Goal: Task Accomplishment & Management: Manage account settings

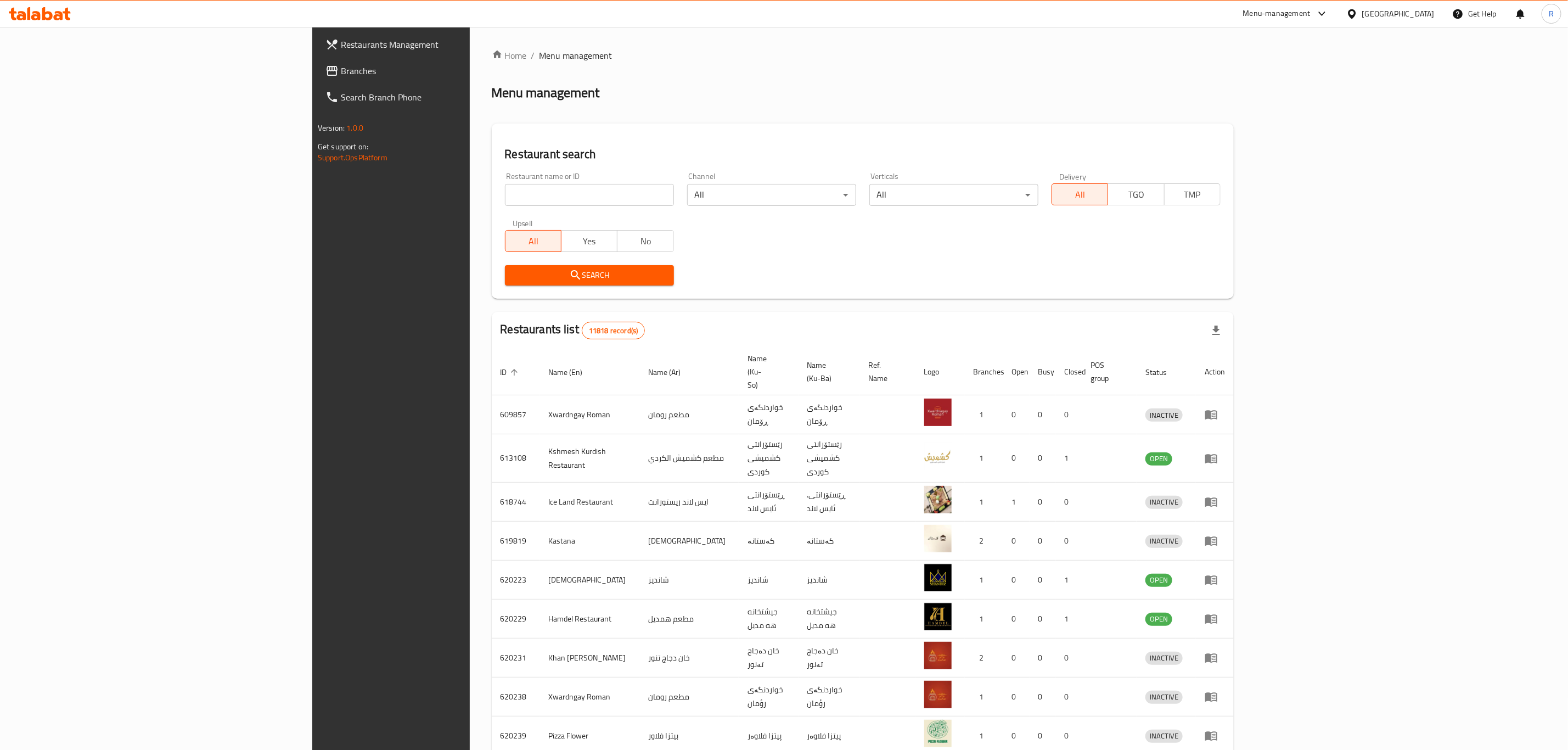
click at [60, 13] on icon at bounding box center [58, 15] width 9 height 9
click at [505, 196] on input "search" at bounding box center [589, 195] width 169 height 22
click at [505, 195] on input "shelan" at bounding box center [589, 195] width 169 height 22
type input "shelan re"
click button "Search" at bounding box center [589, 275] width 169 height 20
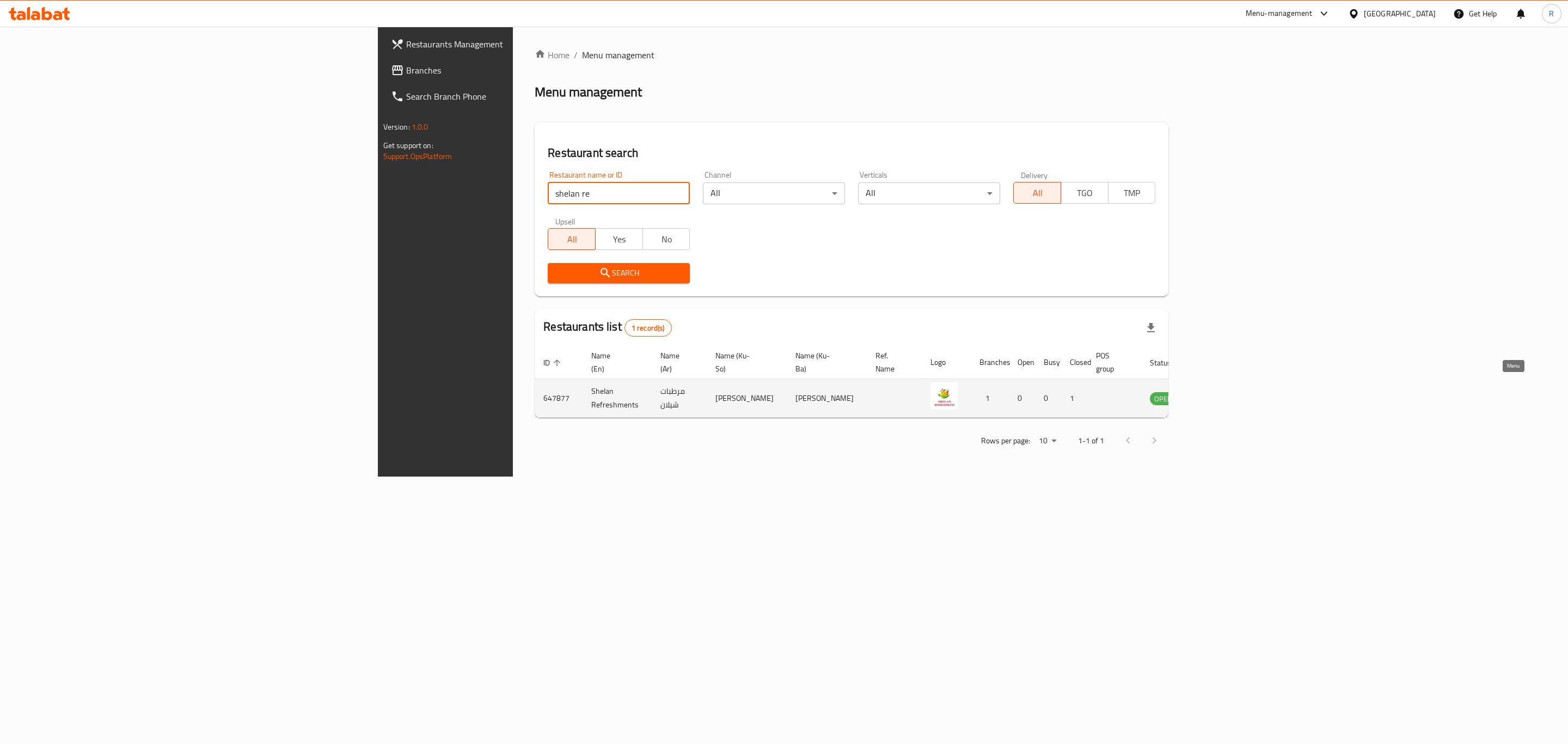
click at [1220, 391] on icon "enhanced table" at bounding box center [1213, 398] width 13 height 13
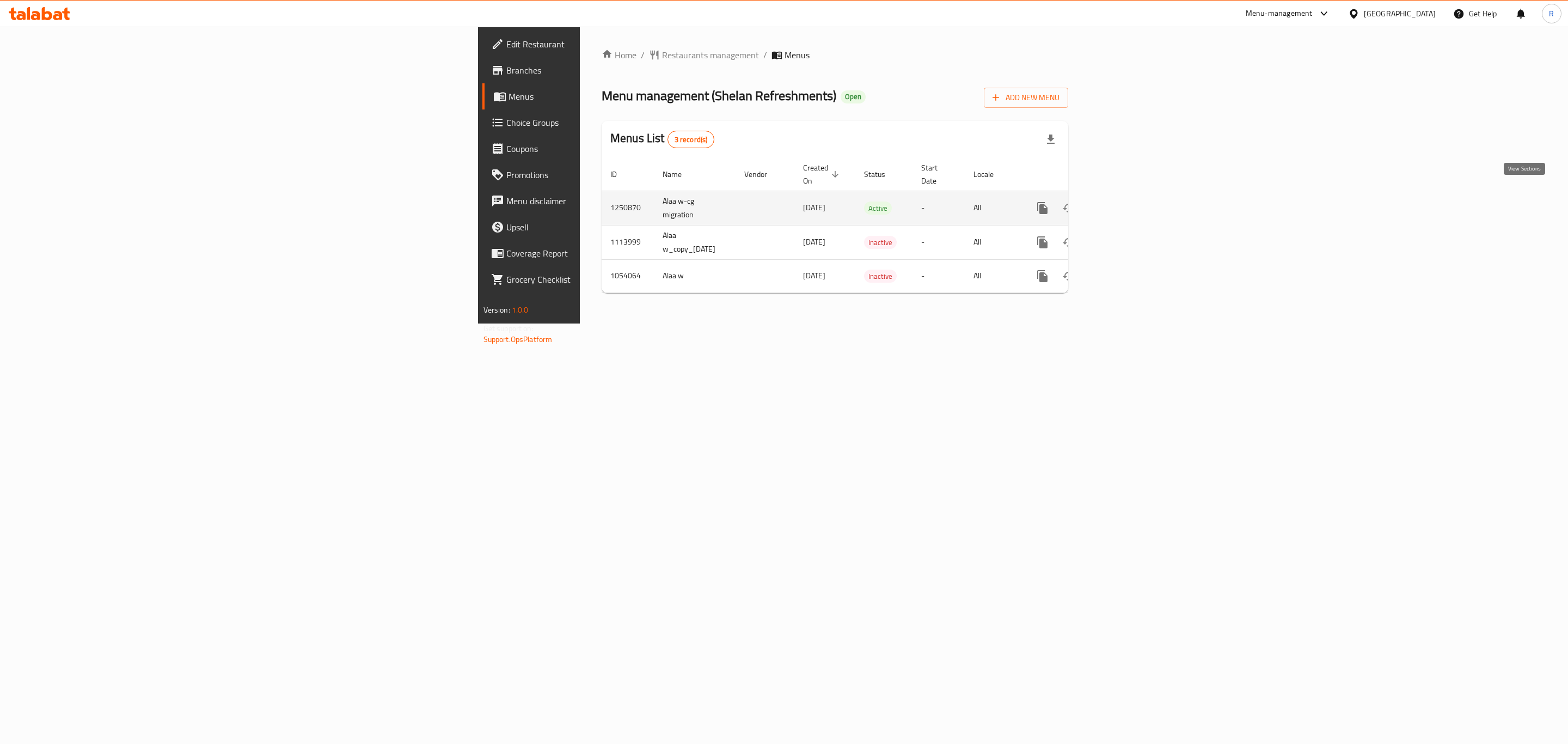
click at [1127, 202] on icon "enhanced table" at bounding box center [1121, 208] width 13 height 13
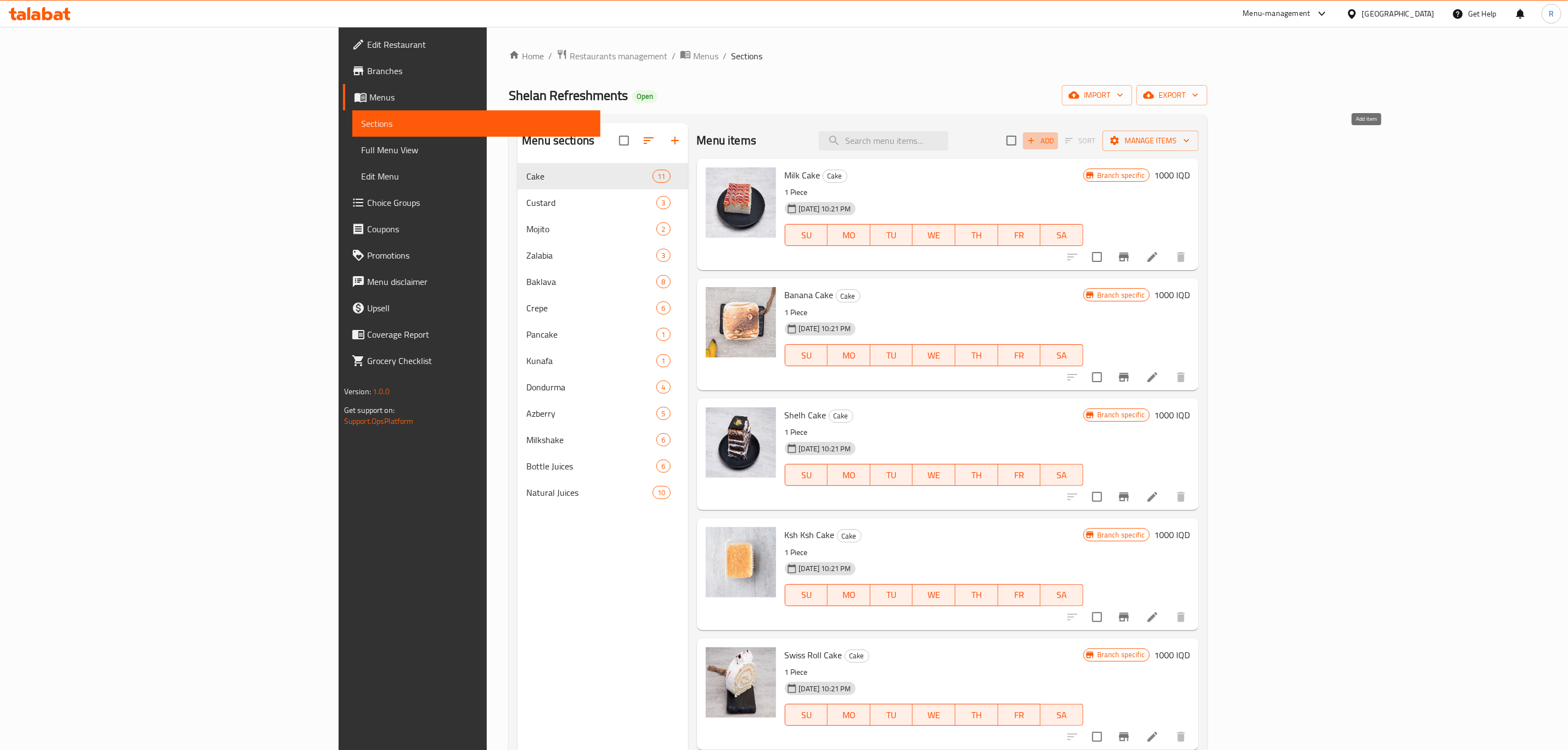
click at [1037, 142] on icon "button" at bounding box center [1032, 141] width 10 height 10
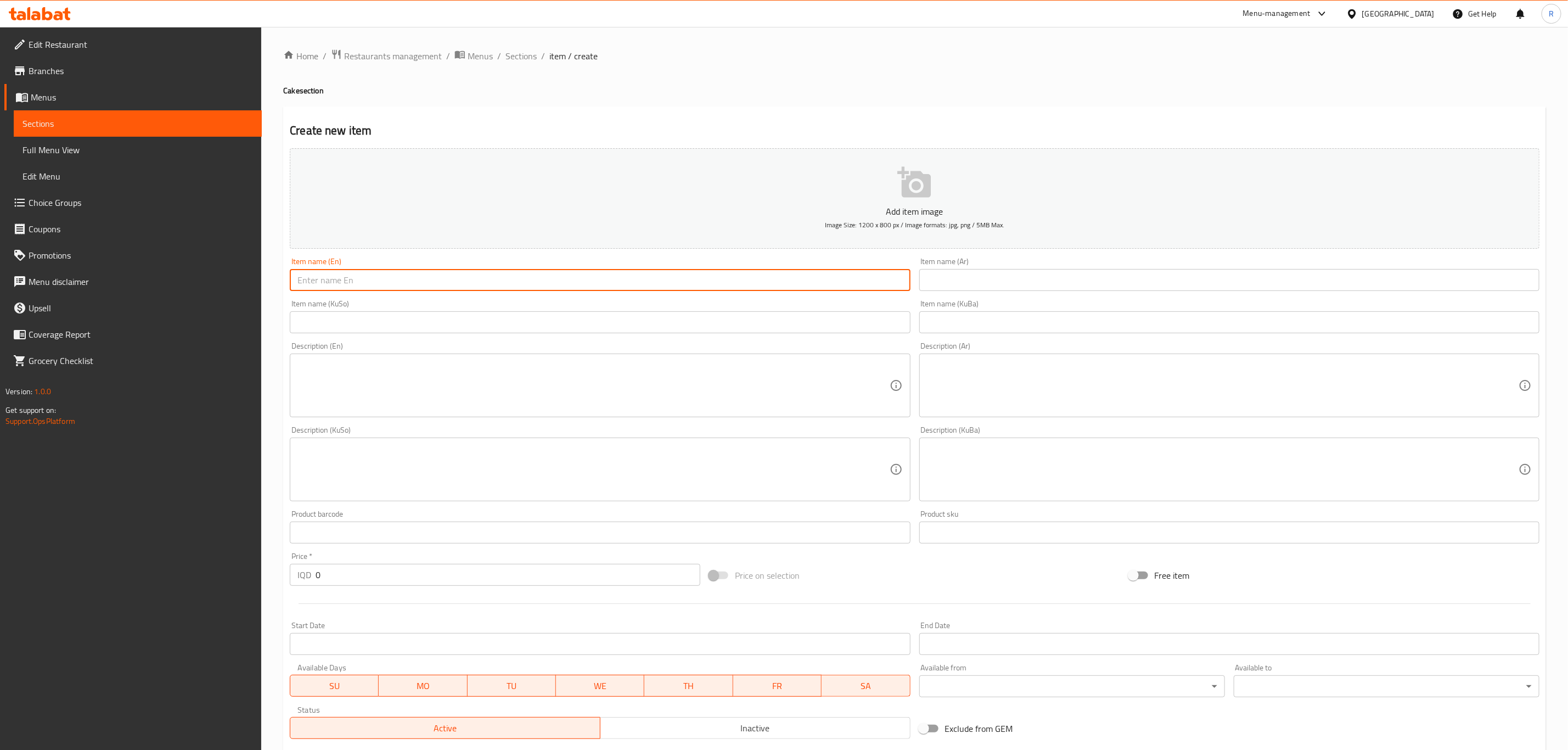
click at [417, 285] on input "text" at bounding box center [600, 280] width 620 height 22
type input "Nestle Cake"
click at [959, 282] on input "text" at bounding box center [1229, 280] width 620 height 22
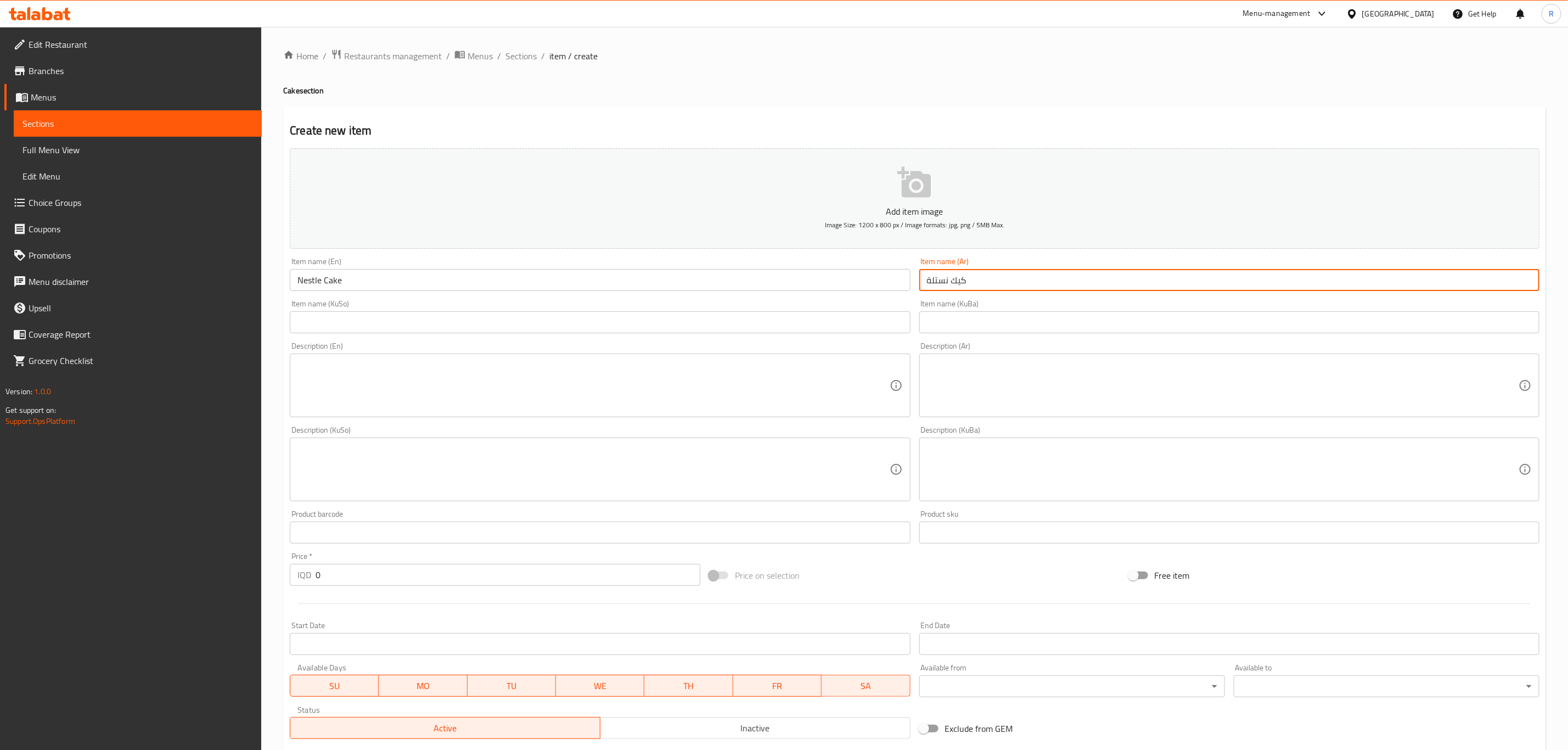
type input "كيك نستلة"
click at [975, 328] on input "text" at bounding box center [1229, 322] width 620 height 22
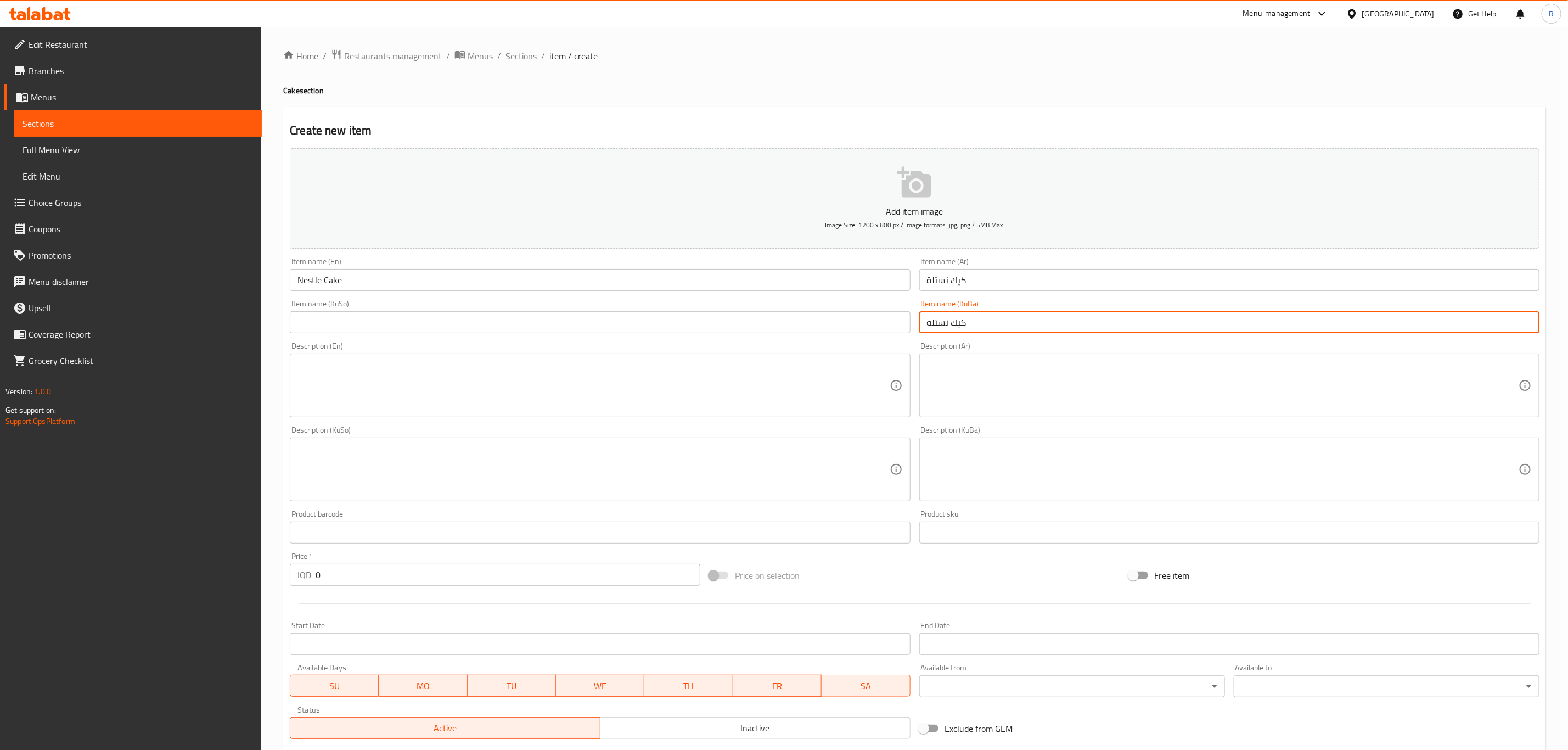
type input "كيك نستله"
click at [417, 325] on input "text" at bounding box center [600, 322] width 620 height 22
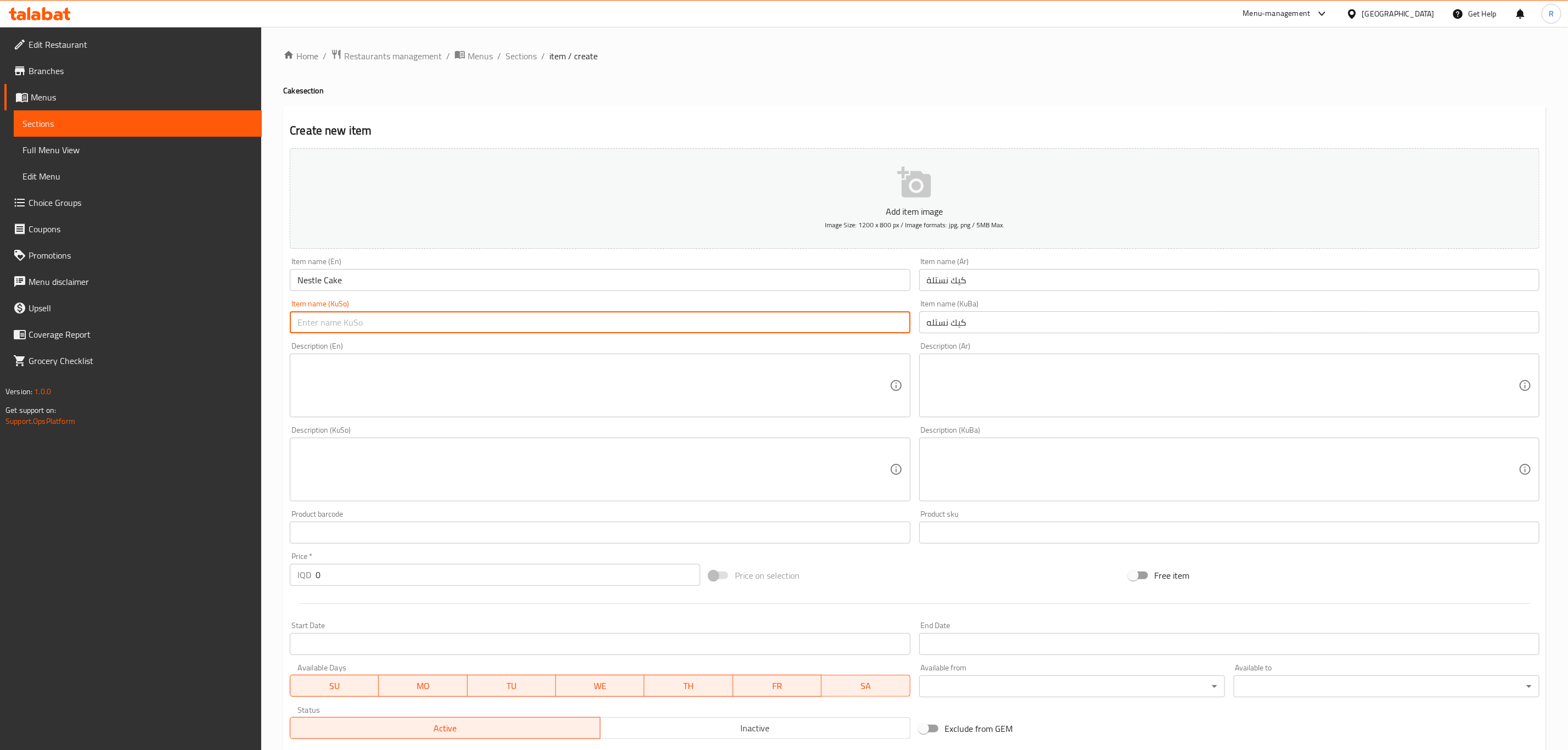
paste input "كيك نستله"
type input "كيك نستله"
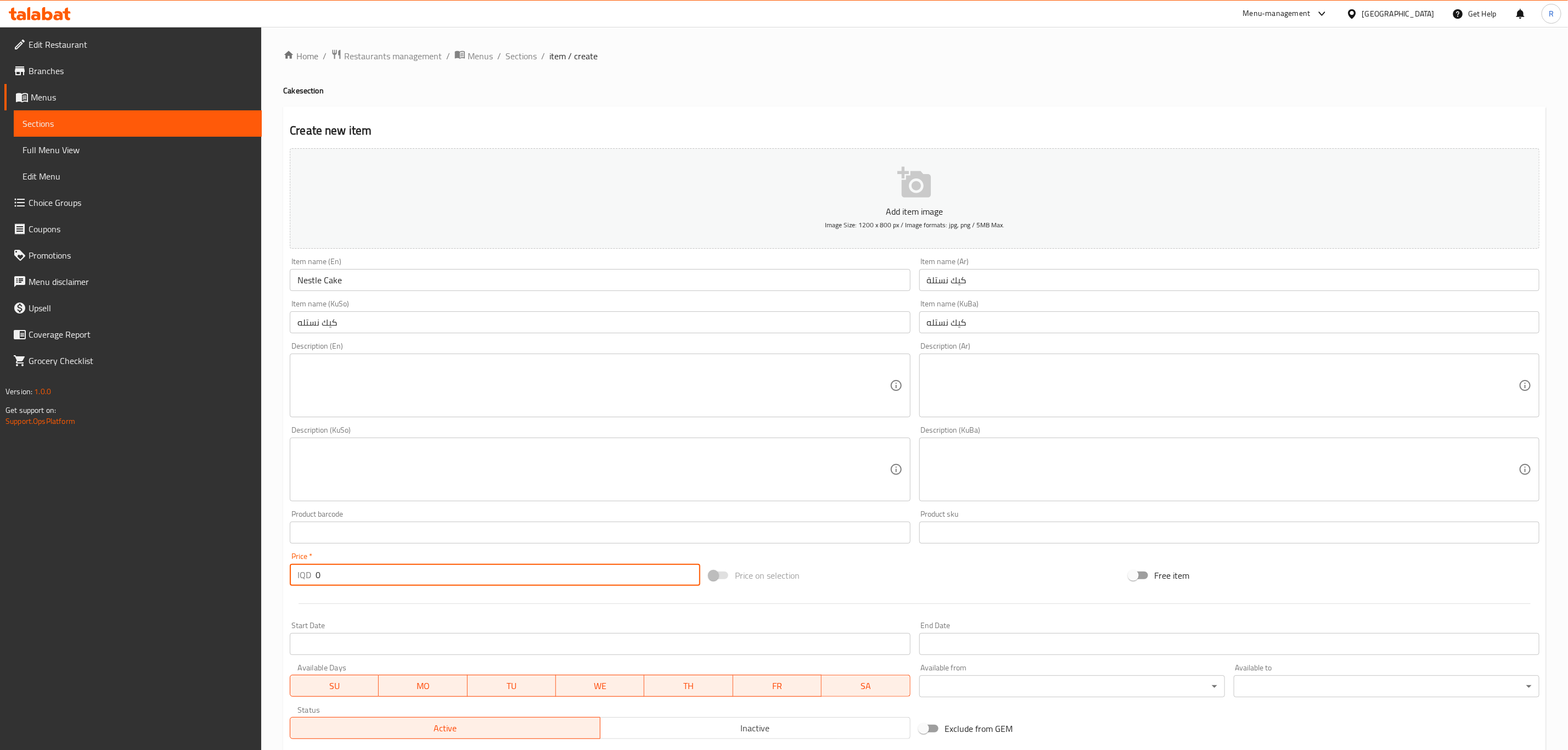
drag, startPoint x: 309, startPoint y: 576, endPoint x: 276, endPoint y: 577, distance: 33.0
click at [276, 577] on div "Home / Restaurants management / Menus / Sections / item / create Cake section C…" at bounding box center [915, 465] width 1307 height 875
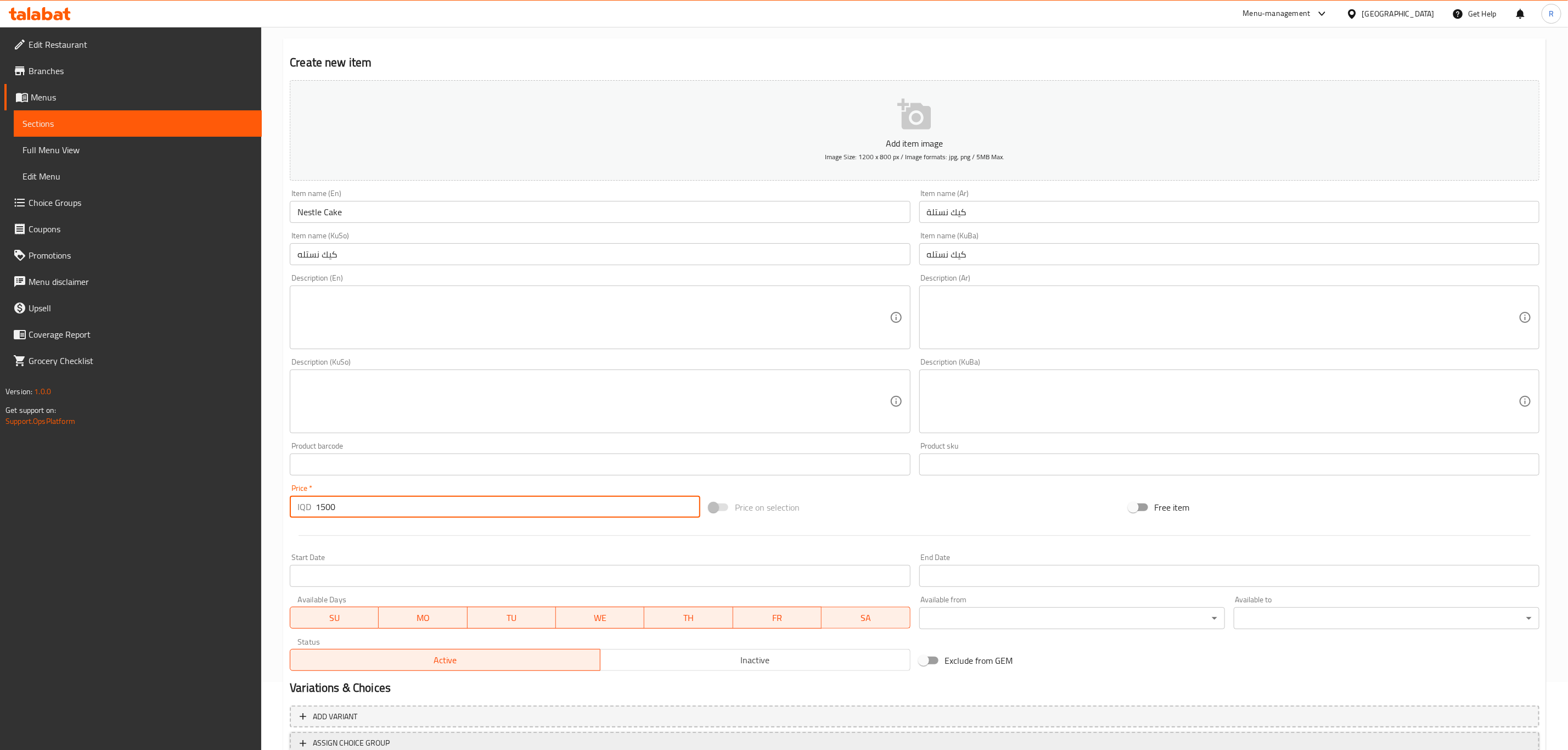
scroll to position [150, 0]
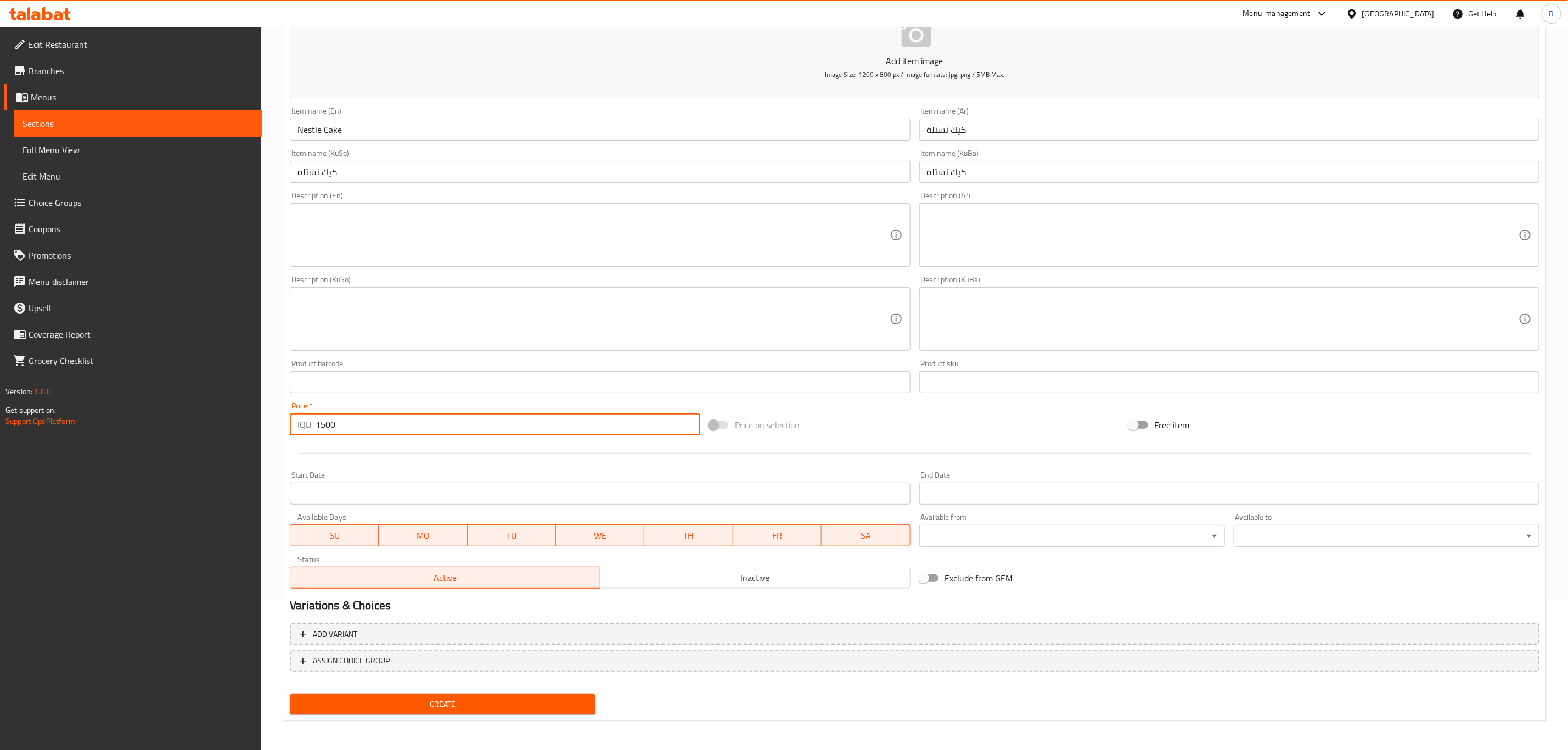
type input "1500"
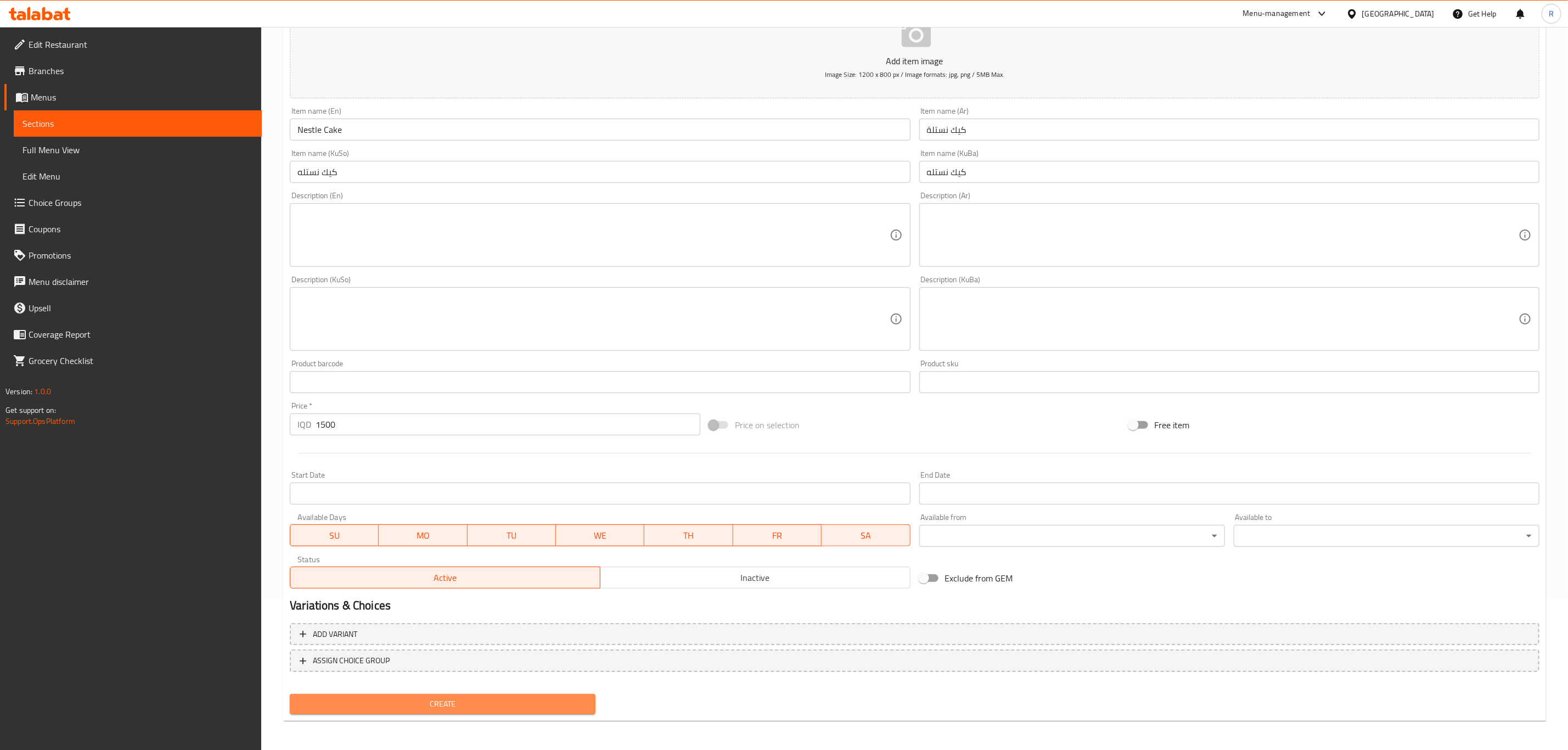
click at [386, 706] on span "Create" at bounding box center [443, 704] width 288 height 14
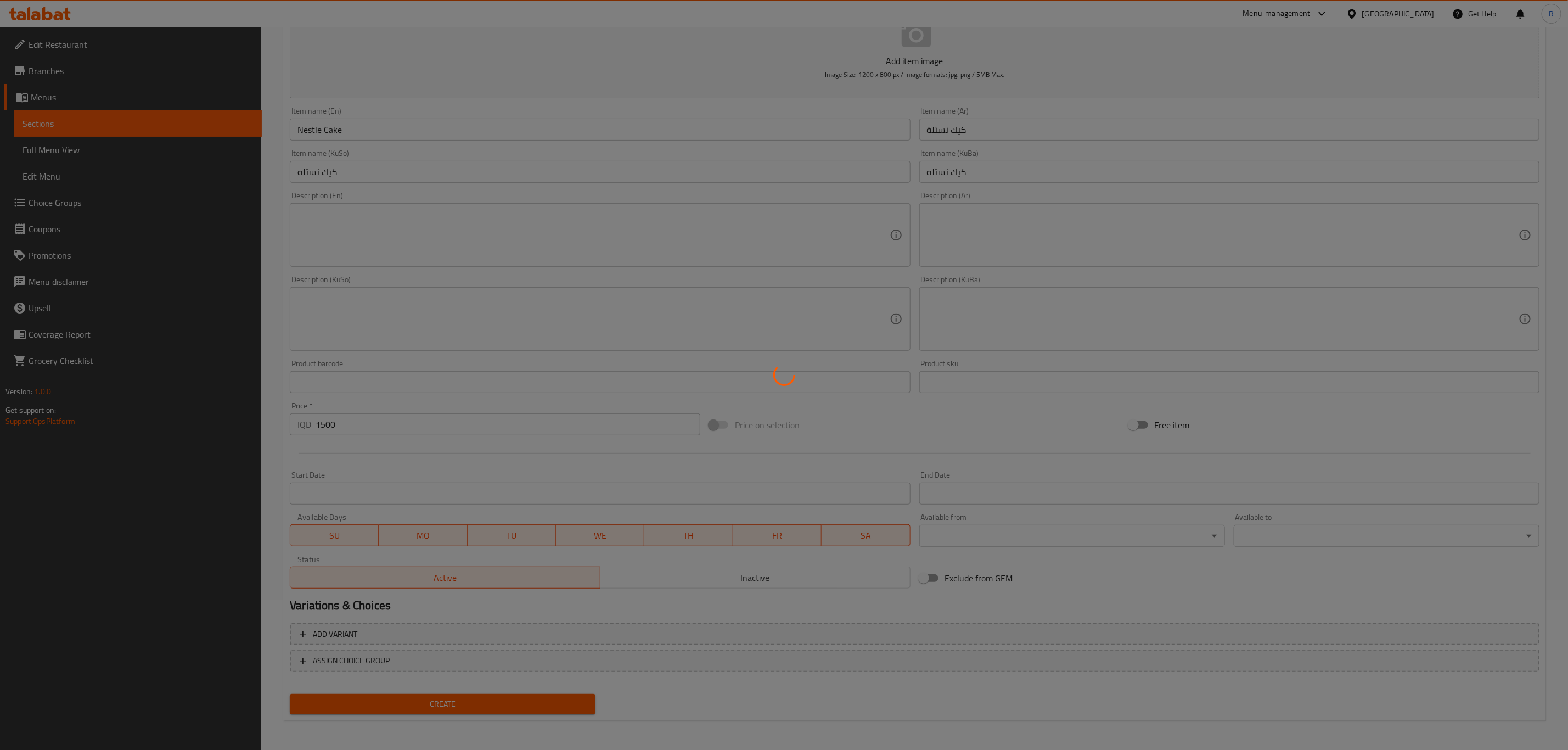
type input "0"
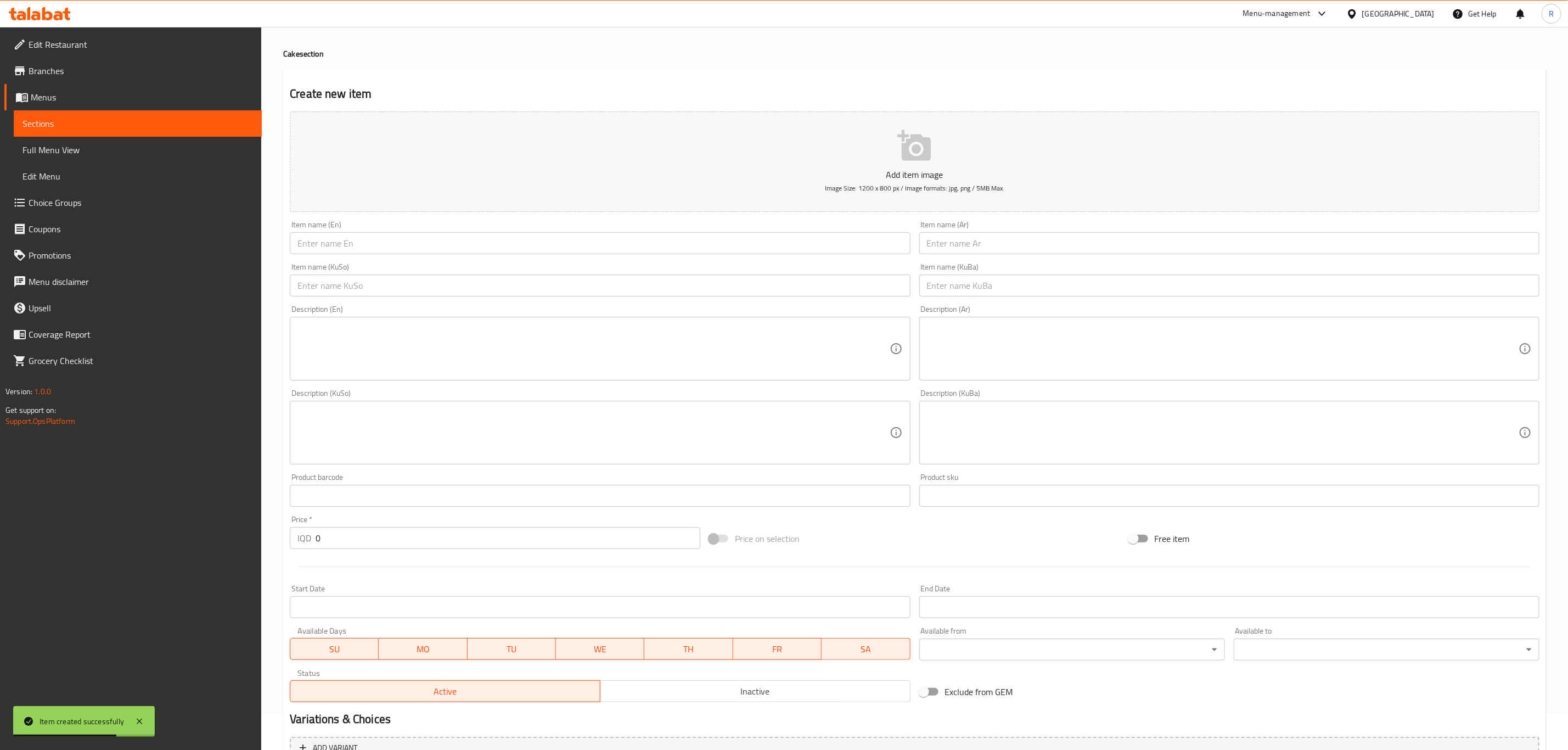
scroll to position [0, 0]
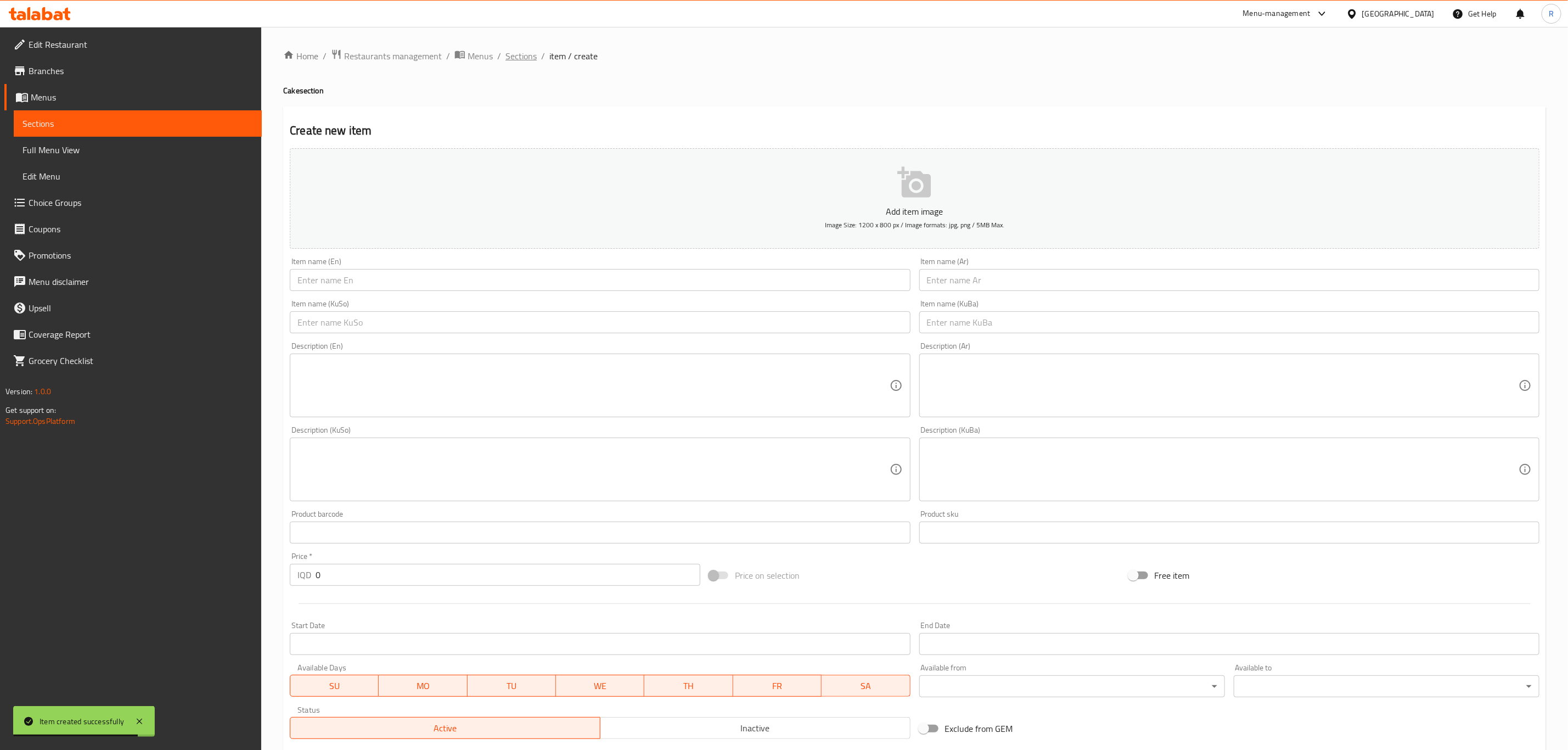
click at [523, 56] on span "Sections" at bounding box center [521, 55] width 31 height 13
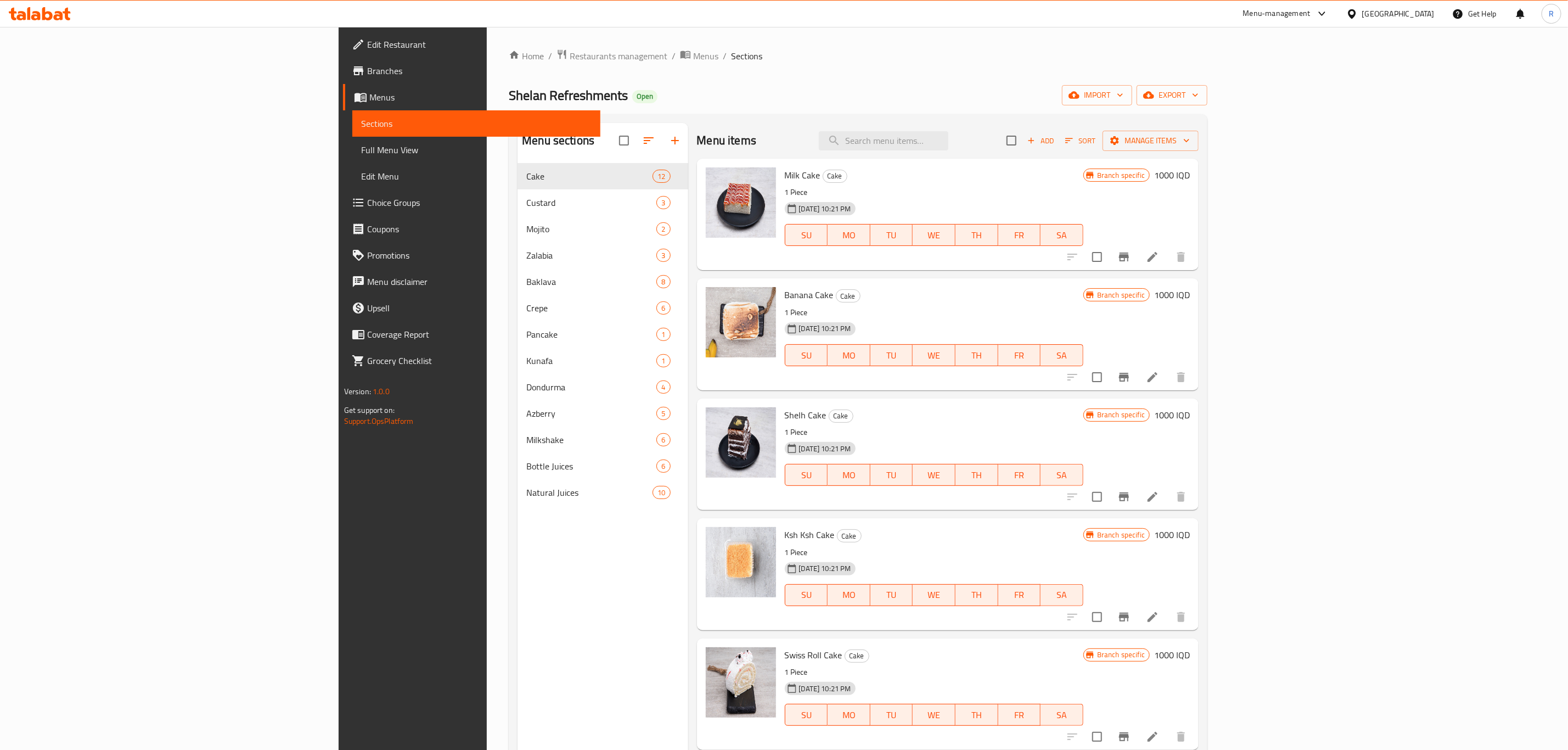
click at [1190, 538] on h6 "1000 IQD" at bounding box center [1172, 535] width 36 height 15
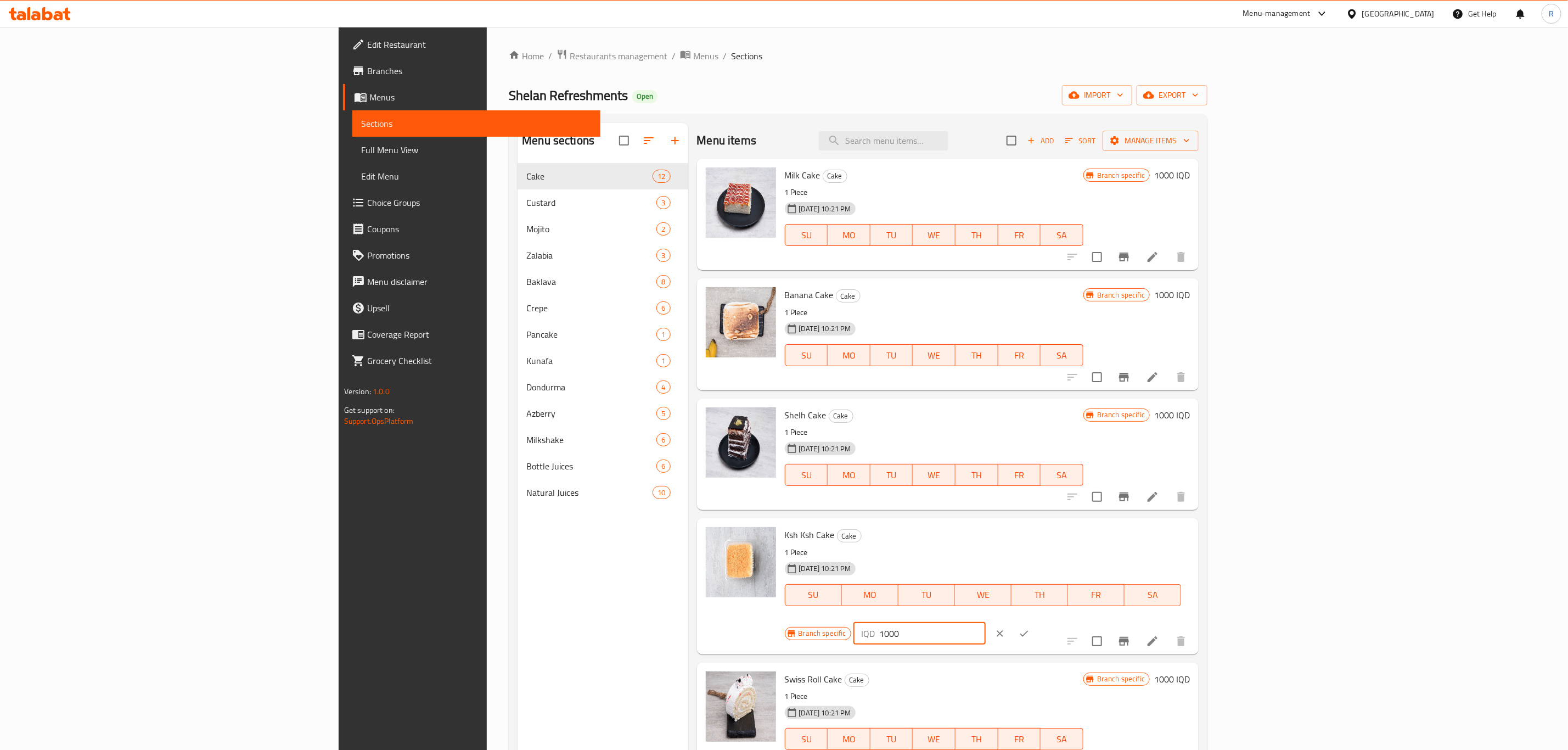
click at [986, 622] on input "1000" at bounding box center [933, 633] width 107 height 22
type input "1500"
click at [1037, 622] on button "ok" at bounding box center [1024, 633] width 24 height 24
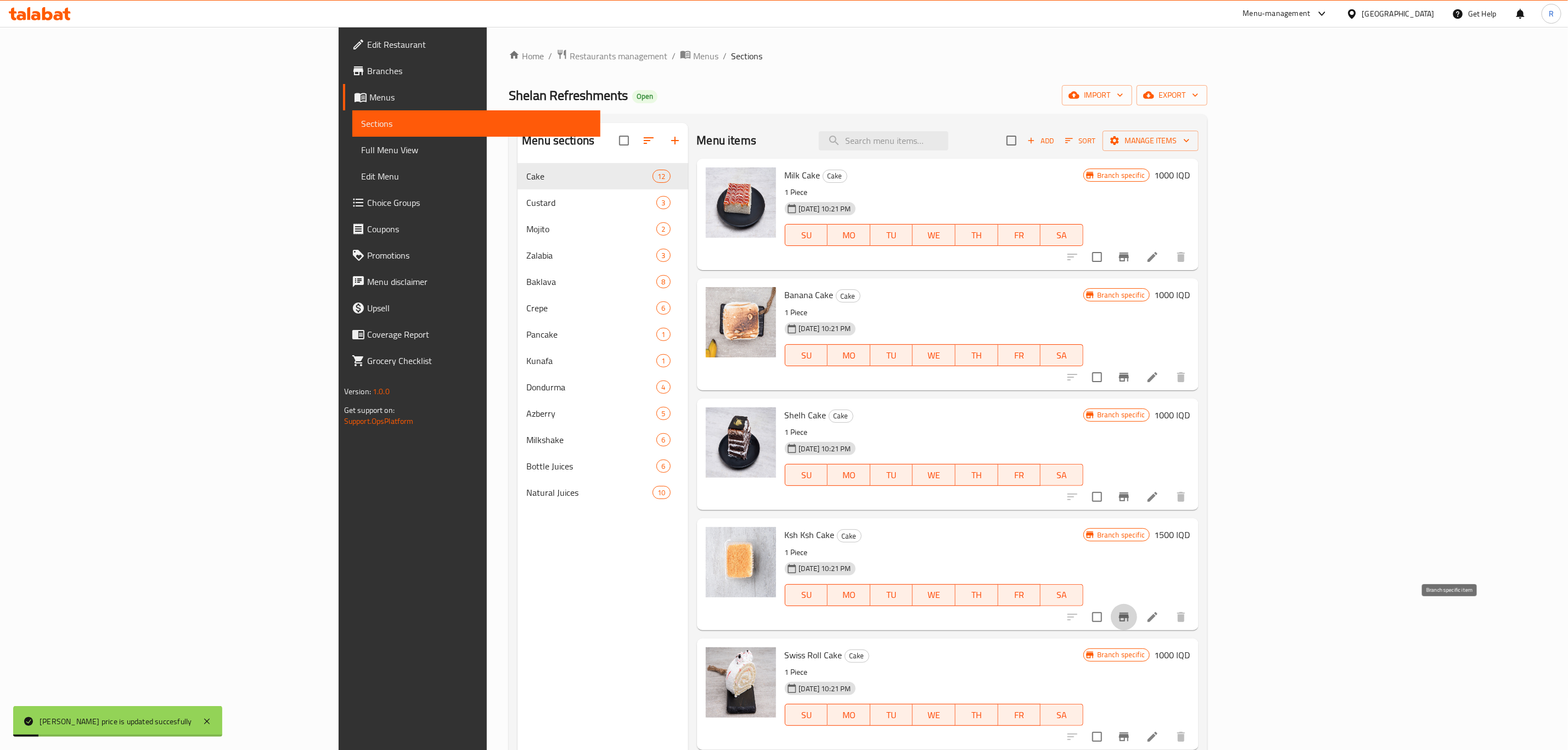
click at [1129, 615] on icon "Branch-specific-item" at bounding box center [1124, 617] width 10 height 9
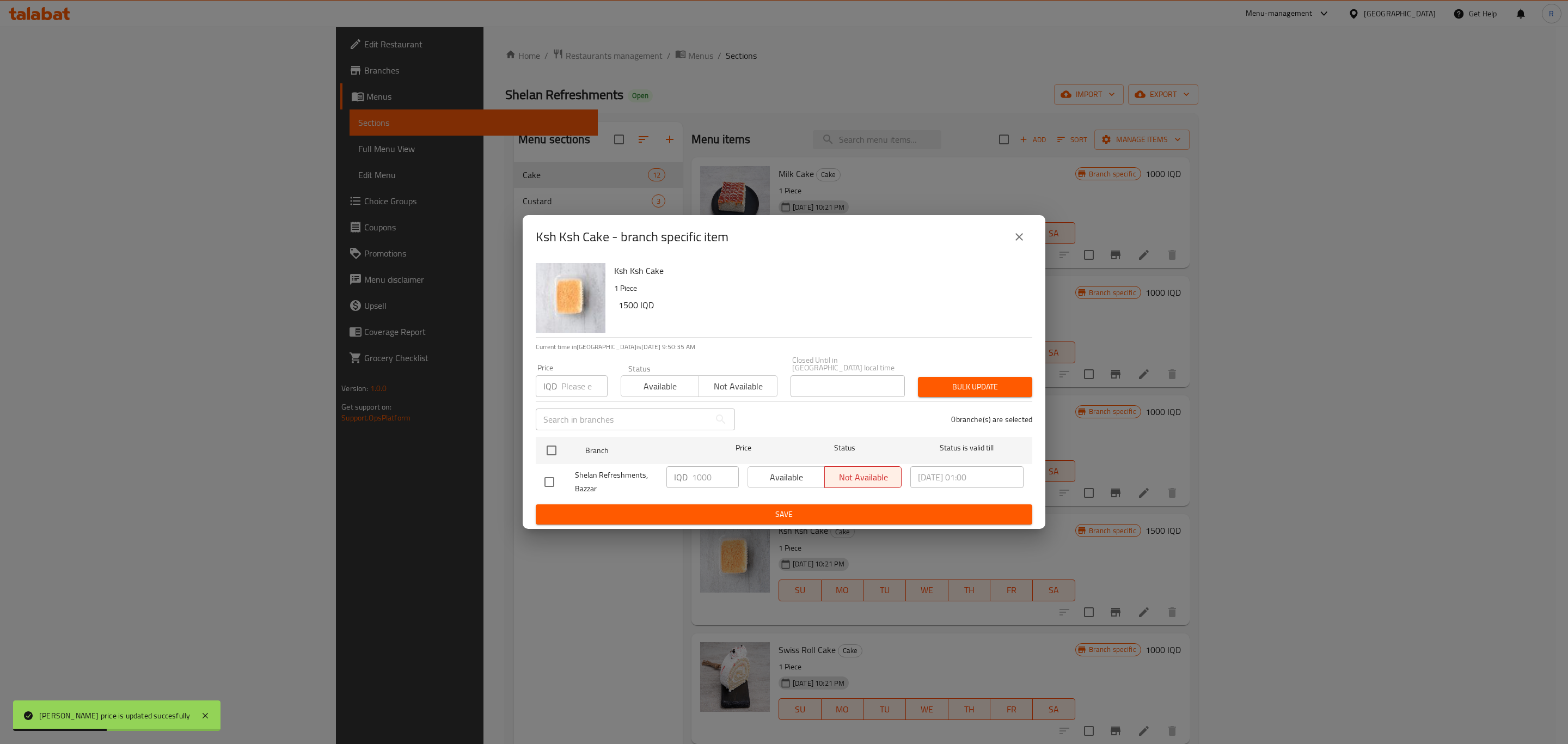
click at [552, 481] on input "checkbox" at bounding box center [550, 482] width 23 height 23
checkbox input "true"
click at [696, 476] on input "1000" at bounding box center [715, 477] width 47 height 22
type input "1500"
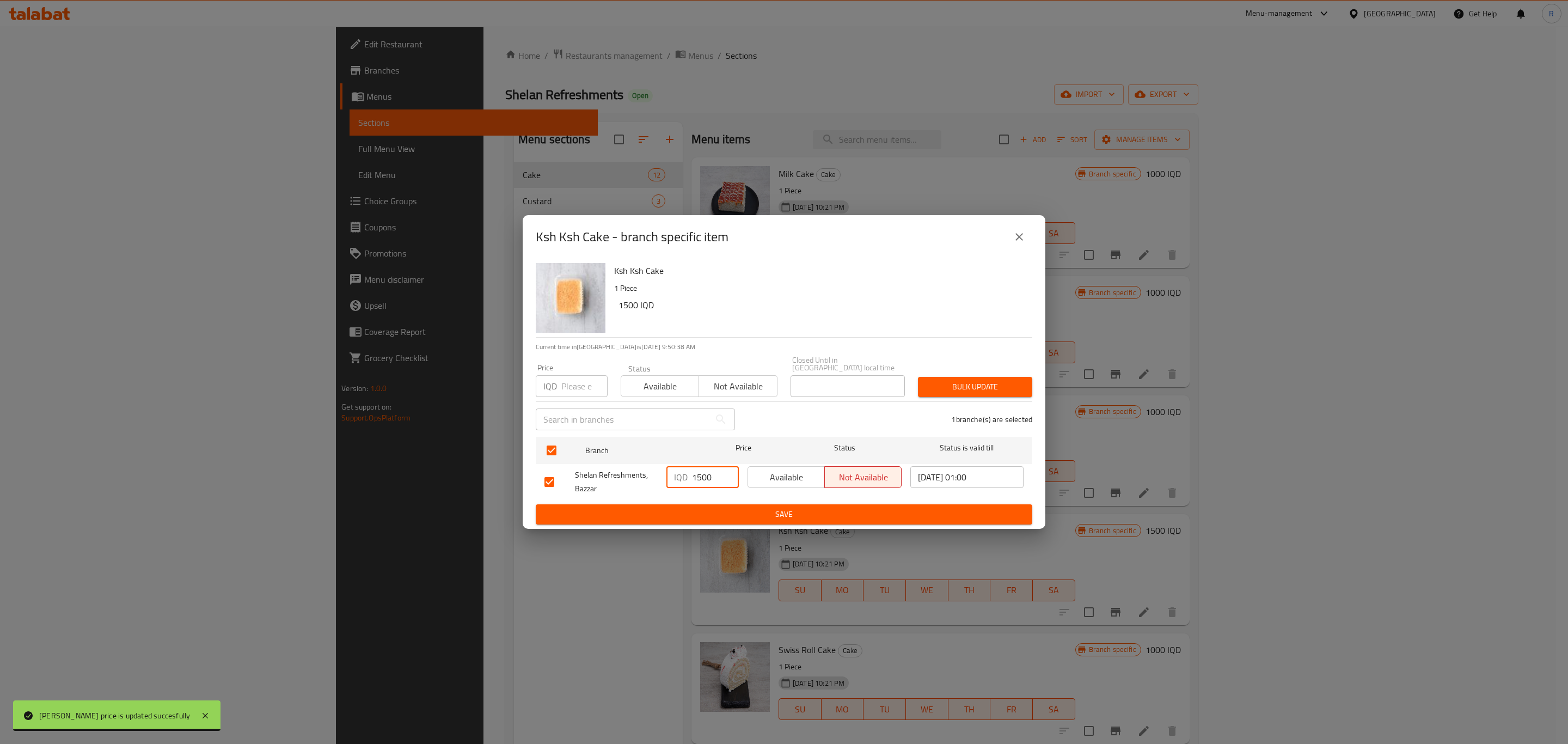
click at [705, 514] on span "Save" at bounding box center [783, 514] width 479 height 13
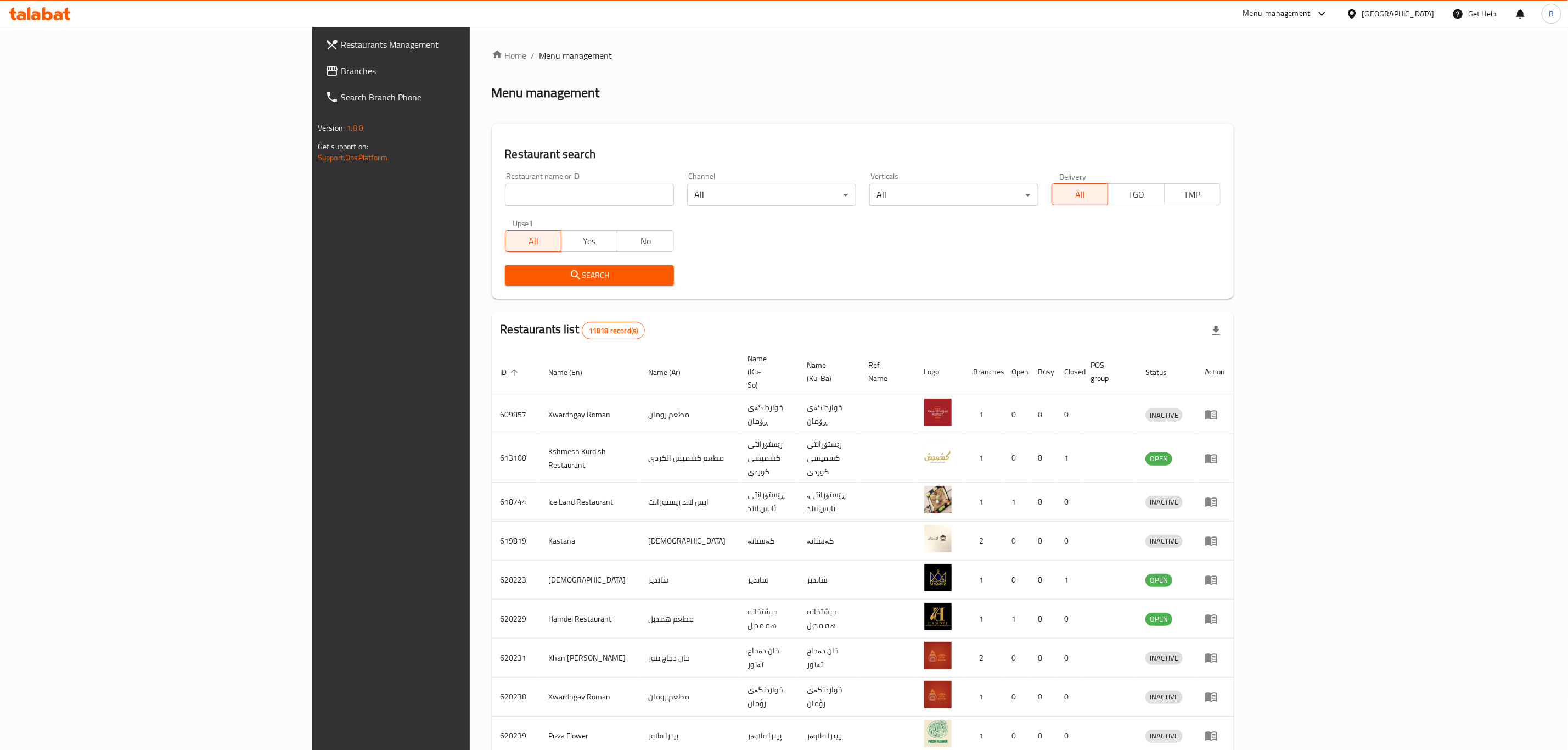
click at [505, 191] on input "search" at bounding box center [589, 195] width 169 height 22
click at [514, 273] on span "Search" at bounding box center [589, 275] width 152 height 14
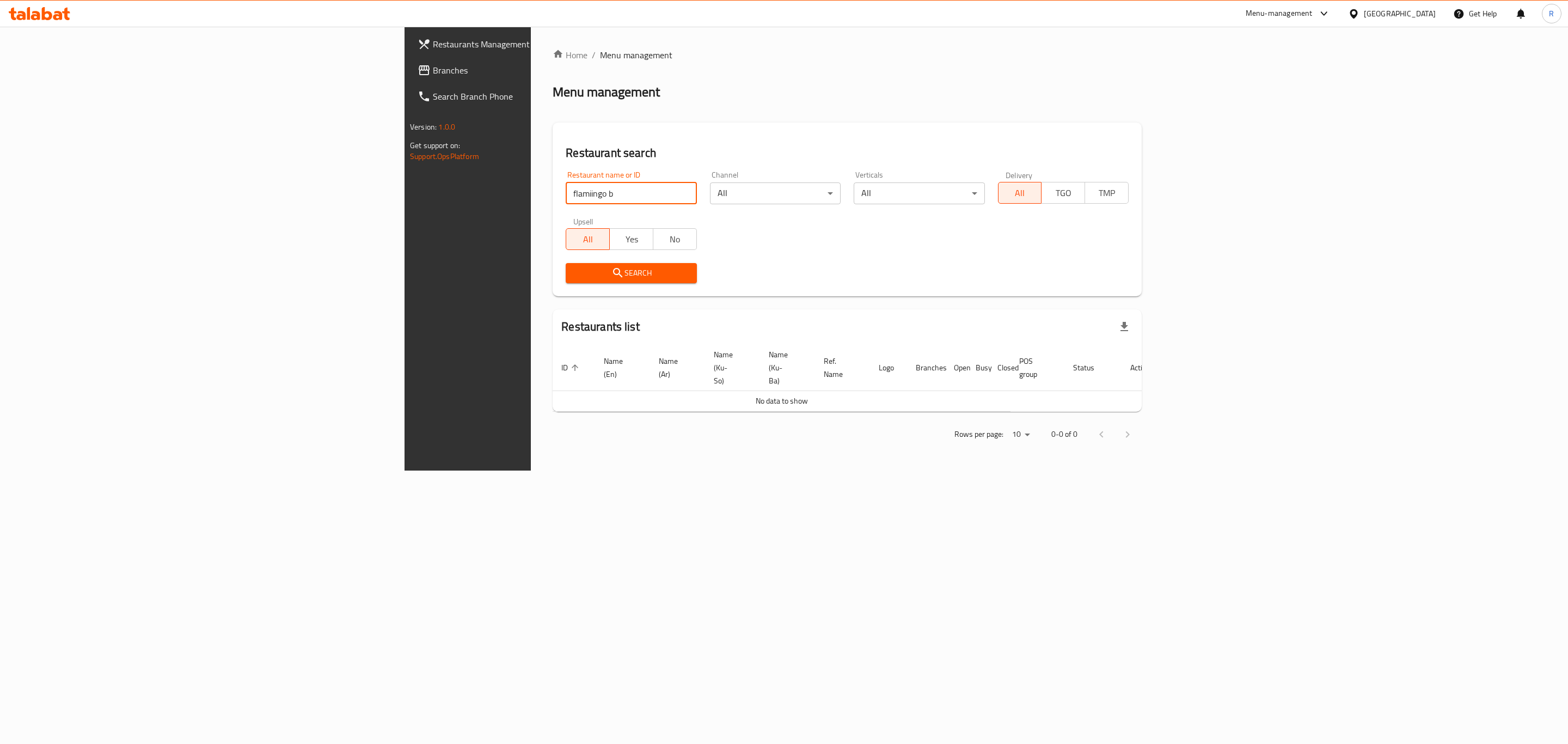
drag, startPoint x: 373, startPoint y: 188, endPoint x: 214, endPoint y: 189, distance: 159.0
click at [405, 189] on div "Restaurants Management Branches Search Branch Phone Version: 1.0.0 Get support …" at bounding box center [784, 248] width 759 height 444
paste input "705470"
type input "705470"
click button "Search" at bounding box center [631, 273] width 131 height 20
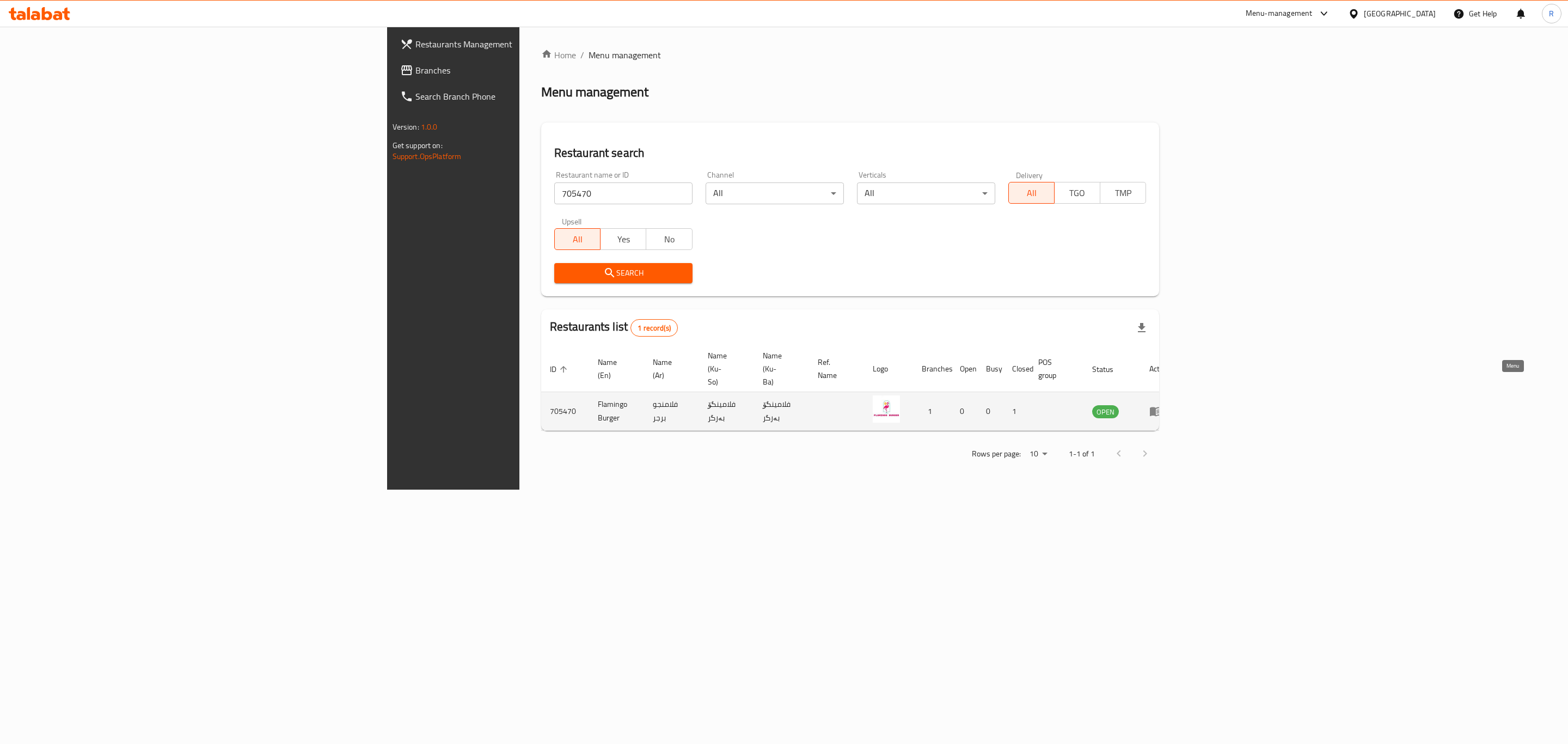
click at [1162, 407] on icon "enhanced table" at bounding box center [1156, 412] width 12 height 9
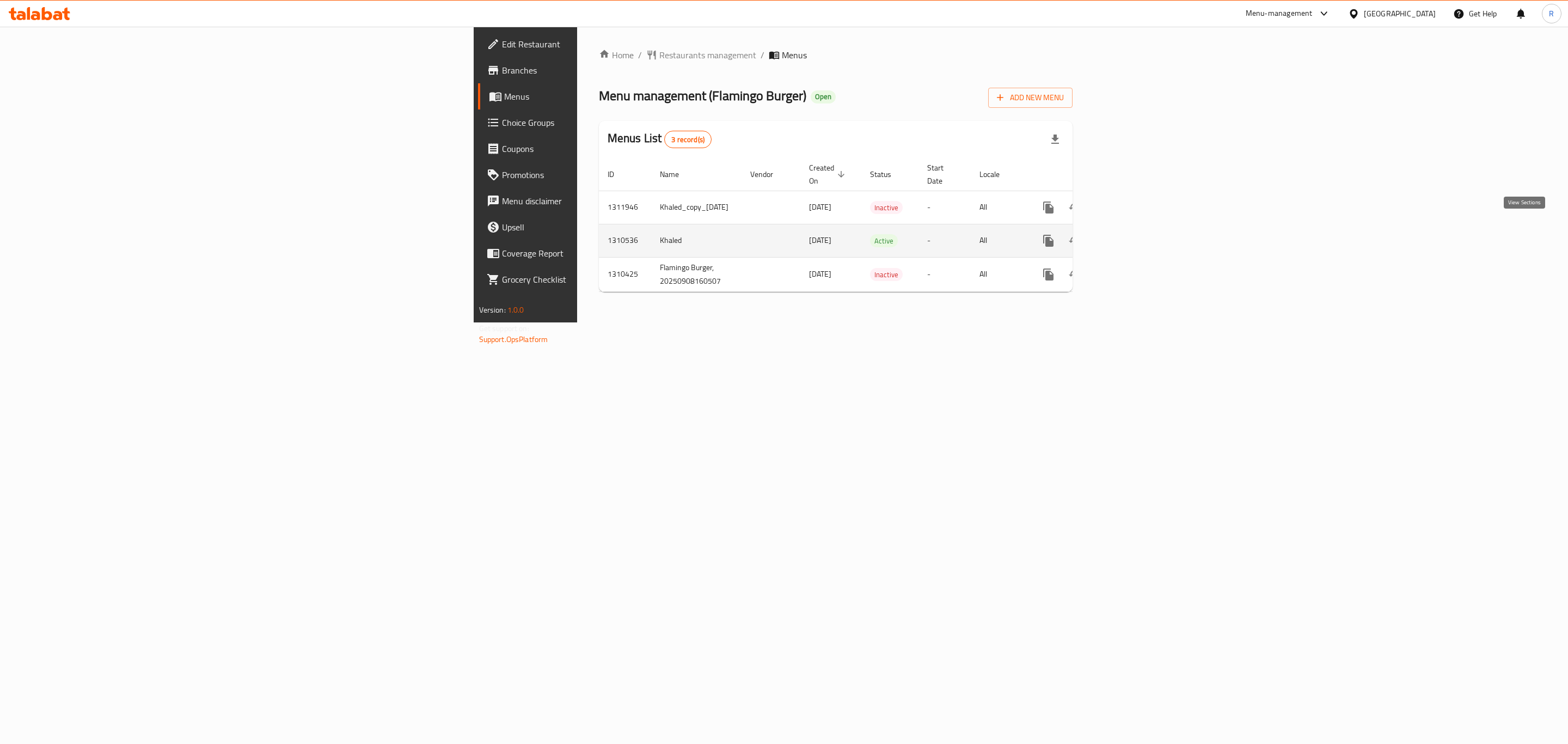
click at [1133, 234] on icon "enhanced table" at bounding box center [1127, 240] width 13 height 13
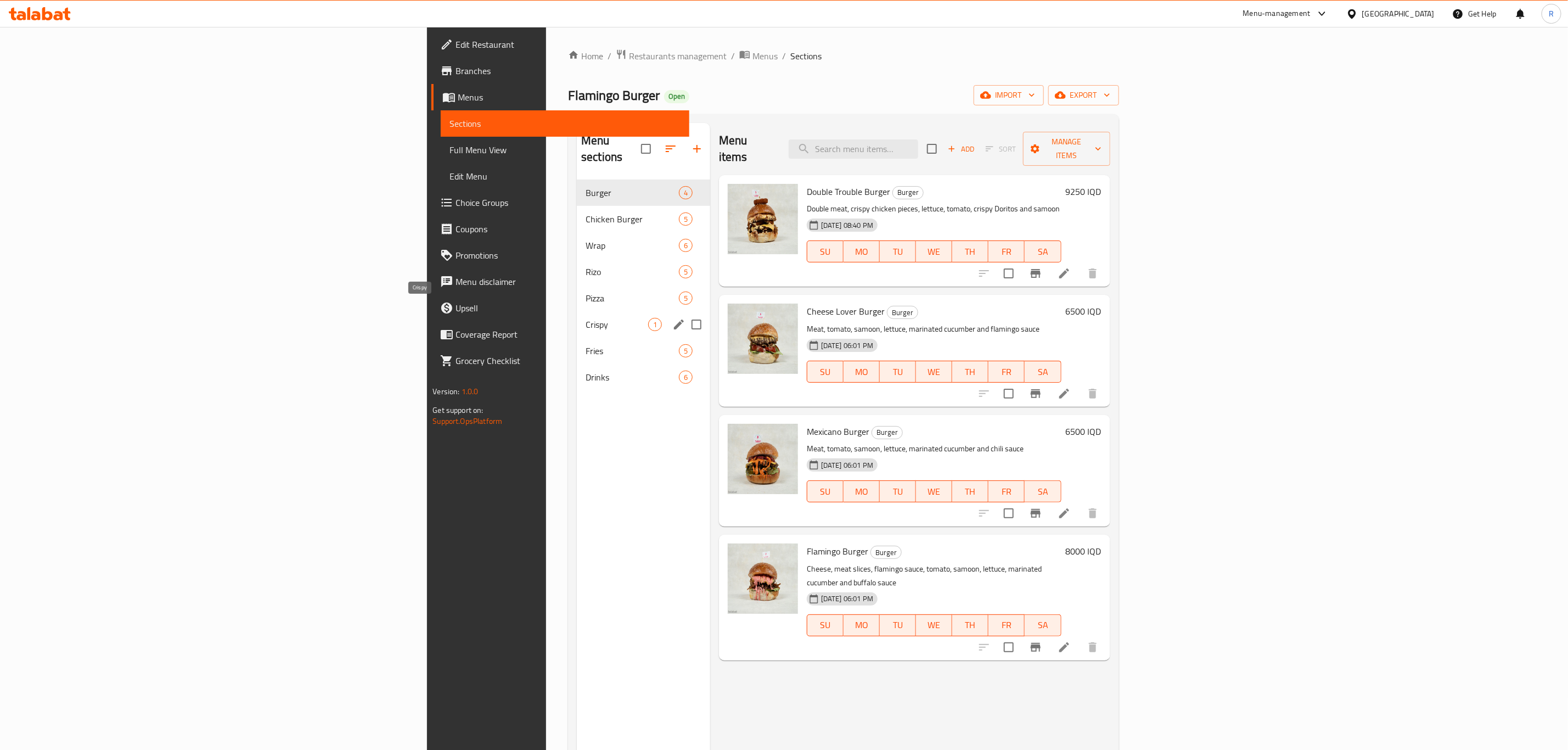
drag, startPoint x: 336, startPoint y: 314, endPoint x: 342, endPoint y: 316, distance: 6.3
click at [577, 316] on div "Crispy 1" at bounding box center [643, 324] width 133 height 26
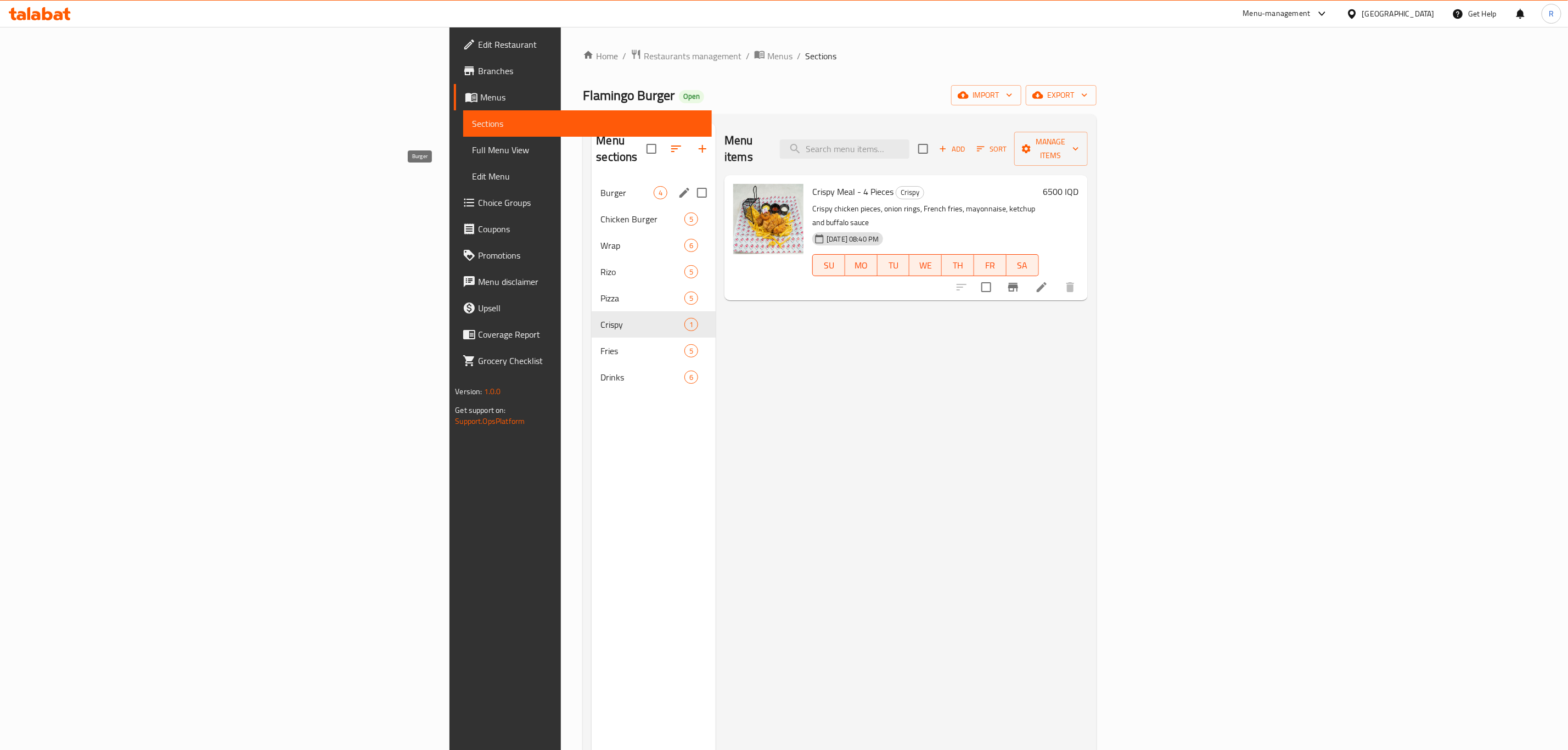
click at [601, 186] on span "Burger" at bounding box center [627, 192] width 53 height 13
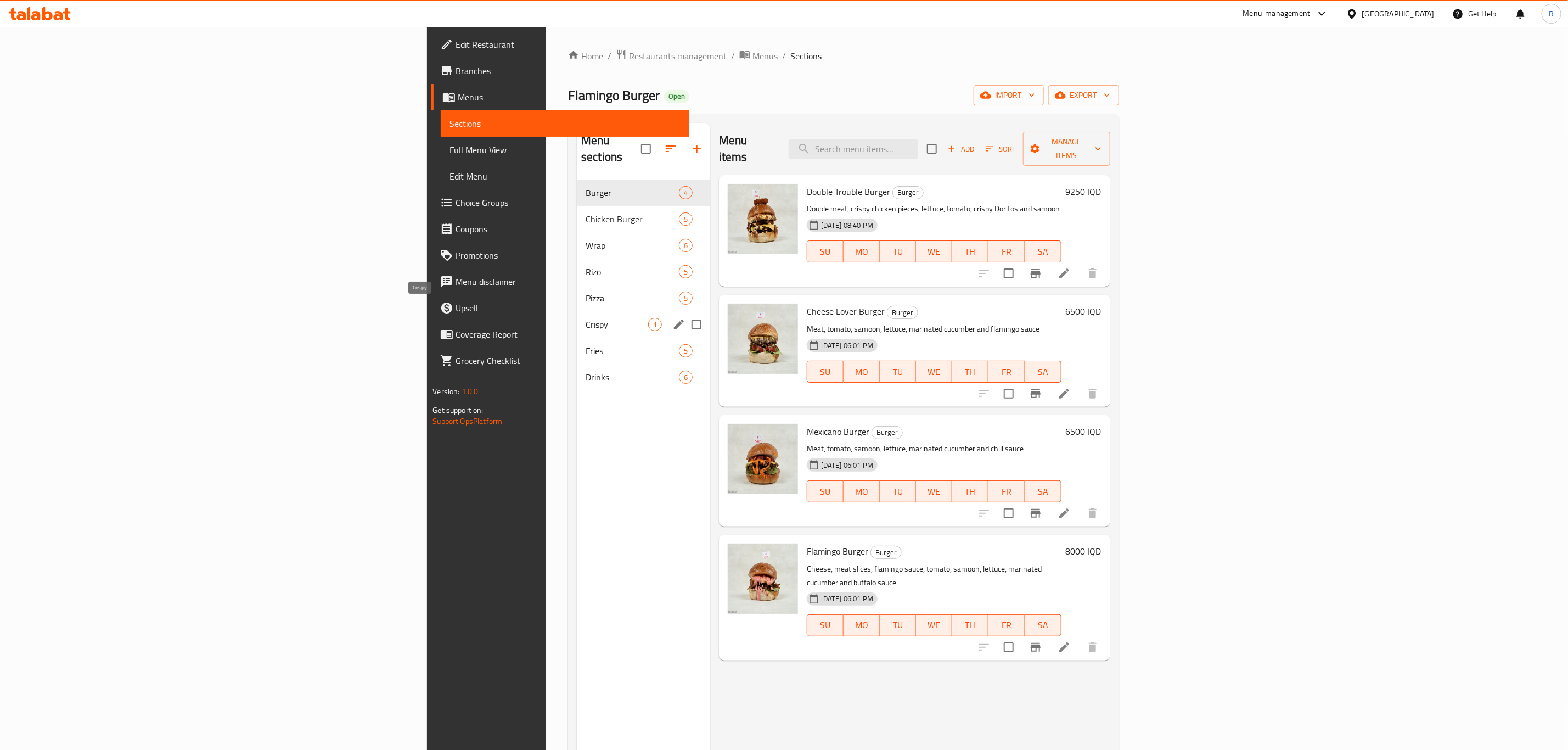
click at [585, 318] on span "Crispy" at bounding box center [617, 324] width 63 height 13
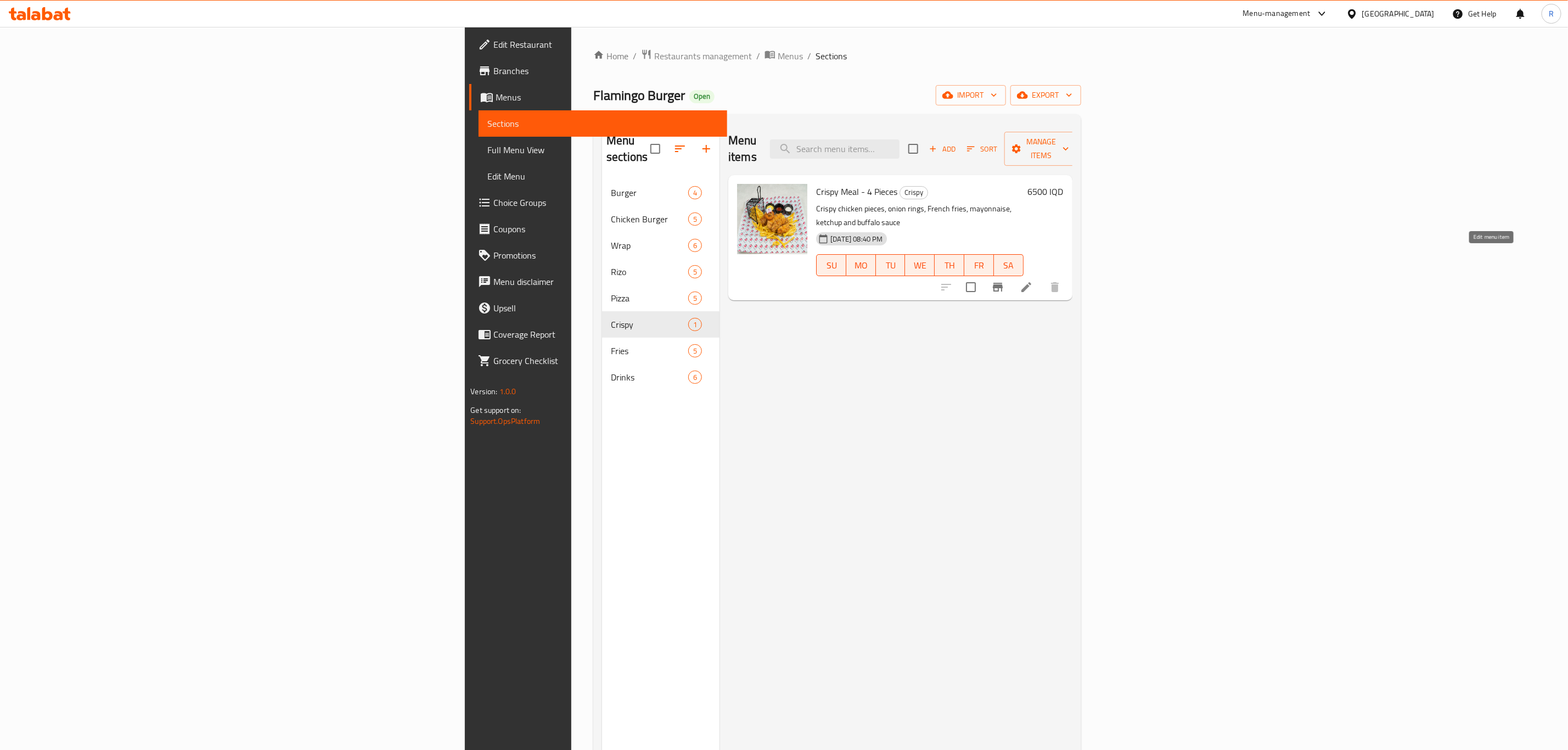
click at [1033, 280] on icon at bounding box center [1026, 287] width 13 height 13
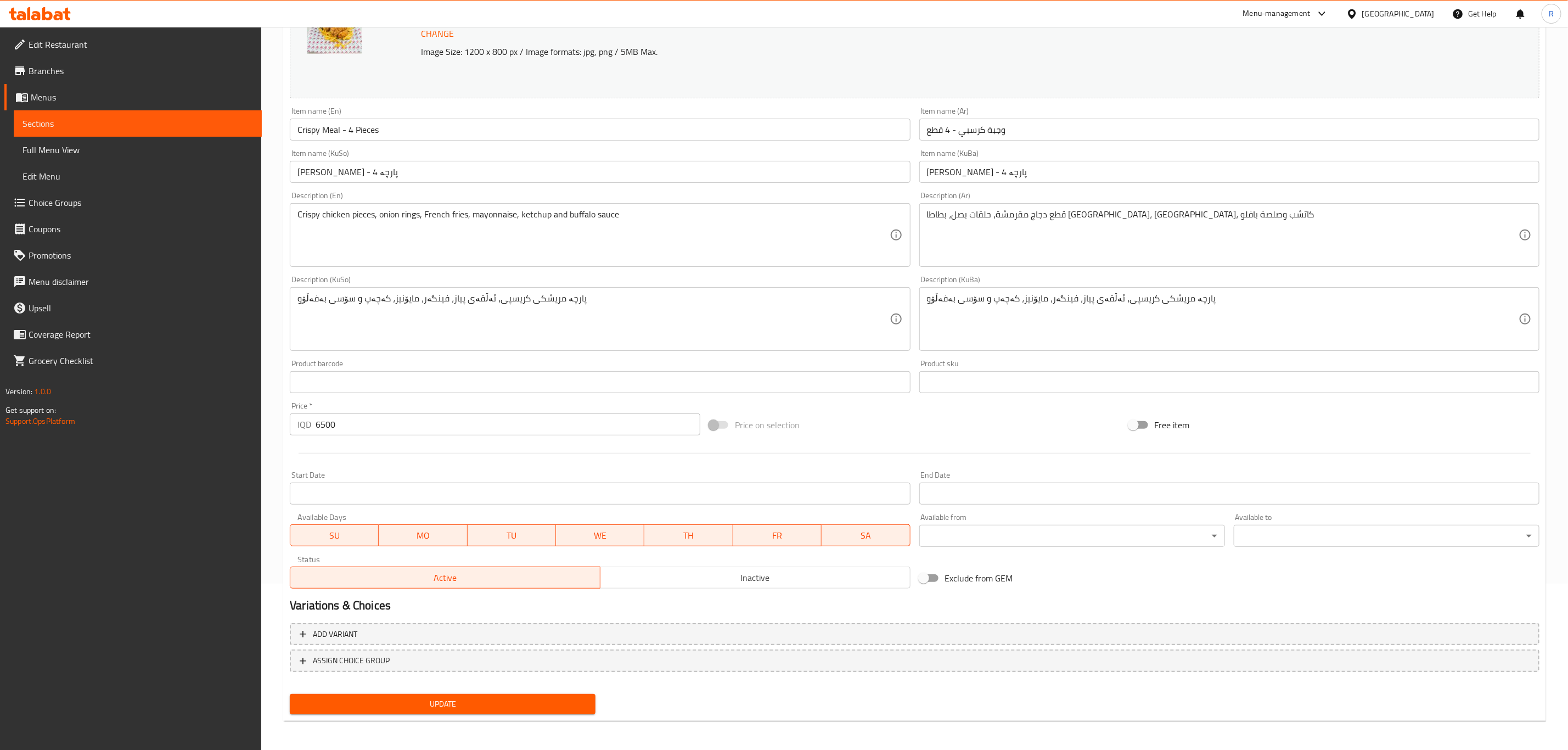
scroll to position [167, 0]
click at [543, 700] on span "Update" at bounding box center [443, 703] width 288 height 14
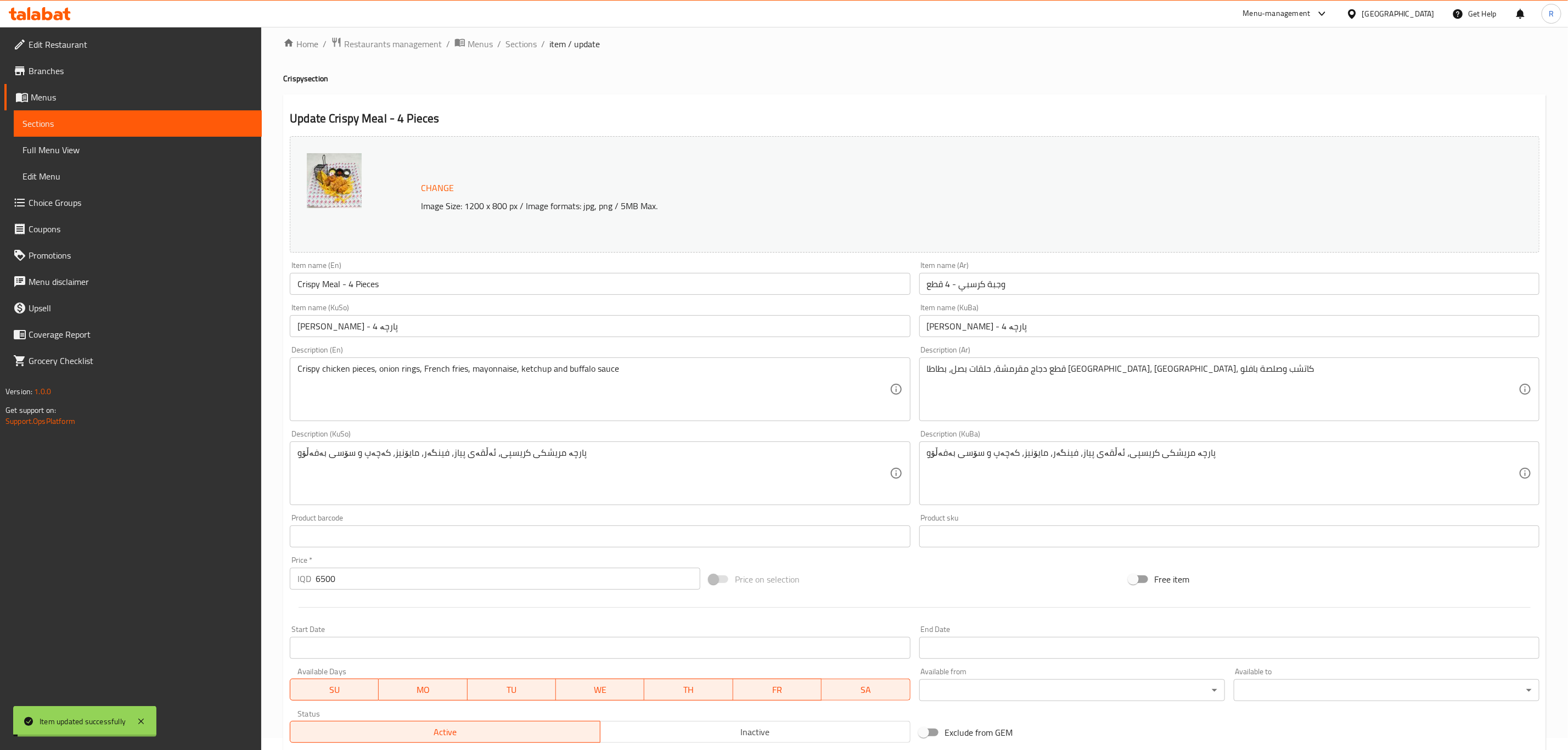
scroll to position [0, 0]
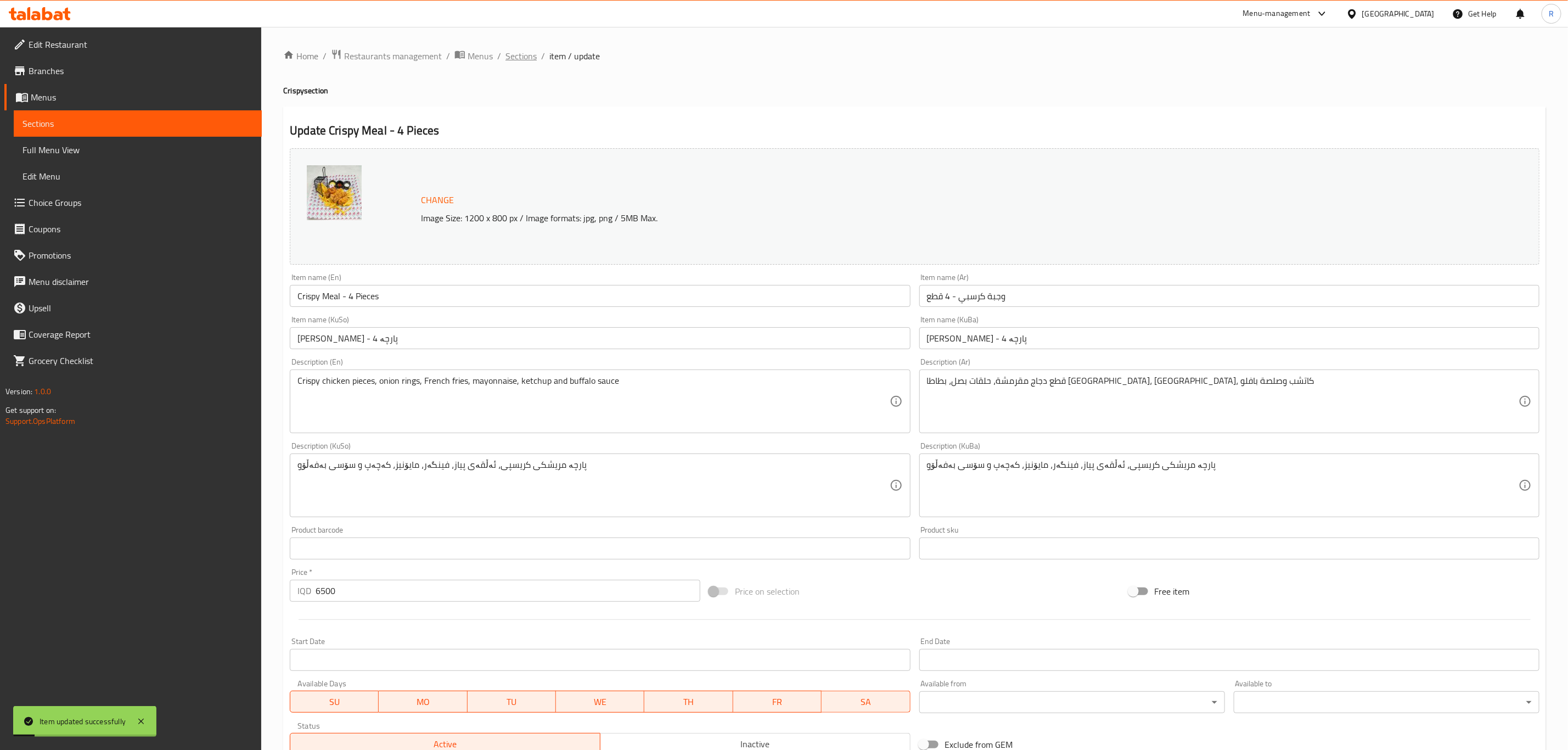
click at [528, 61] on span "Sections" at bounding box center [521, 55] width 31 height 13
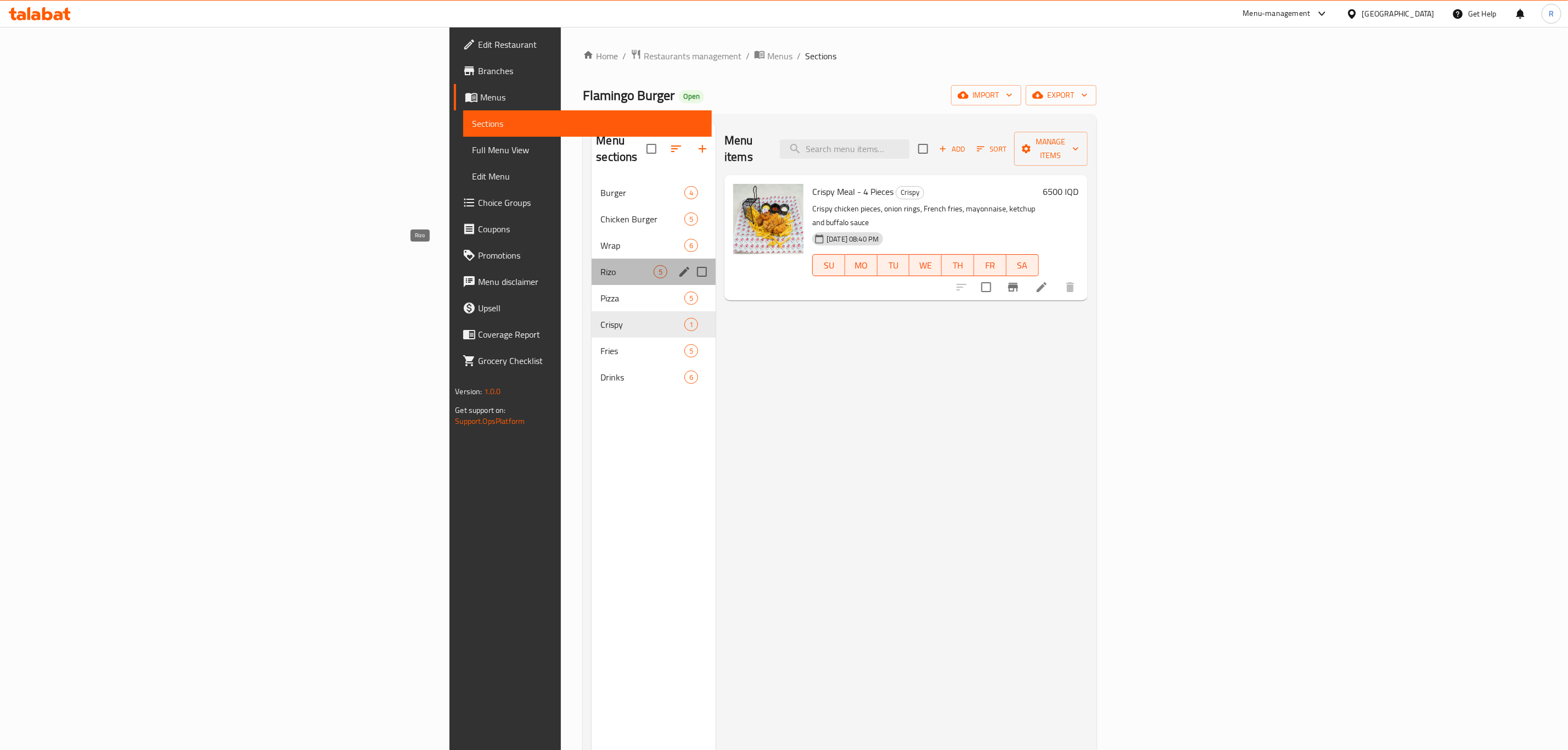
click at [601, 265] on span "Rizo" at bounding box center [627, 271] width 53 height 13
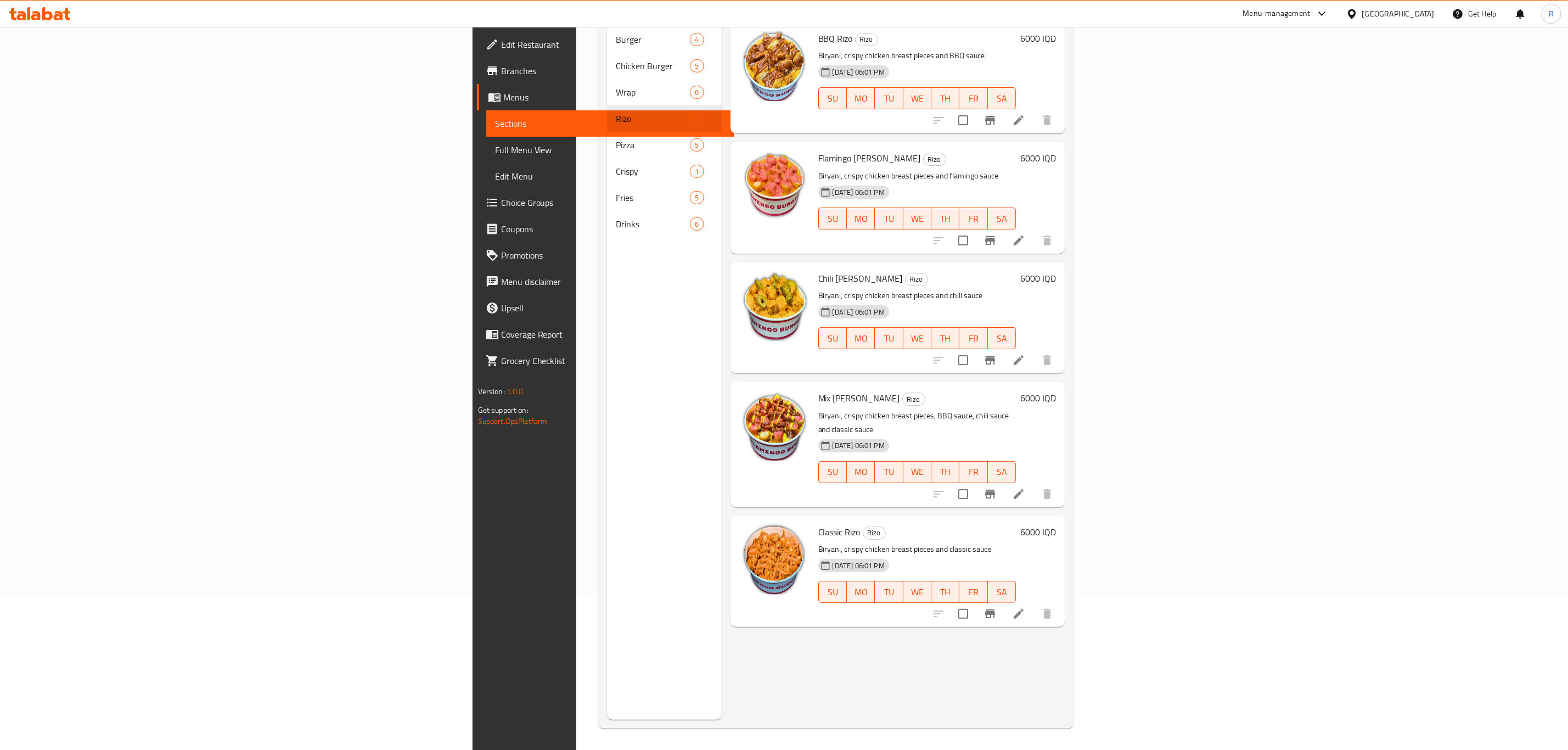
scroll to position [153, 0]
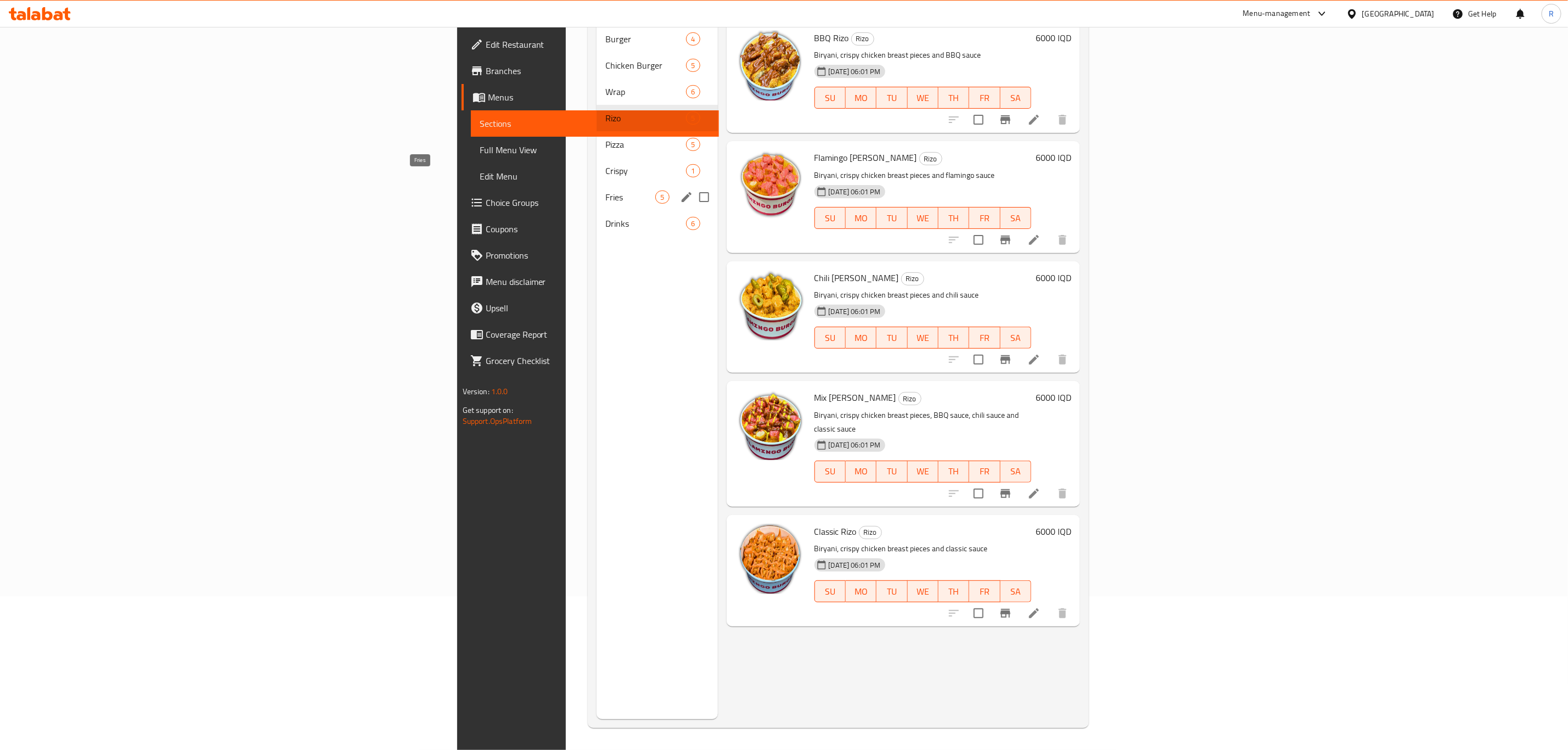
drag, startPoint x: 326, startPoint y: 178, endPoint x: 372, endPoint y: 190, distance: 47.5
click at [606, 190] on span "Fries" at bounding box center [630, 196] width 50 height 13
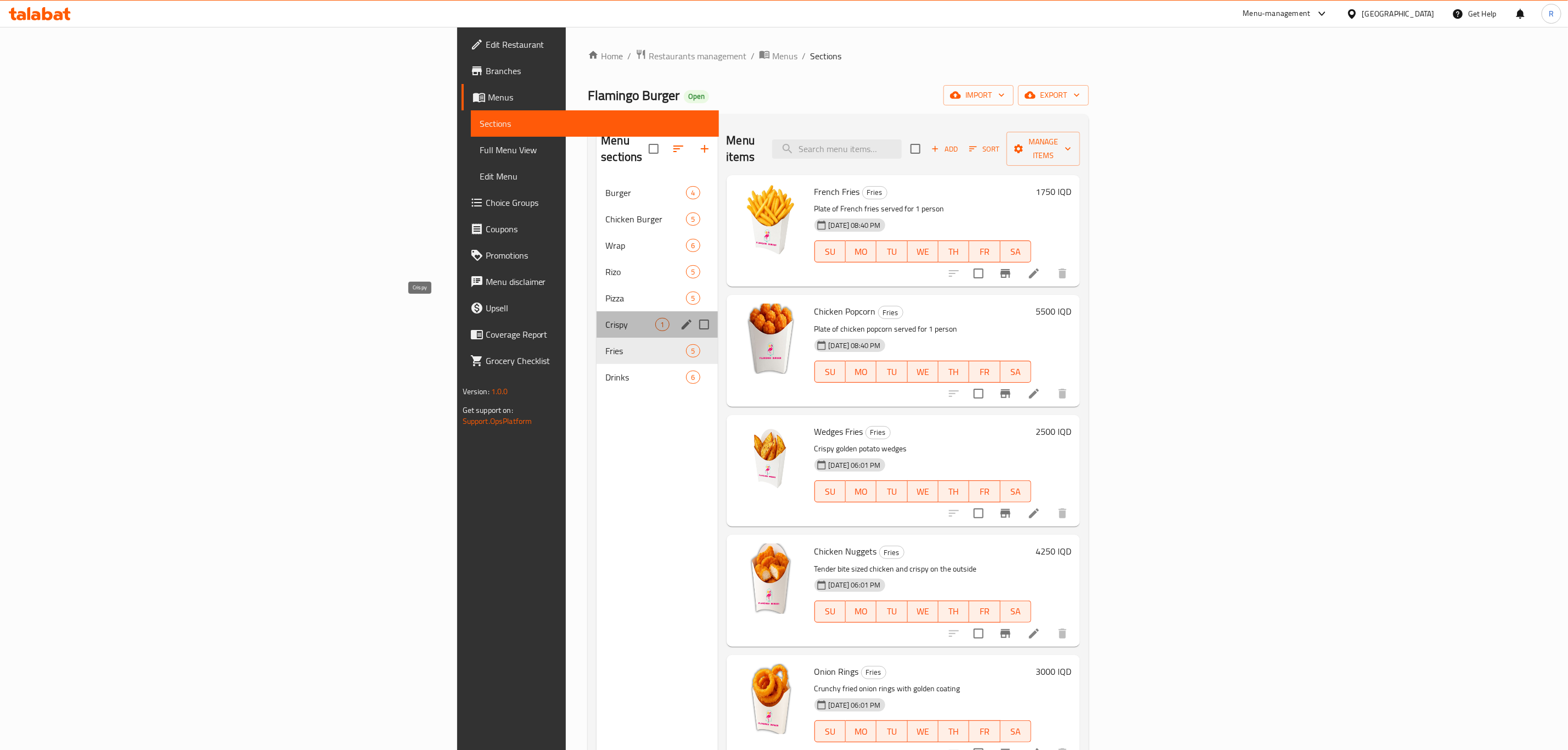
click at [606, 318] on span "Crispy" at bounding box center [630, 324] width 50 height 13
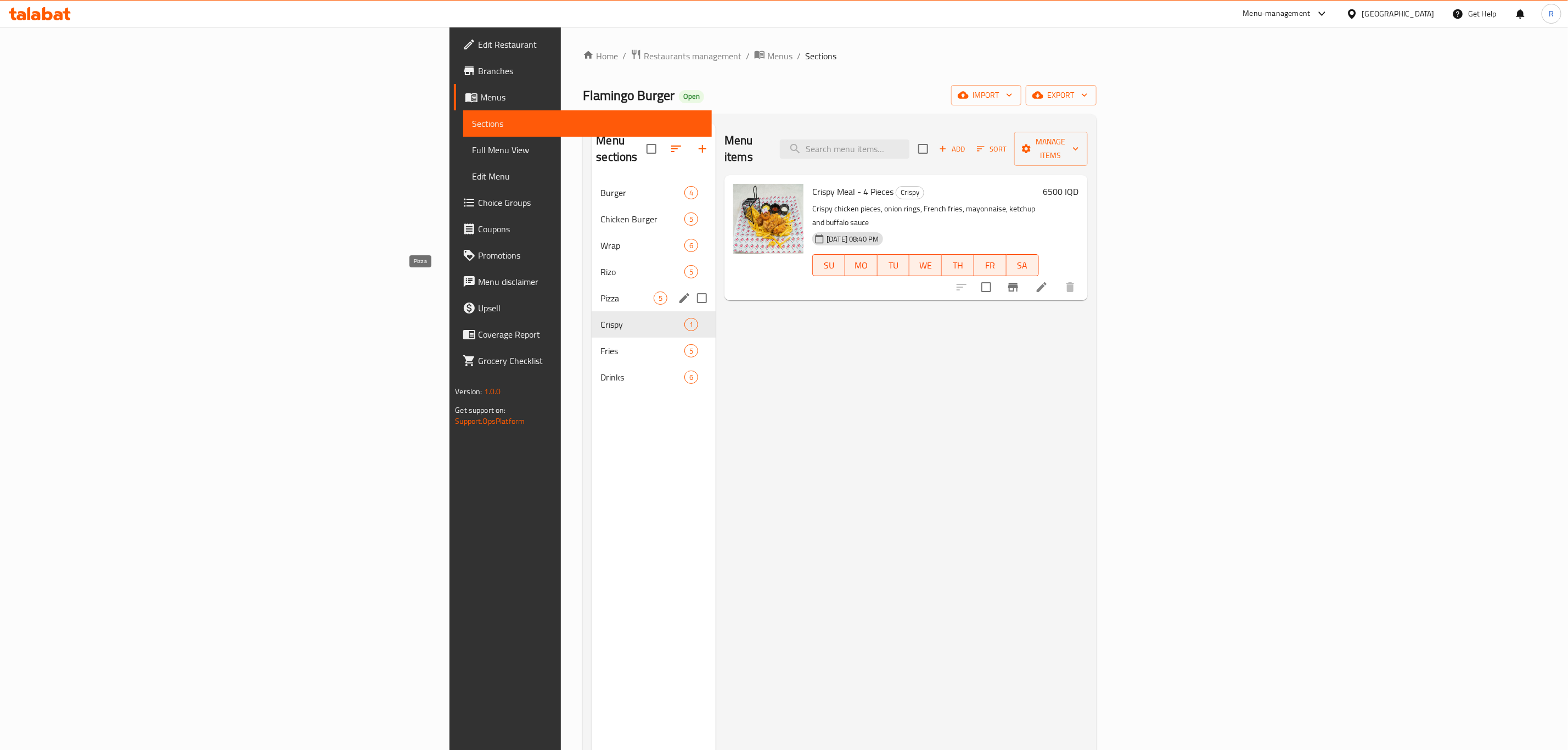
click at [601, 292] on span "Pizza" at bounding box center [627, 298] width 53 height 13
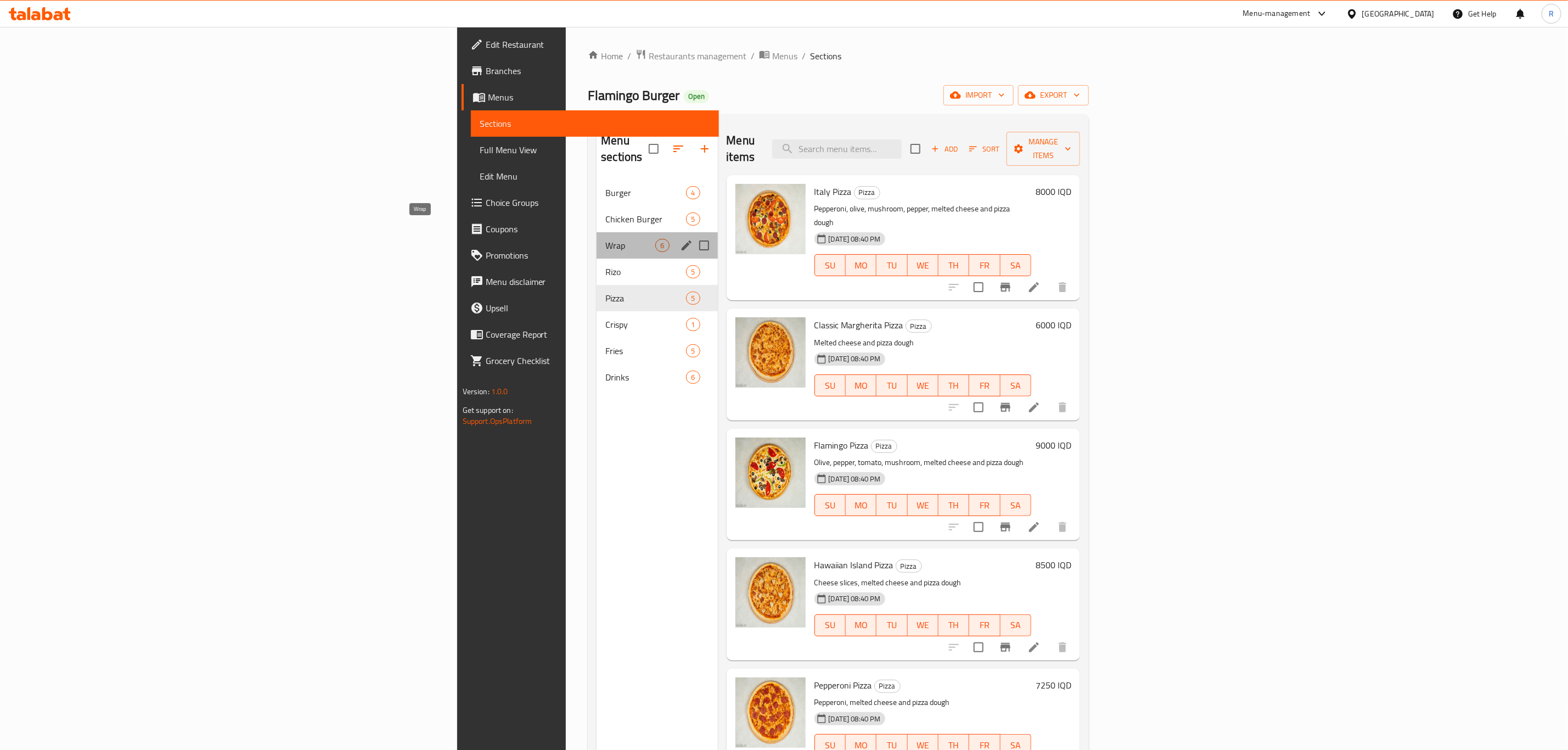
click at [606, 239] on span "Wrap" at bounding box center [630, 245] width 50 height 13
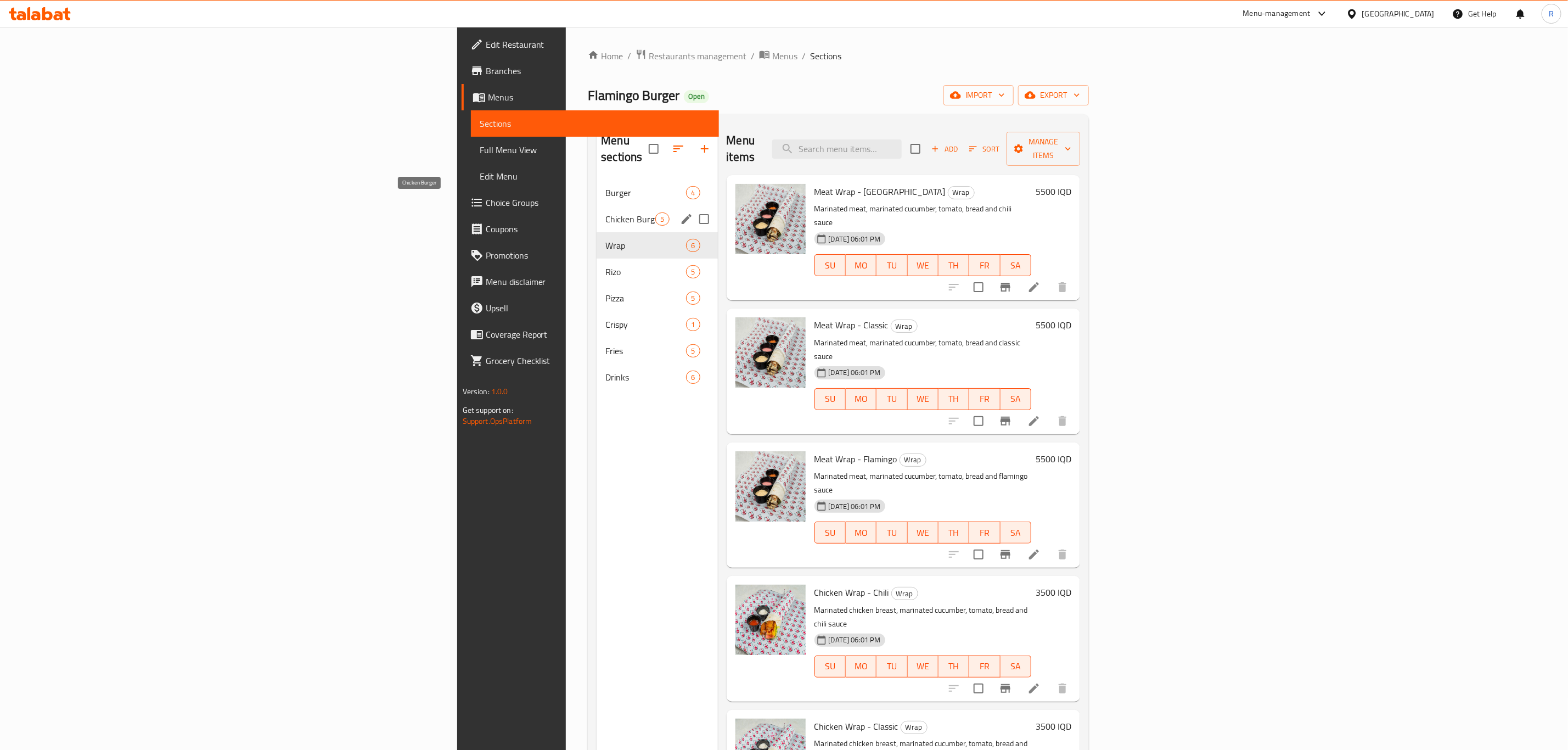
click at [606, 212] on span "Chicken Burger" at bounding box center [630, 218] width 50 height 13
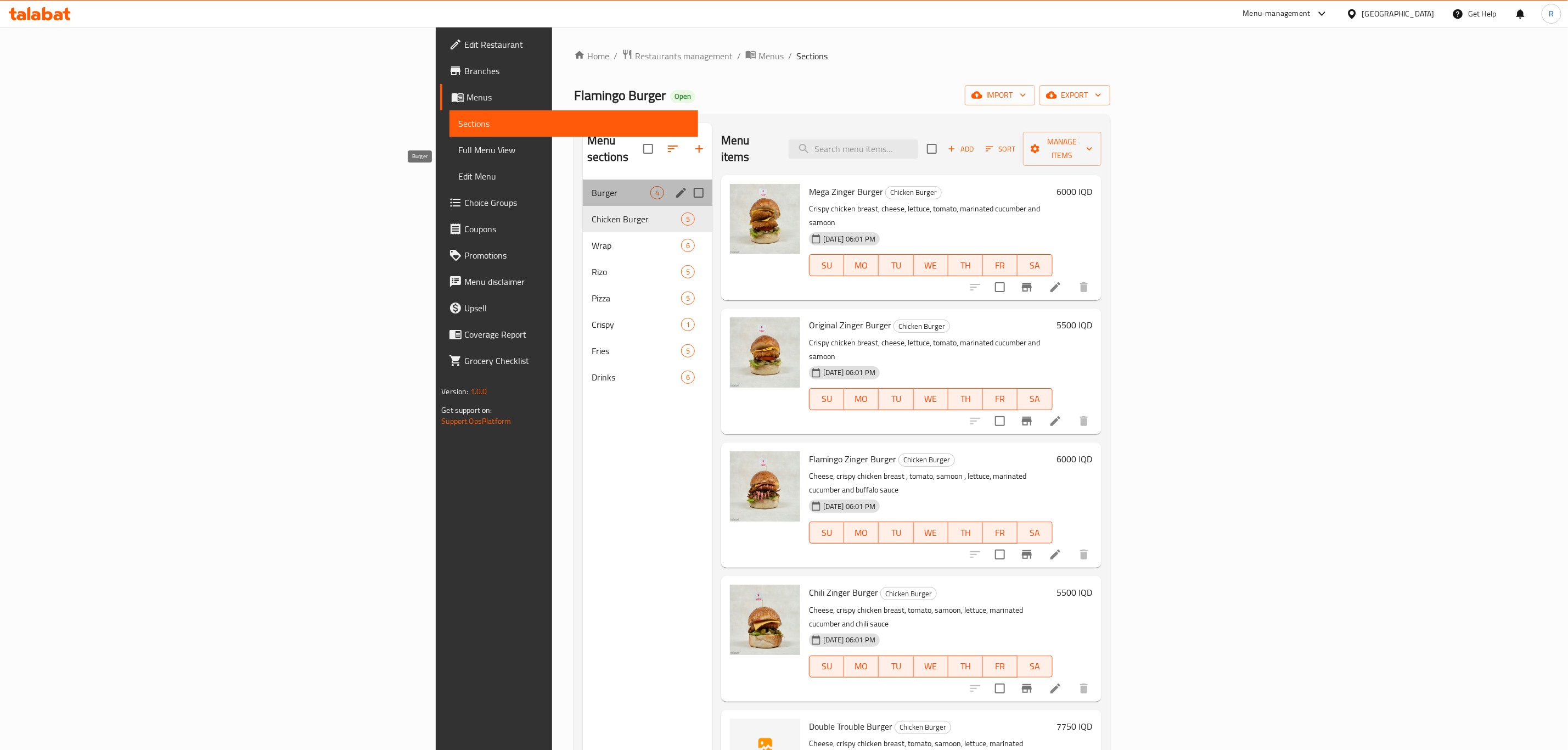
click at [592, 186] on span "Burger" at bounding box center [621, 192] width 59 height 13
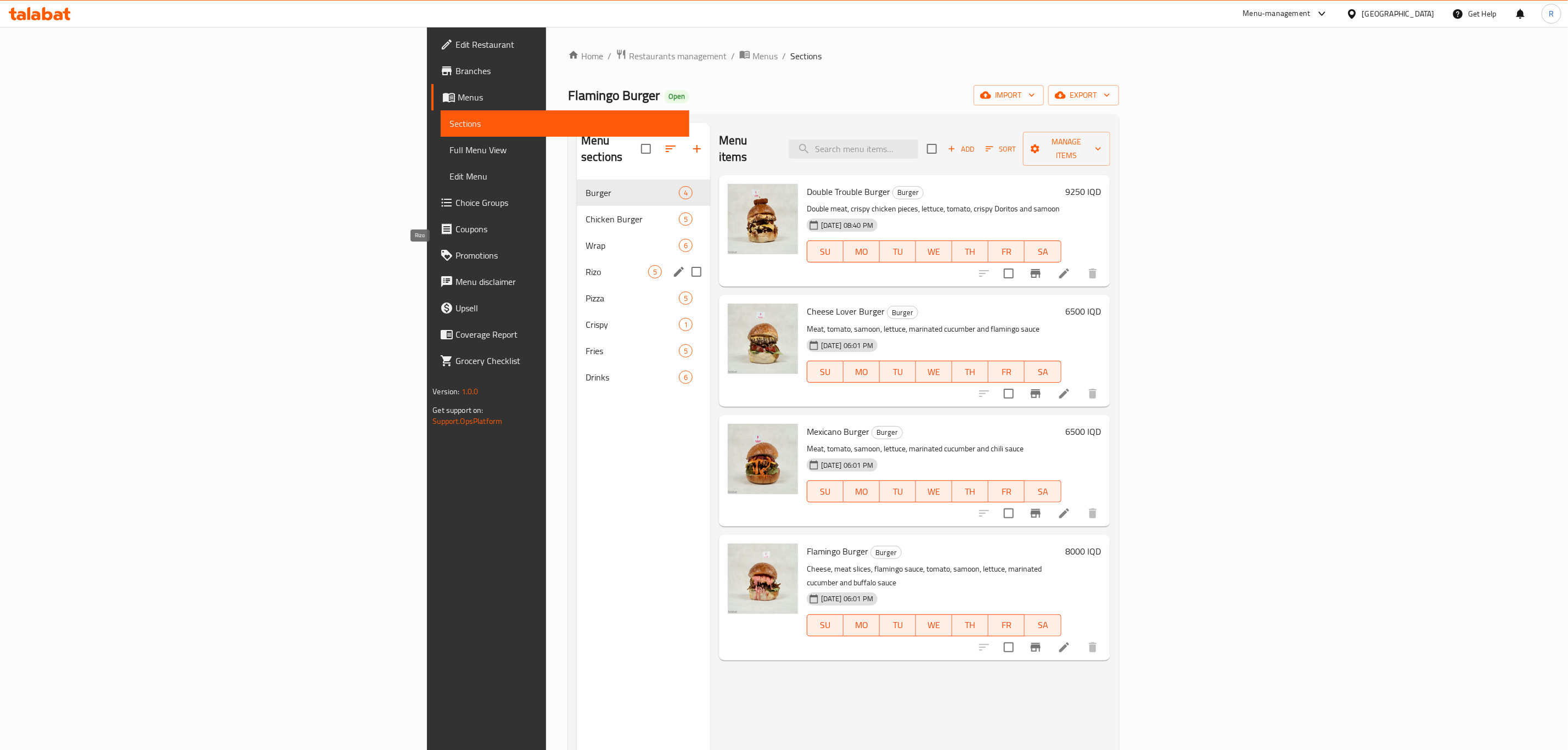
click at [585, 265] on span "Rizo" at bounding box center [617, 271] width 63 height 13
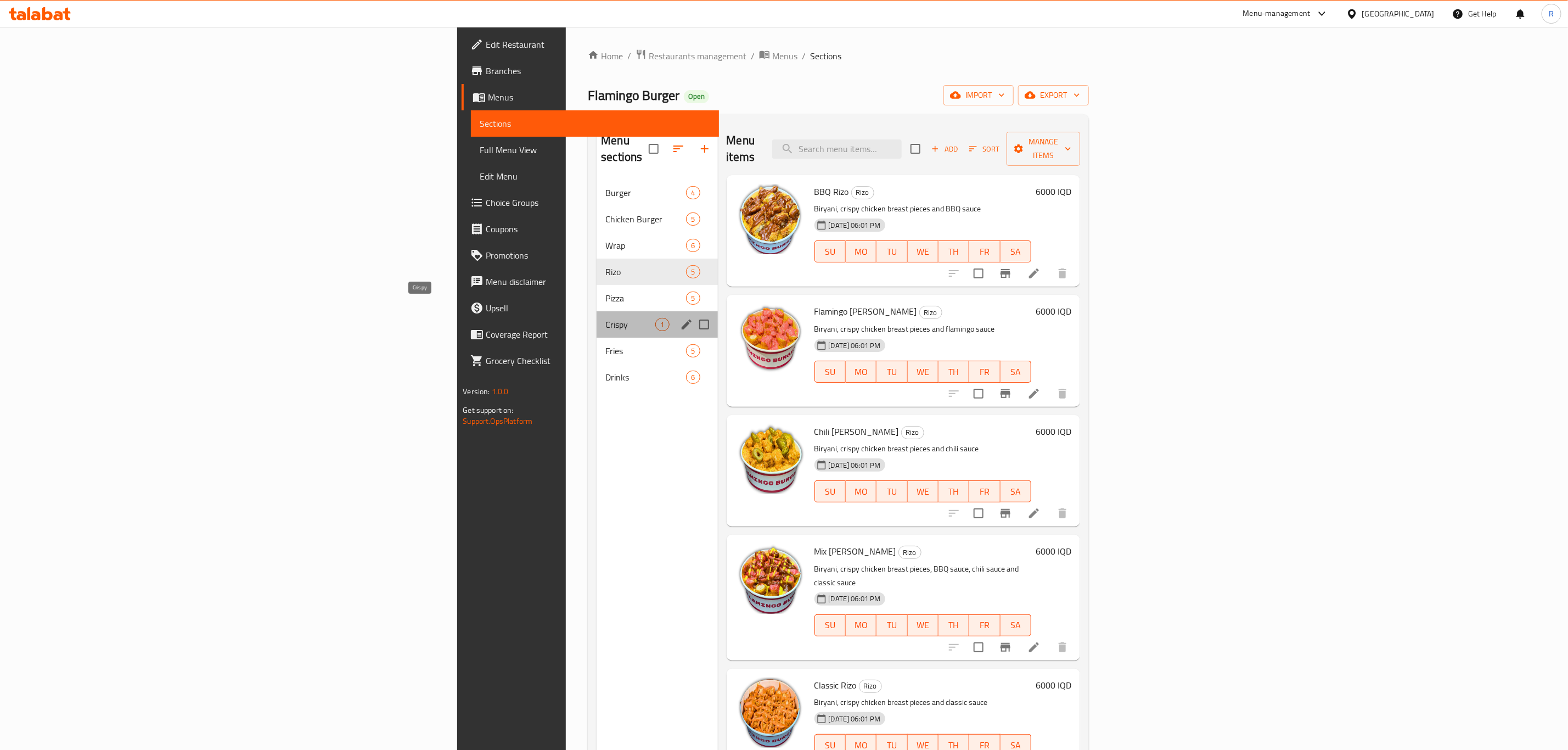
click at [606, 318] on span "Crispy" at bounding box center [630, 324] width 50 height 13
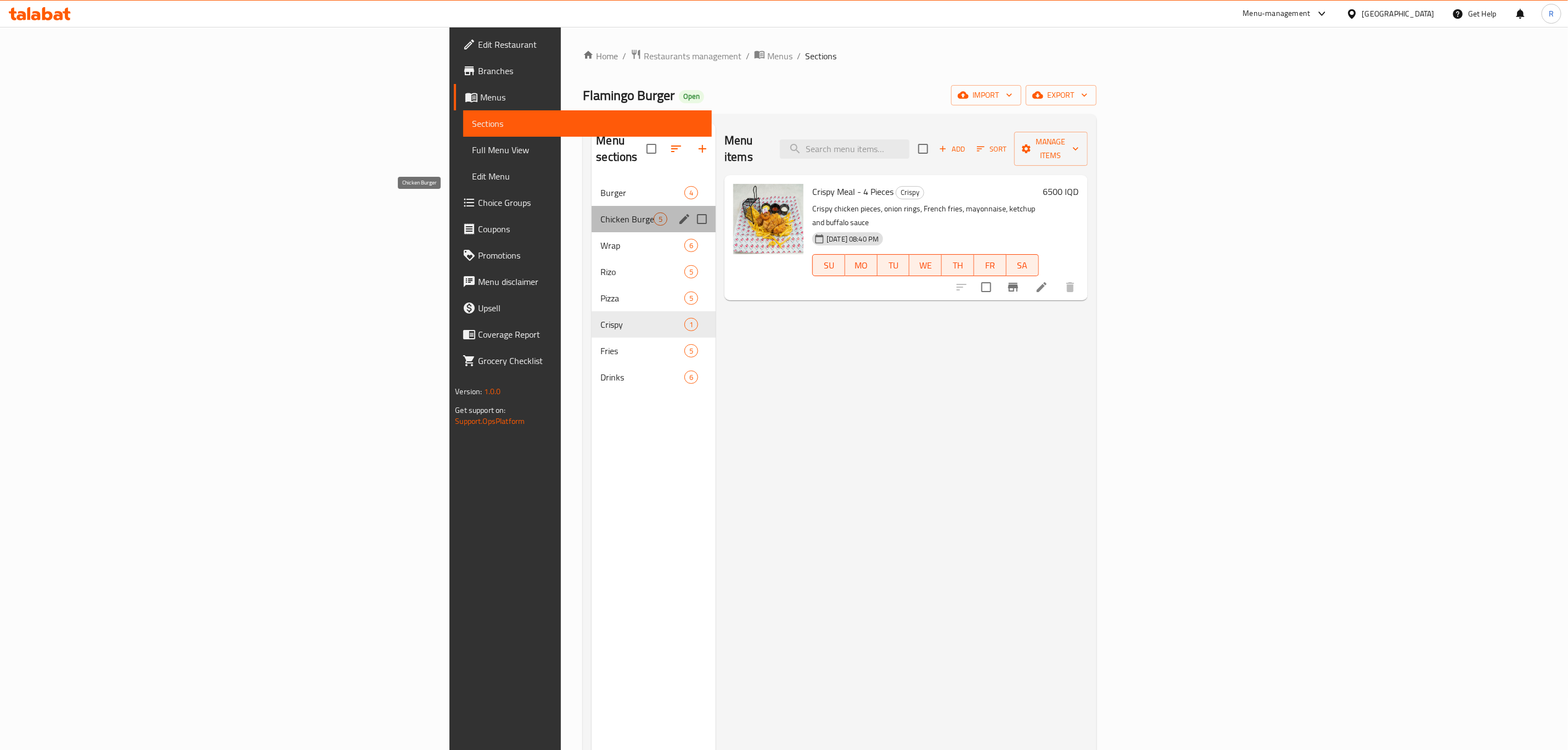
click at [601, 212] on span "Chicken Burger" at bounding box center [627, 218] width 53 height 13
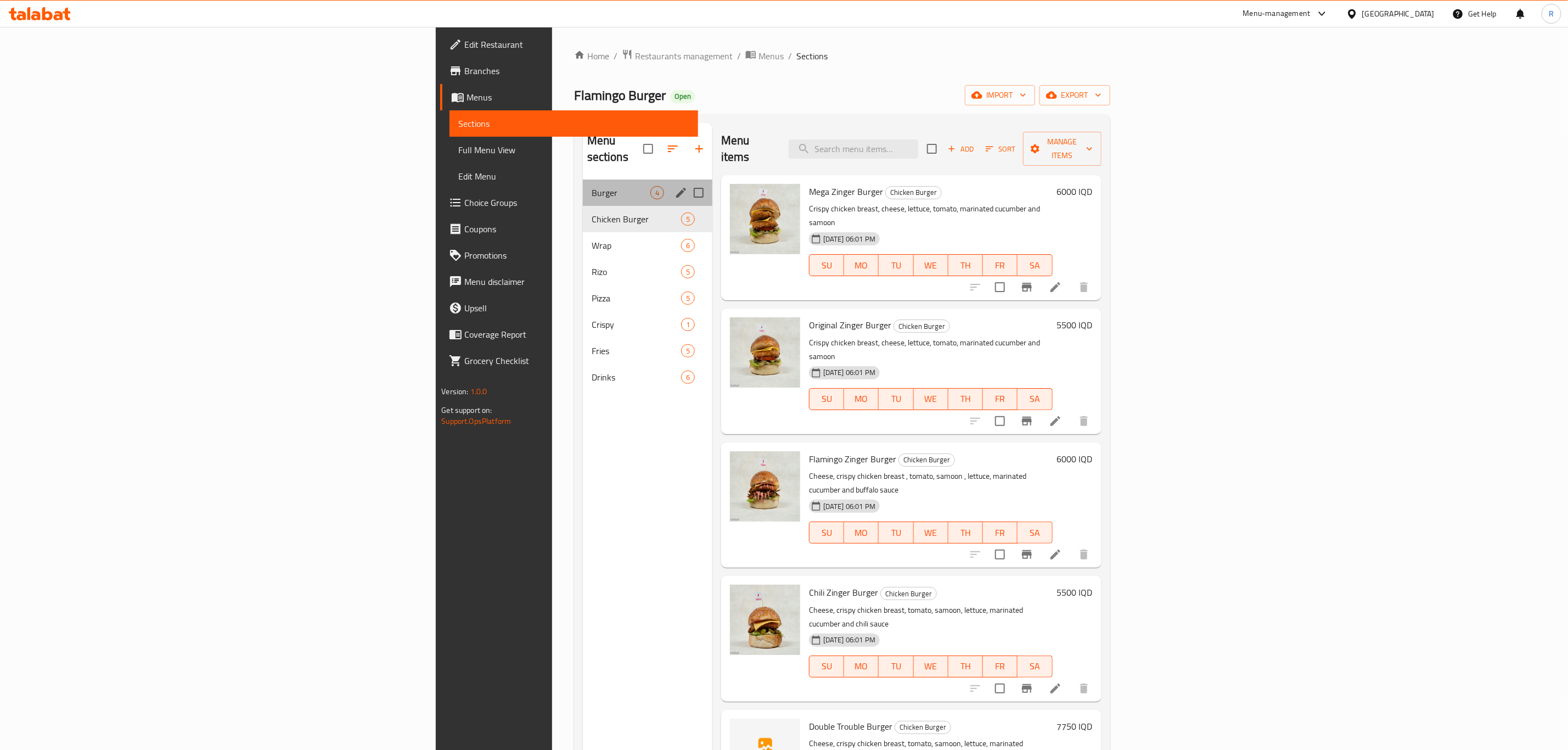
click at [583, 179] on div "Burger 4" at bounding box center [647, 192] width 129 height 26
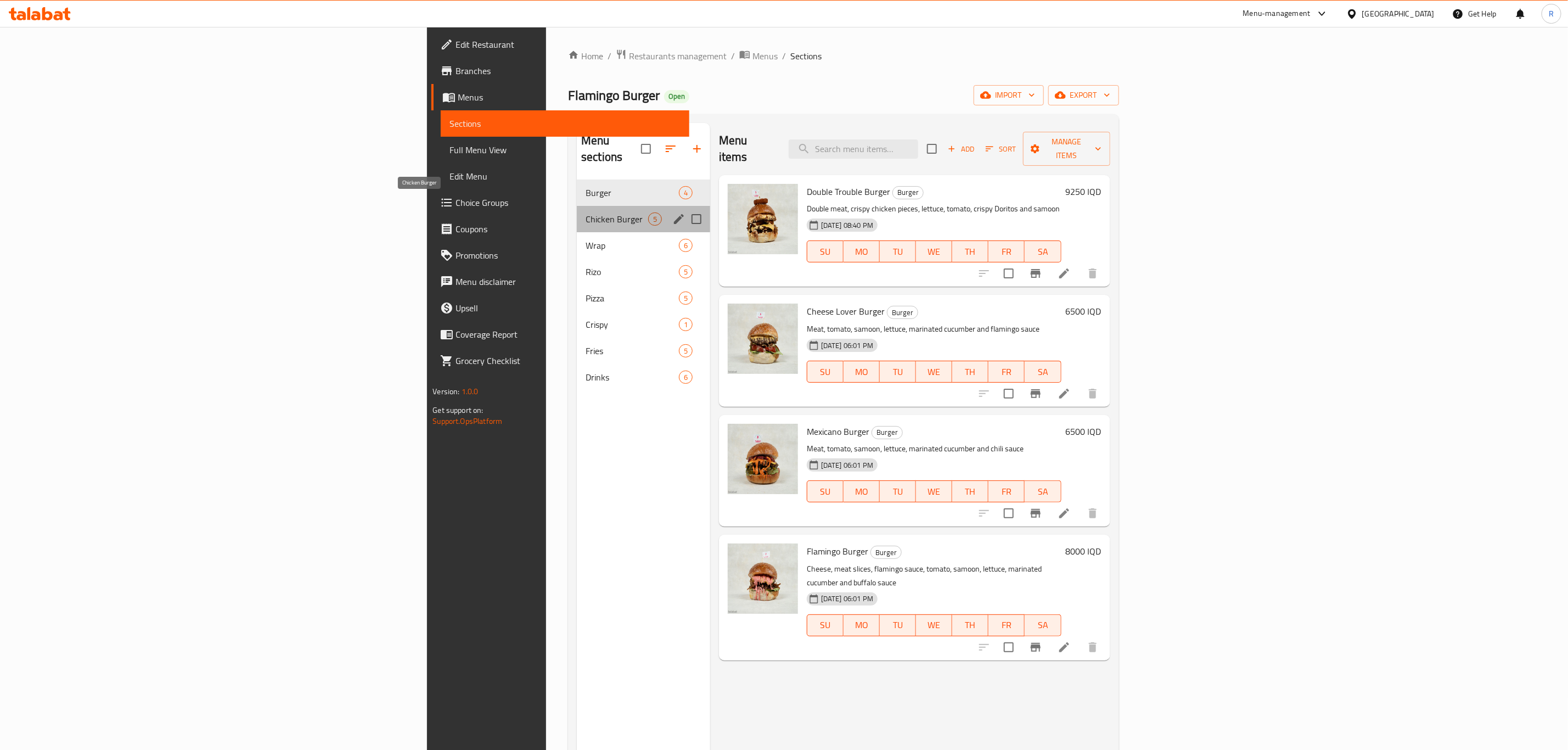
click at [585, 212] on span "Chicken Burger" at bounding box center [617, 218] width 63 height 13
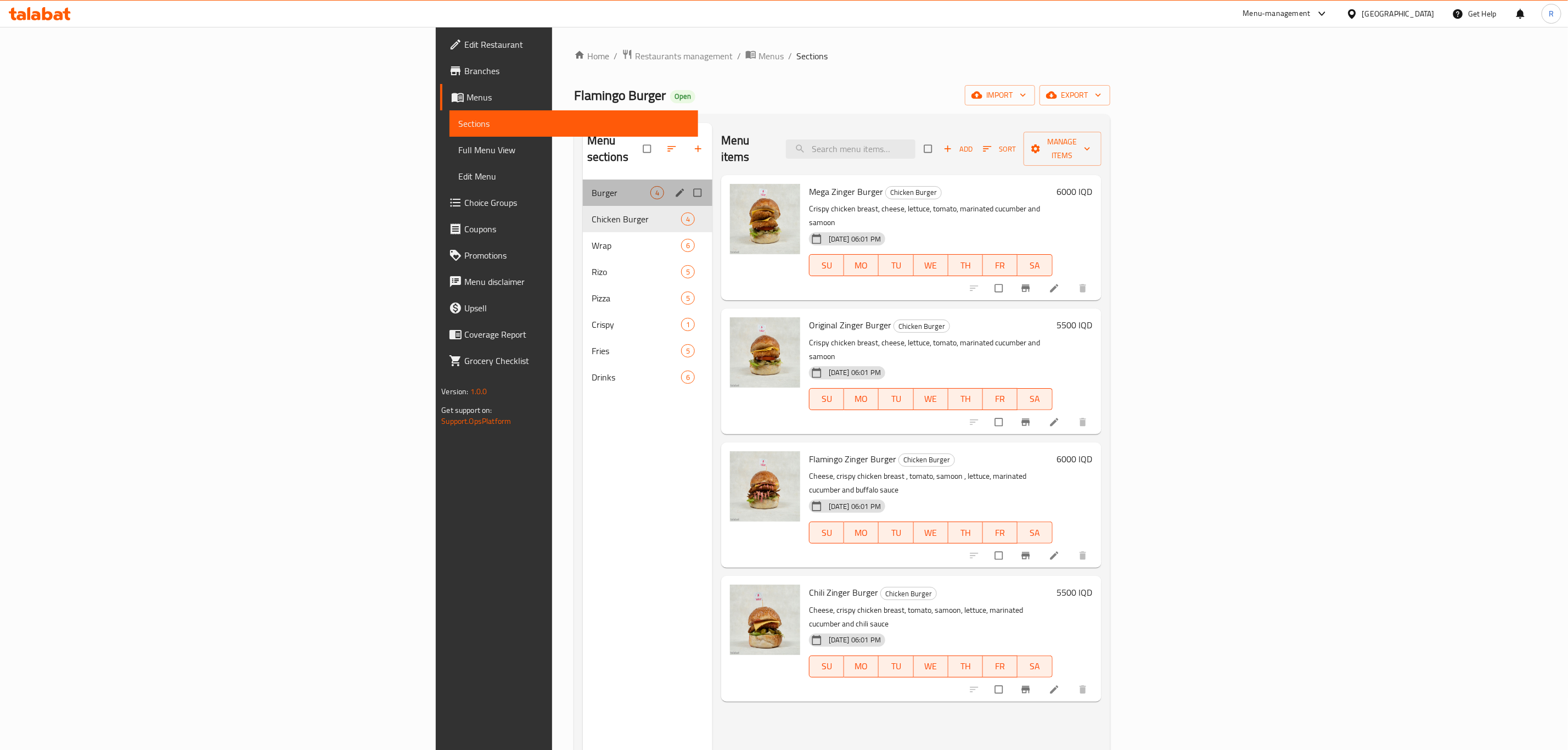
click at [583, 179] on div "Burger 4" at bounding box center [647, 192] width 129 height 26
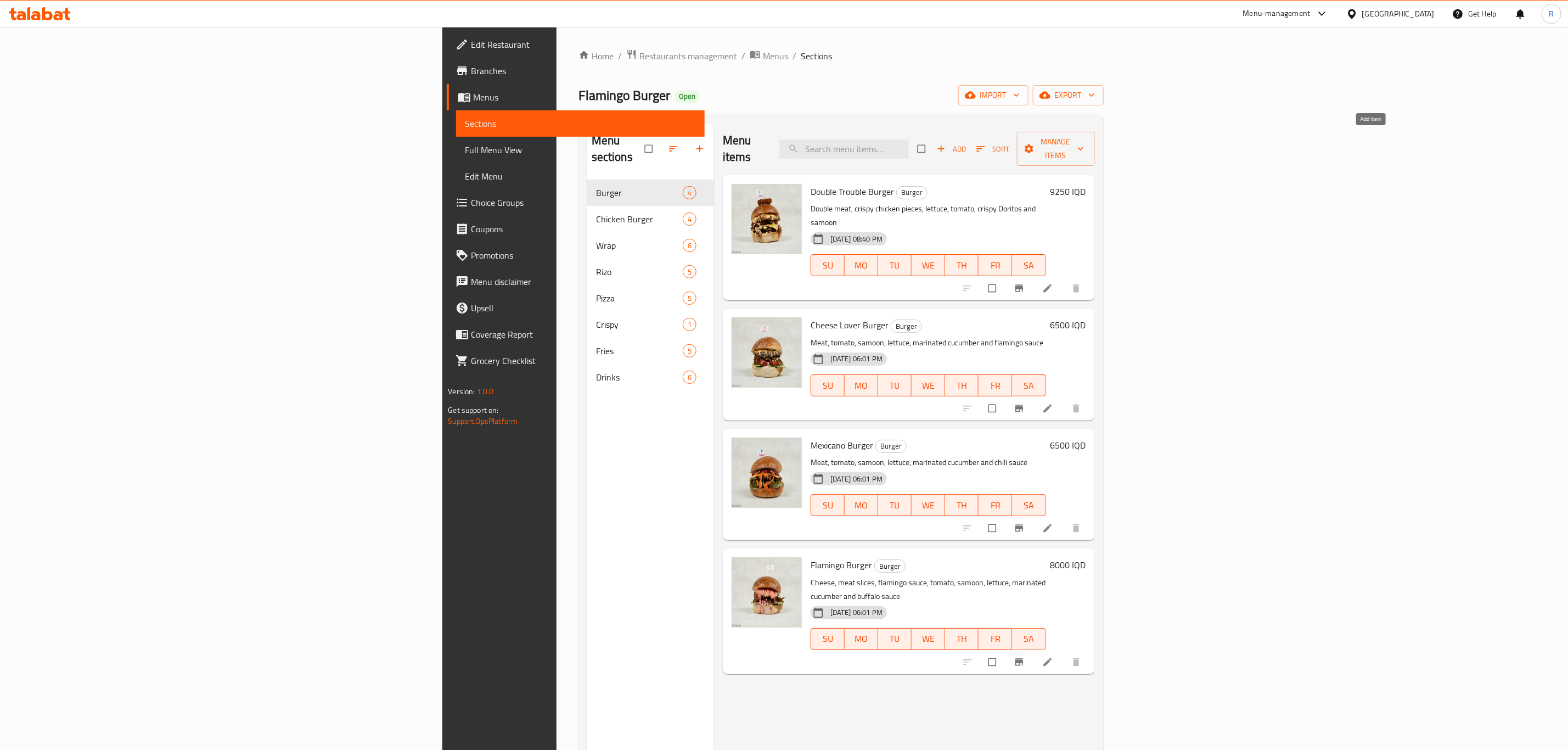
click at [947, 143] on icon "button" at bounding box center [941, 149] width 11 height 11
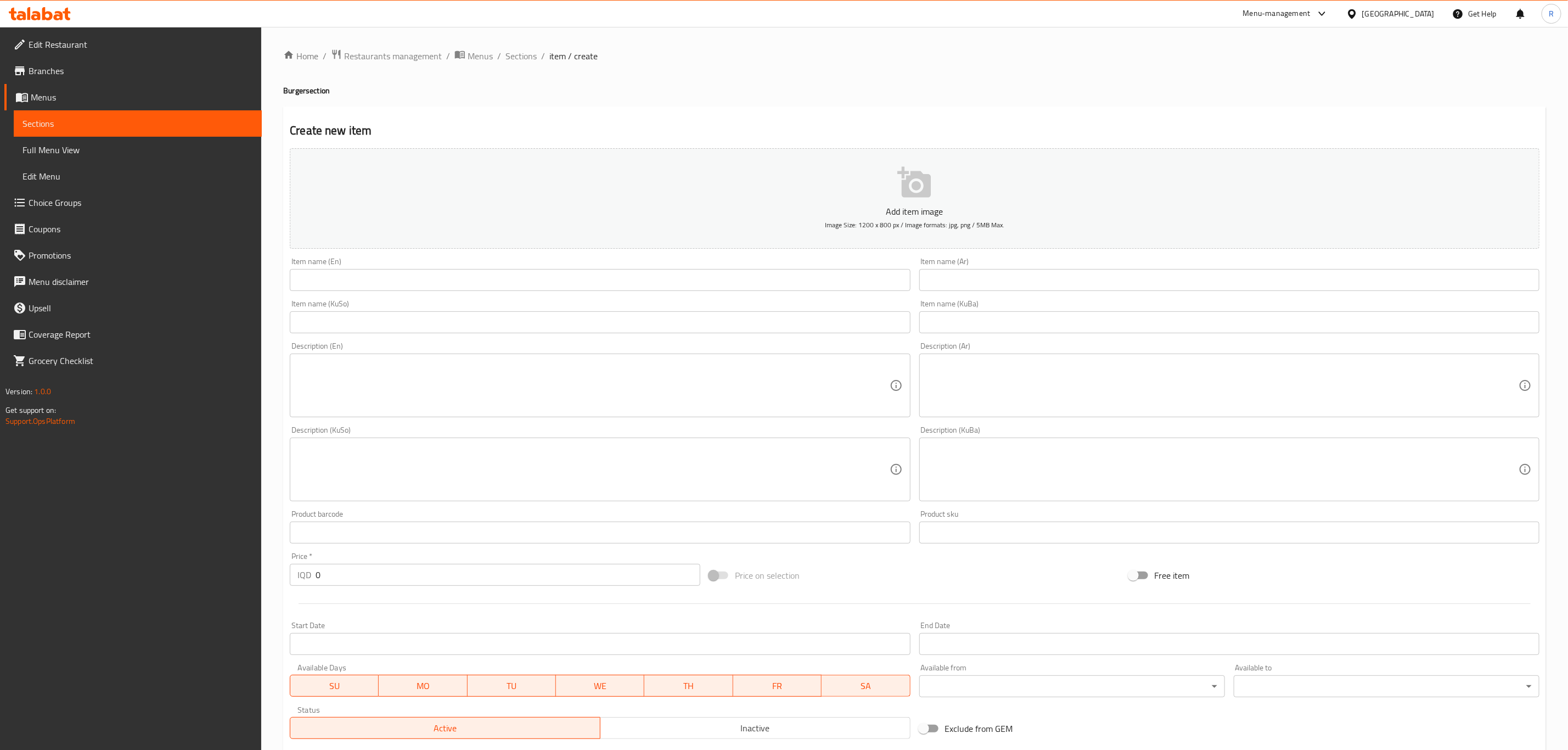
click at [364, 288] on input "text" at bounding box center [600, 280] width 620 height 22
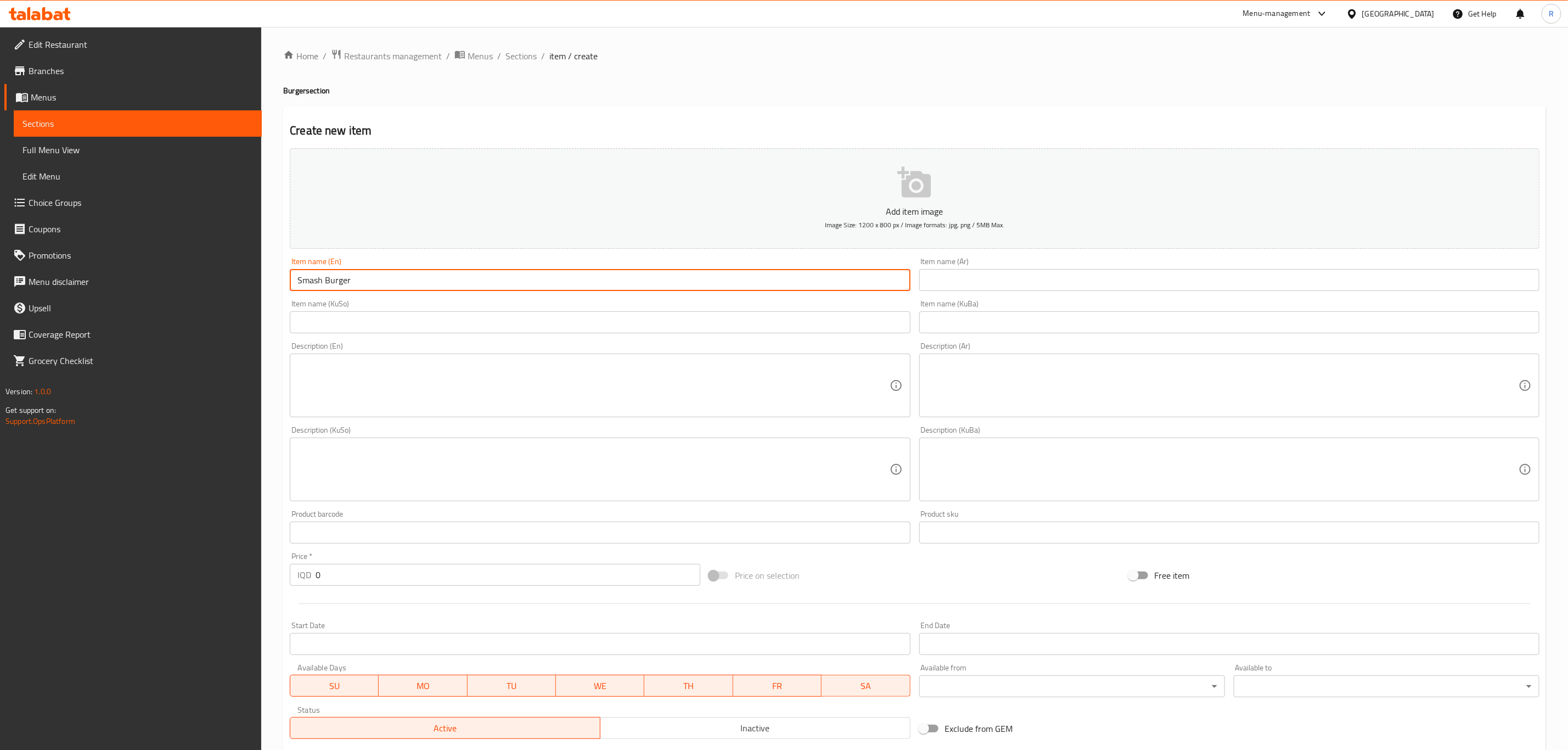
type input "Smash Burger"
click at [992, 280] on input "text" at bounding box center [1229, 280] width 620 height 22
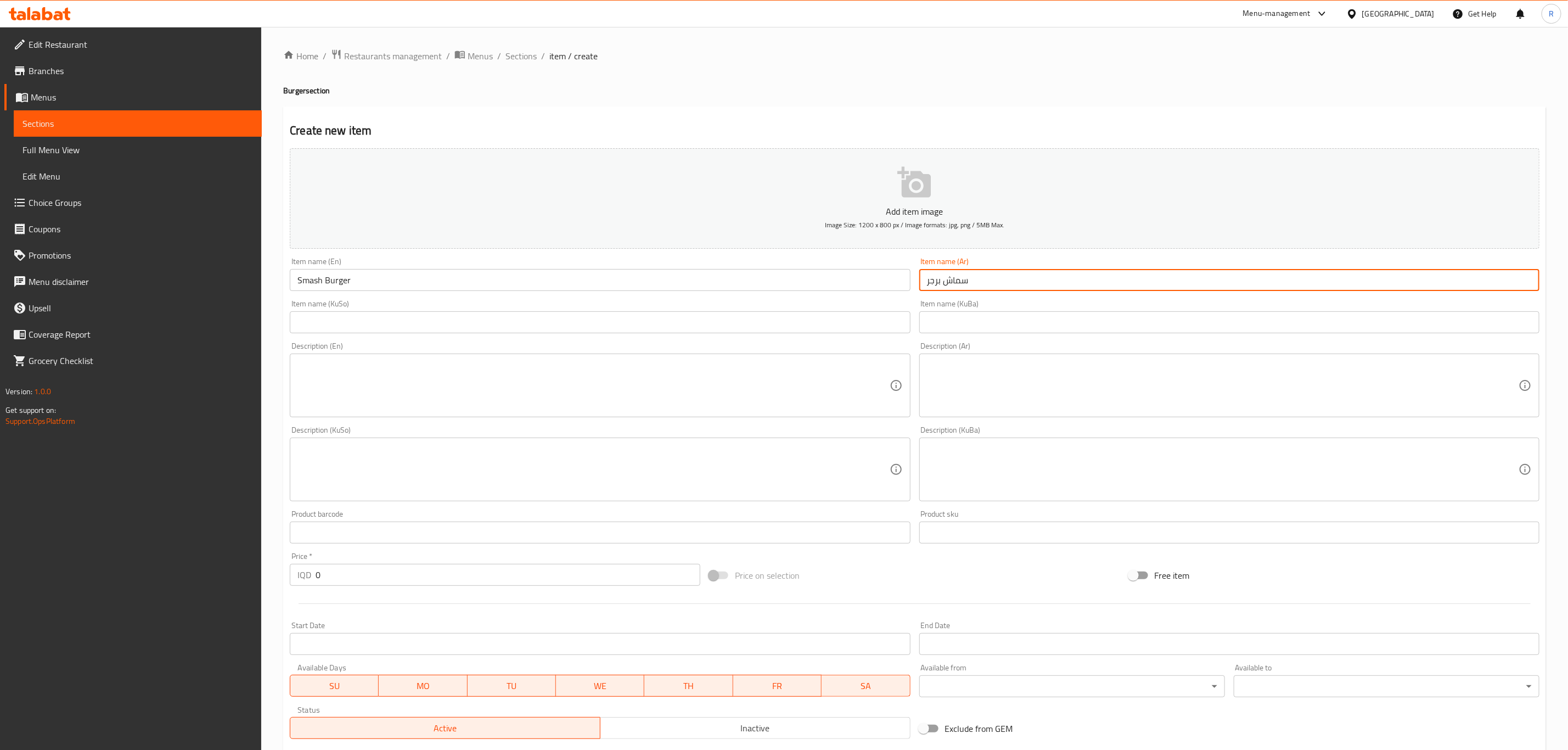
type input "سماش برجر"
click at [977, 333] on input "text" at bounding box center [1229, 322] width 620 height 22
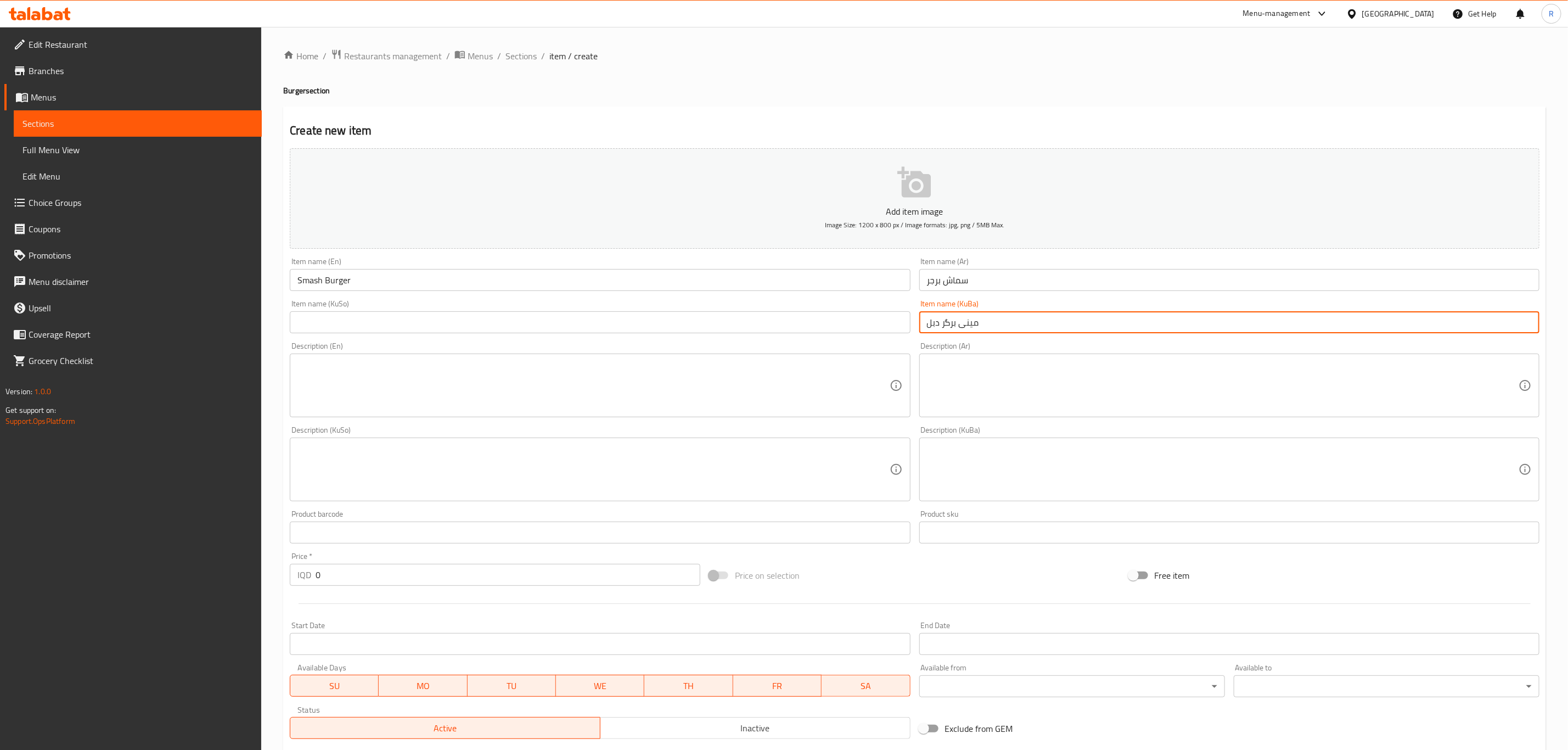
drag, startPoint x: 979, startPoint y: 325, endPoint x: 960, endPoint y: 328, distance: 19.2
click at [960, 328] on input "مينى برگر دبل" at bounding box center [1229, 322] width 620 height 22
drag, startPoint x: 942, startPoint y: 323, endPoint x: 923, endPoint y: 334, distance: 22.0
click at [923, 334] on div "Item name (KuBa) سماش برگر دبل Item name (KuBa)" at bounding box center [1229, 316] width 629 height 42
type input "سماش برگر"
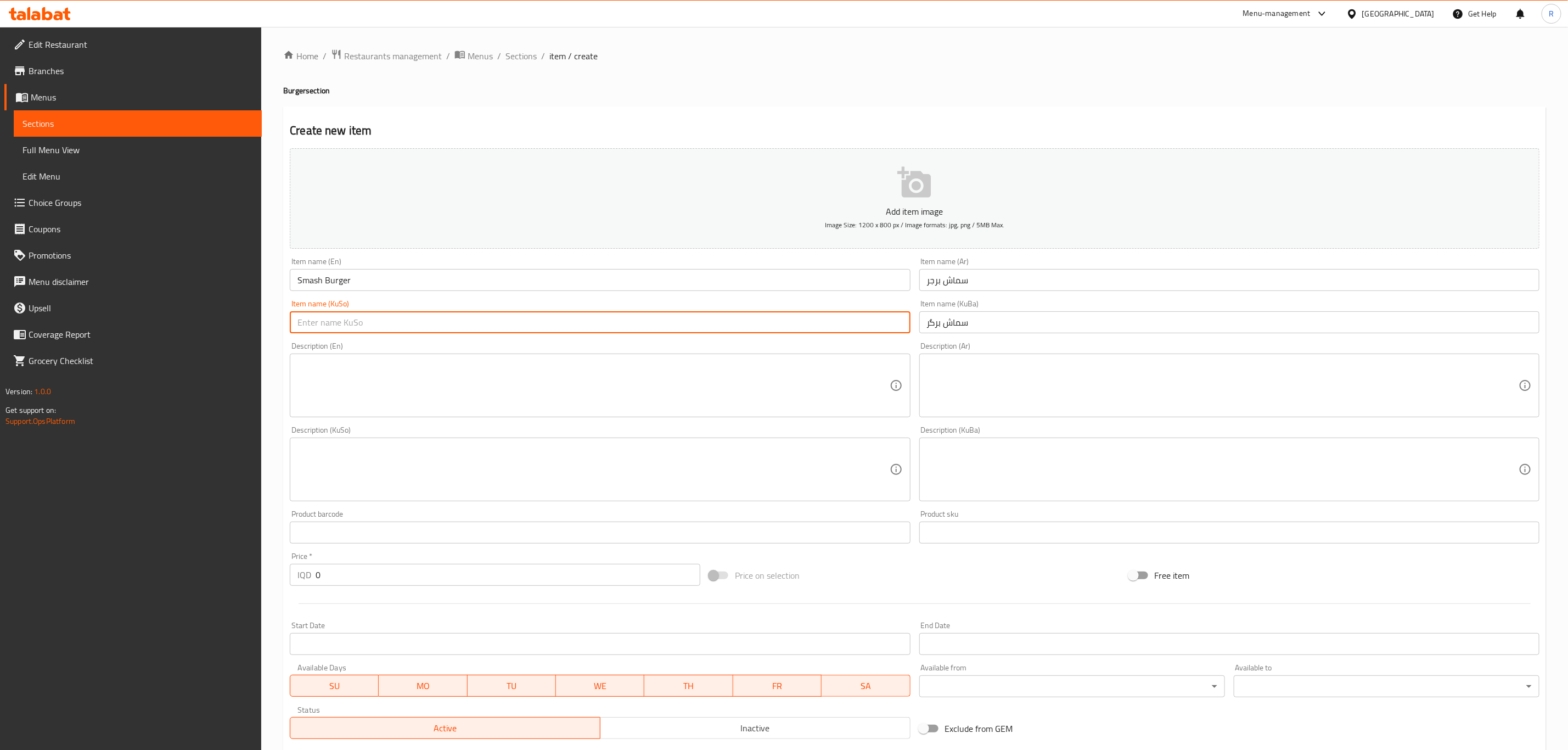
click at [414, 317] on input "text" at bounding box center [600, 322] width 620 height 22
paste input "سماش برگر"
type input "سماش برگر"
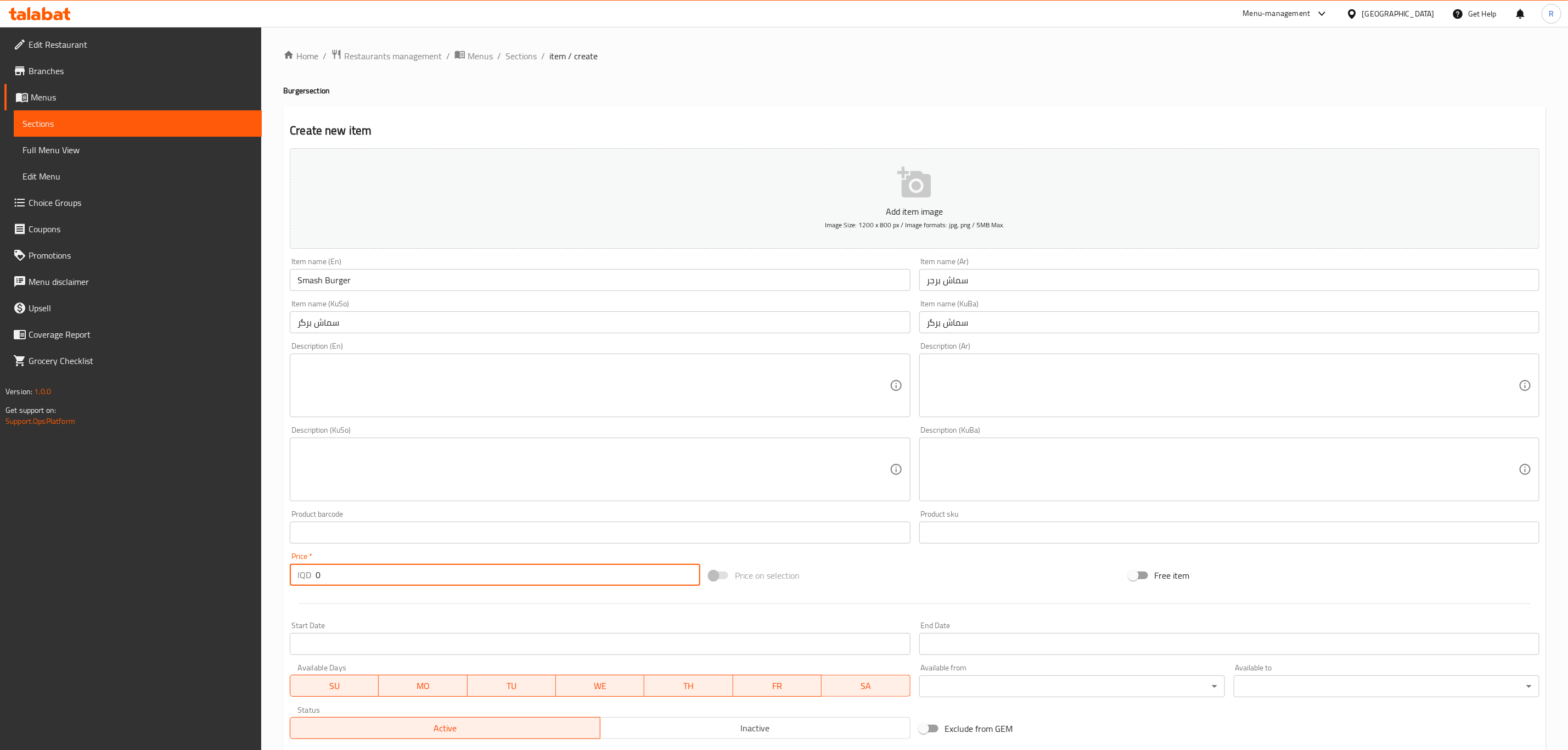
drag, startPoint x: 330, startPoint y: 577, endPoint x: 298, endPoint y: 587, distance: 33.5
click at [298, 587] on div "Price   * IQD 0 Price *" at bounding box center [495, 569] width 419 height 42
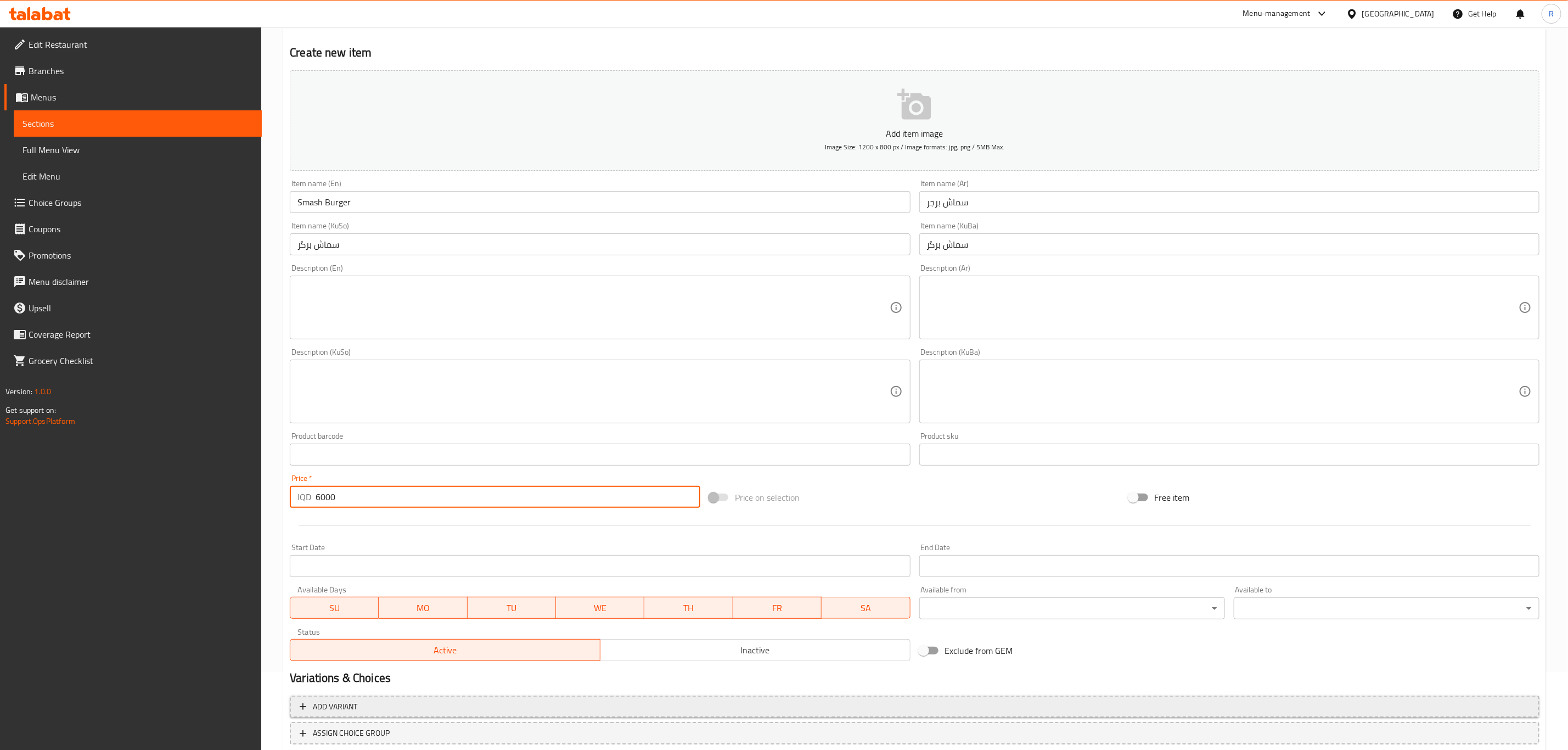
scroll to position [150, 0]
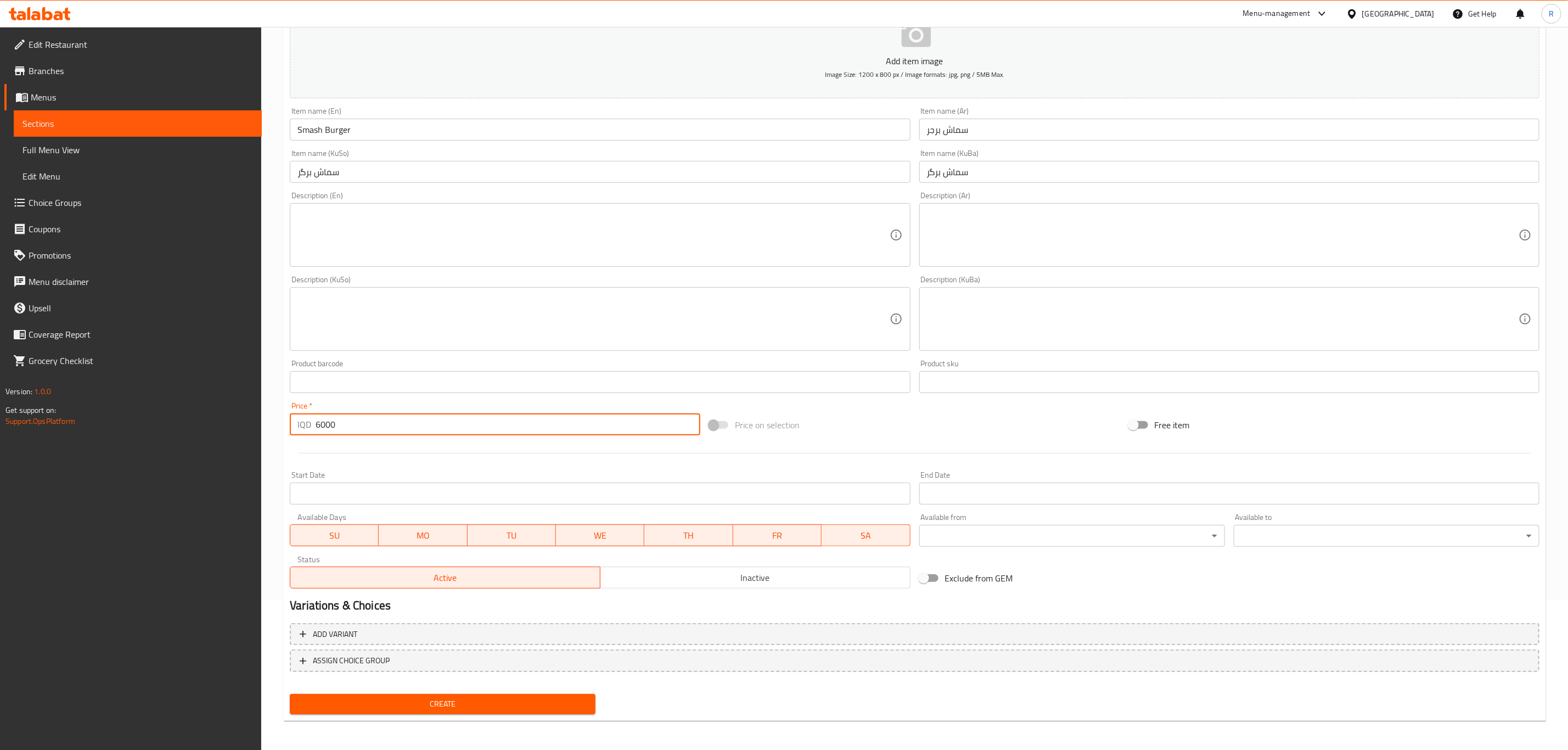
type input "6000"
click at [374, 697] on span "Create" at bounding box center [443, 704] width 288 height 14
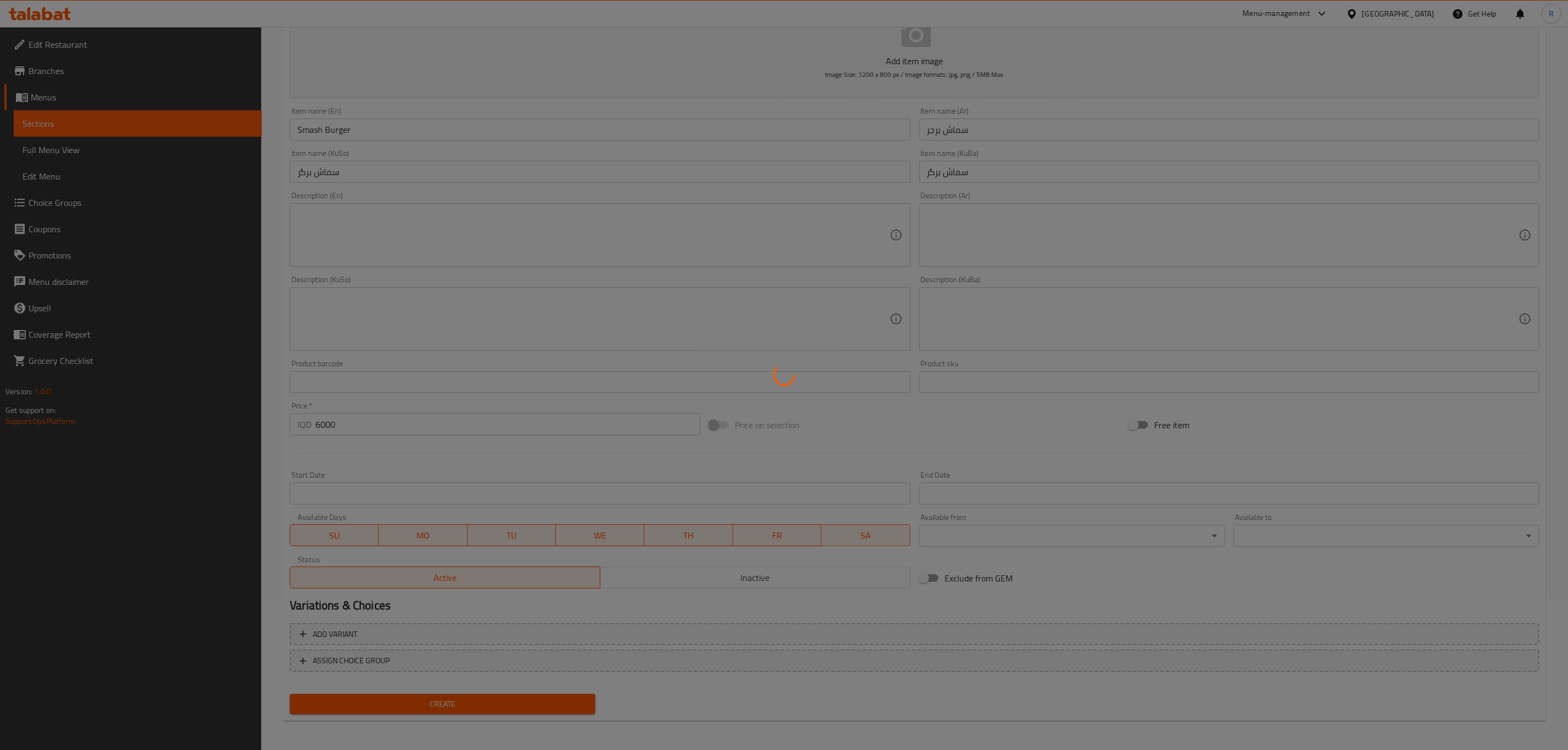
scroll to position [0, 0]
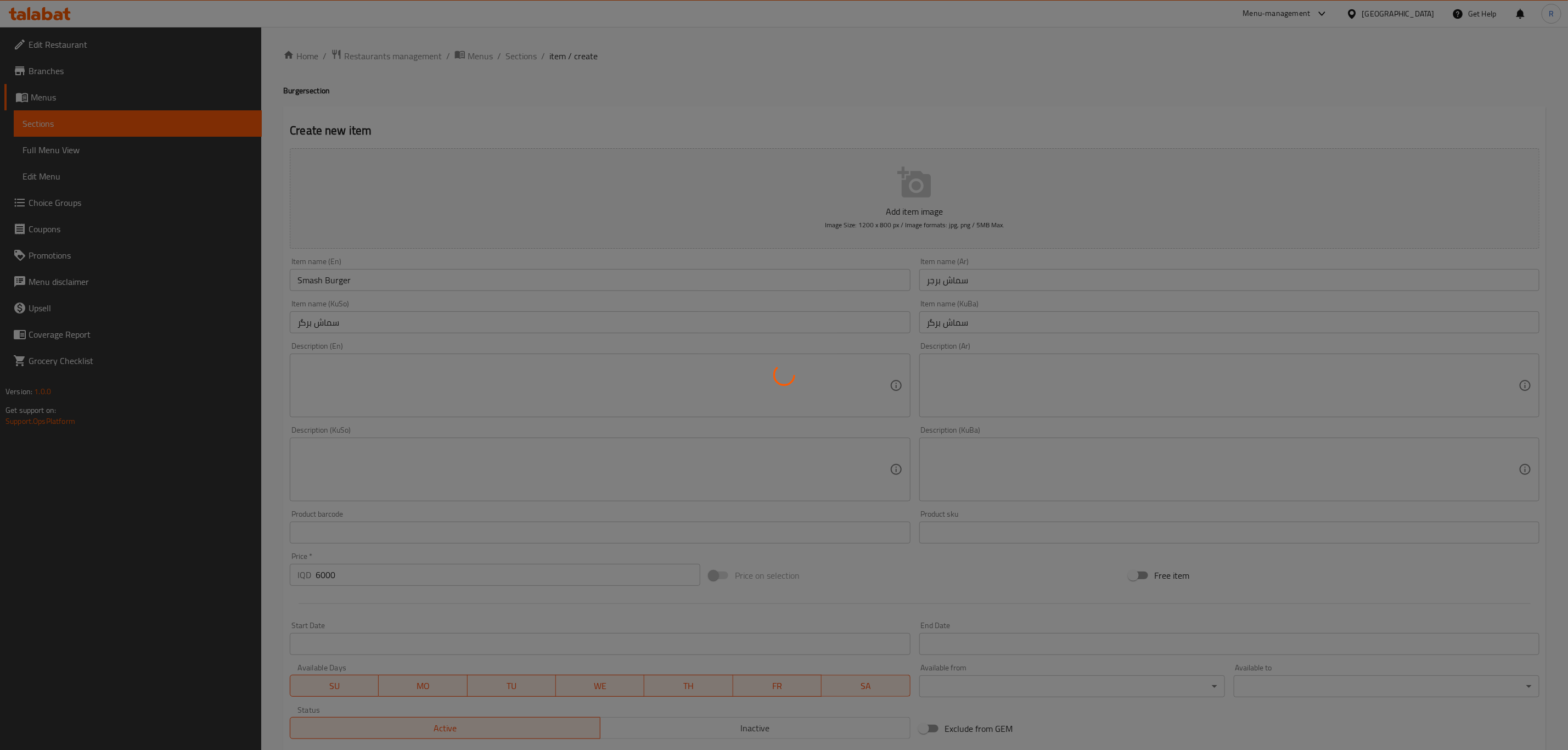
type input "0"
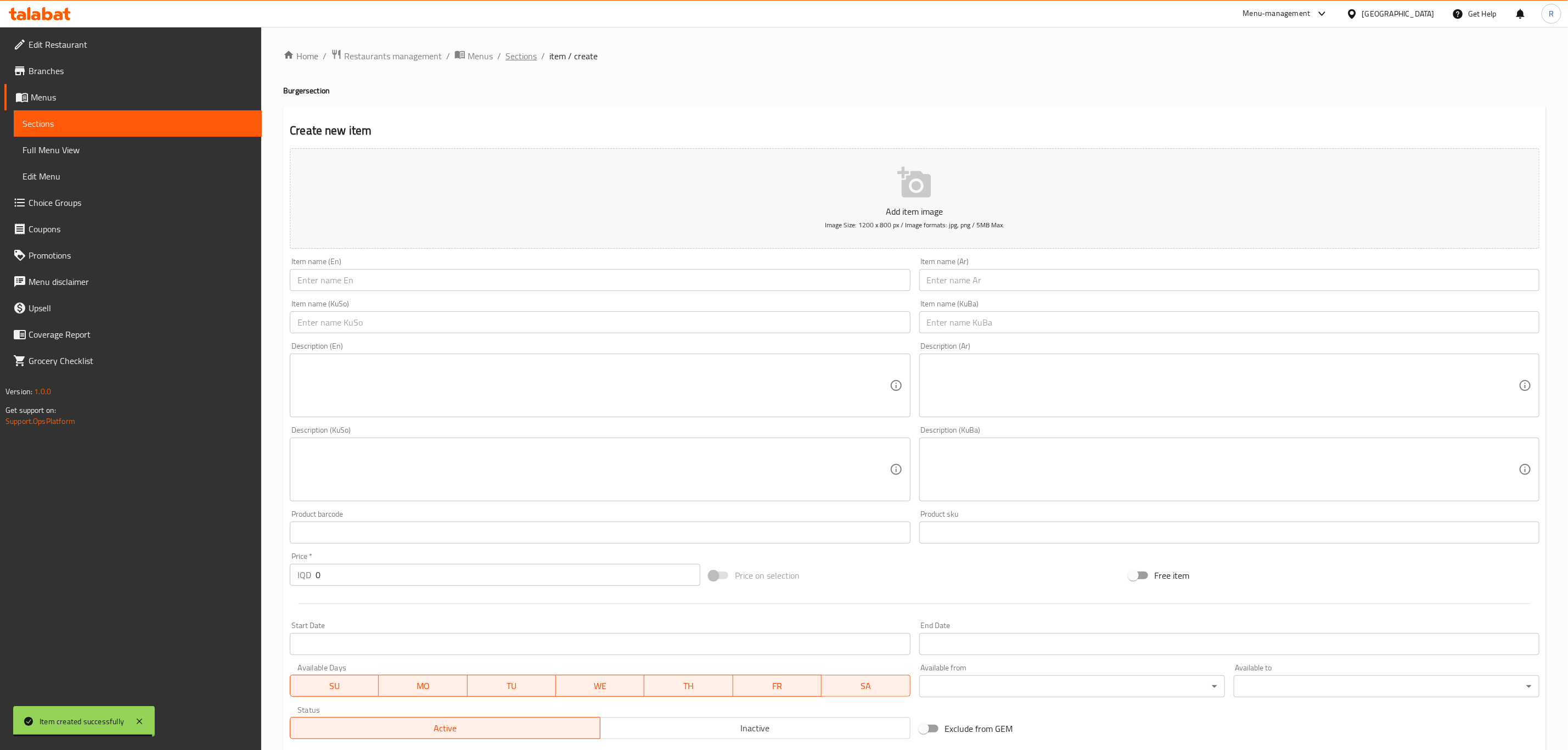
click at [524, 60] on span "Sections" at bounding box center [521, 55] width 31 height 13
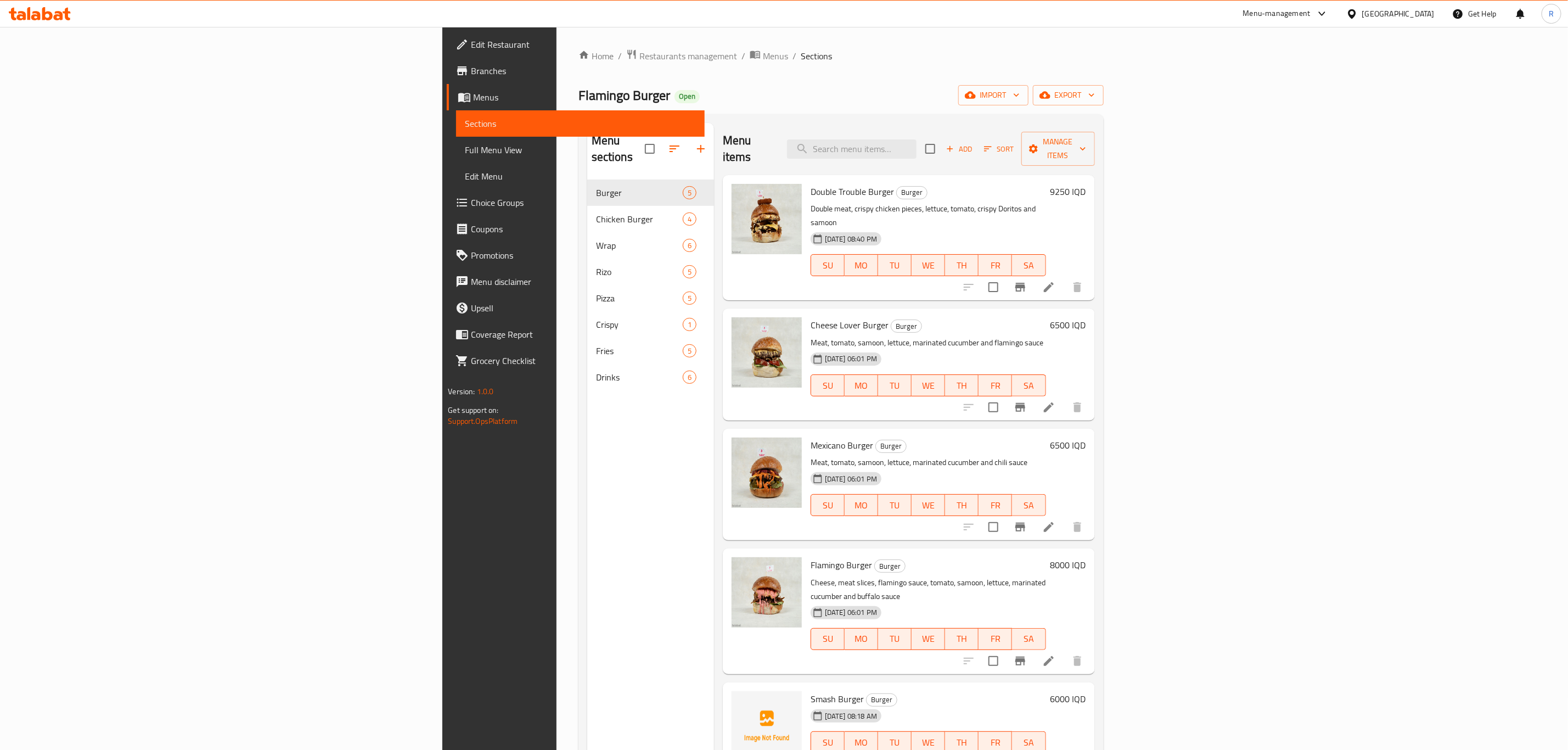
click at [1086, 691] on h6 "6000 IQD" at bounding box center [1068, 698] width 36 height 15
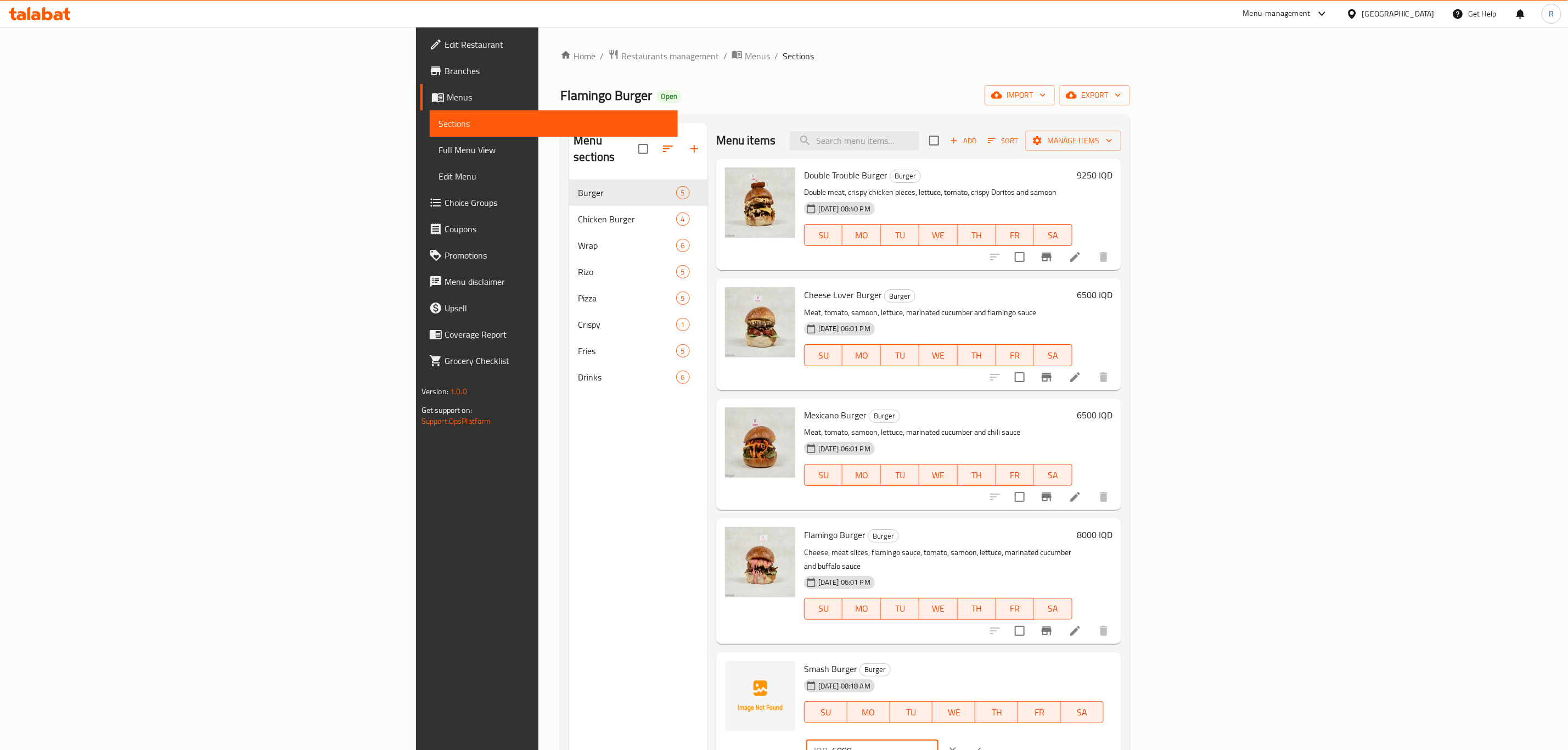
click at [939, 740] on input "6000" at bounding box center [886, 751] width 107 height 22
type input "6500"
drag, startPoint x: 1515, startPoint y: 659, endPoint x: 1490, endPoint y: 677, distance: 30.8
click at [989, 738] on button "ok" at bounding box center [976, 750] width 24 height 24
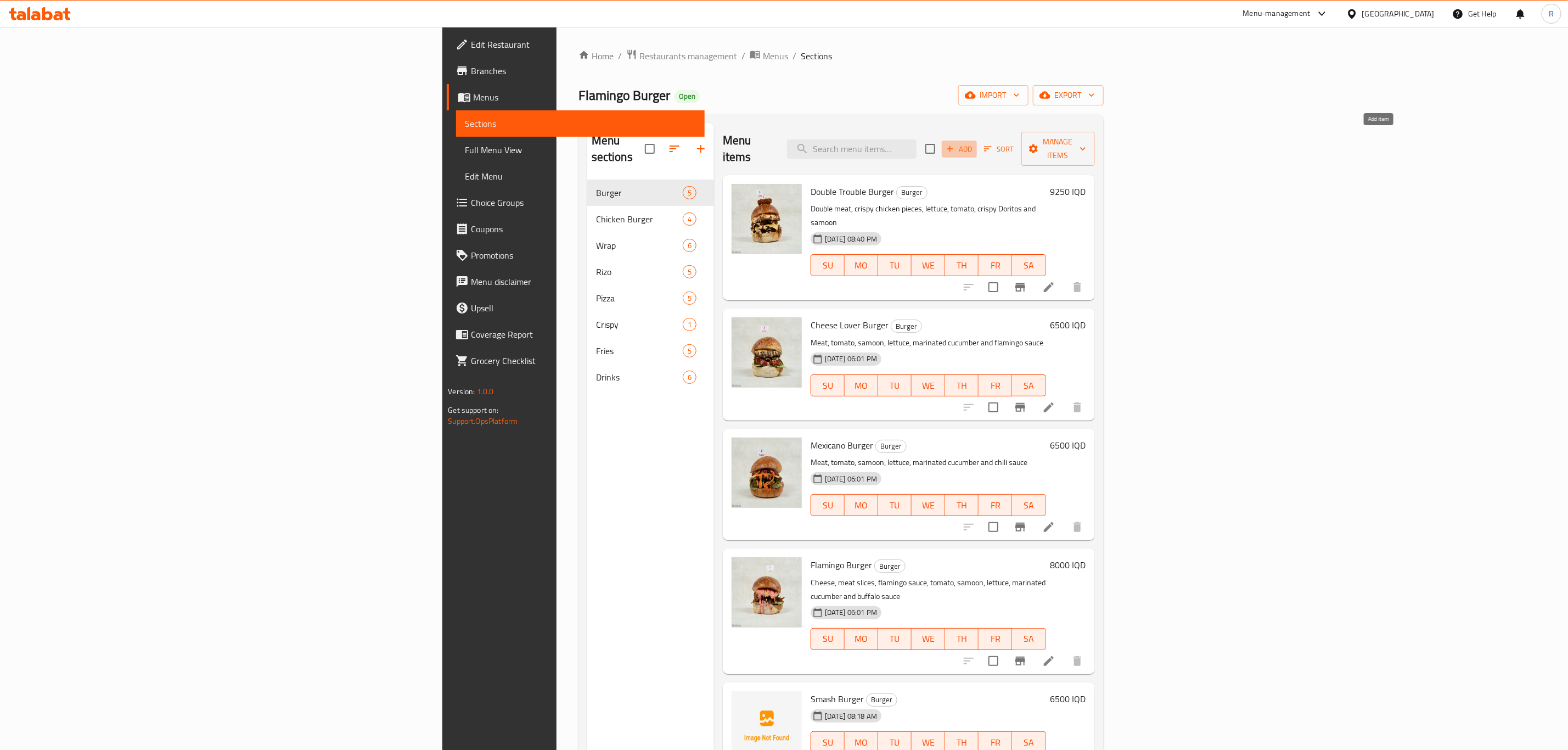
click at [953, 146] on icon "button" at bounding box center [950, 149] width 6 height 6
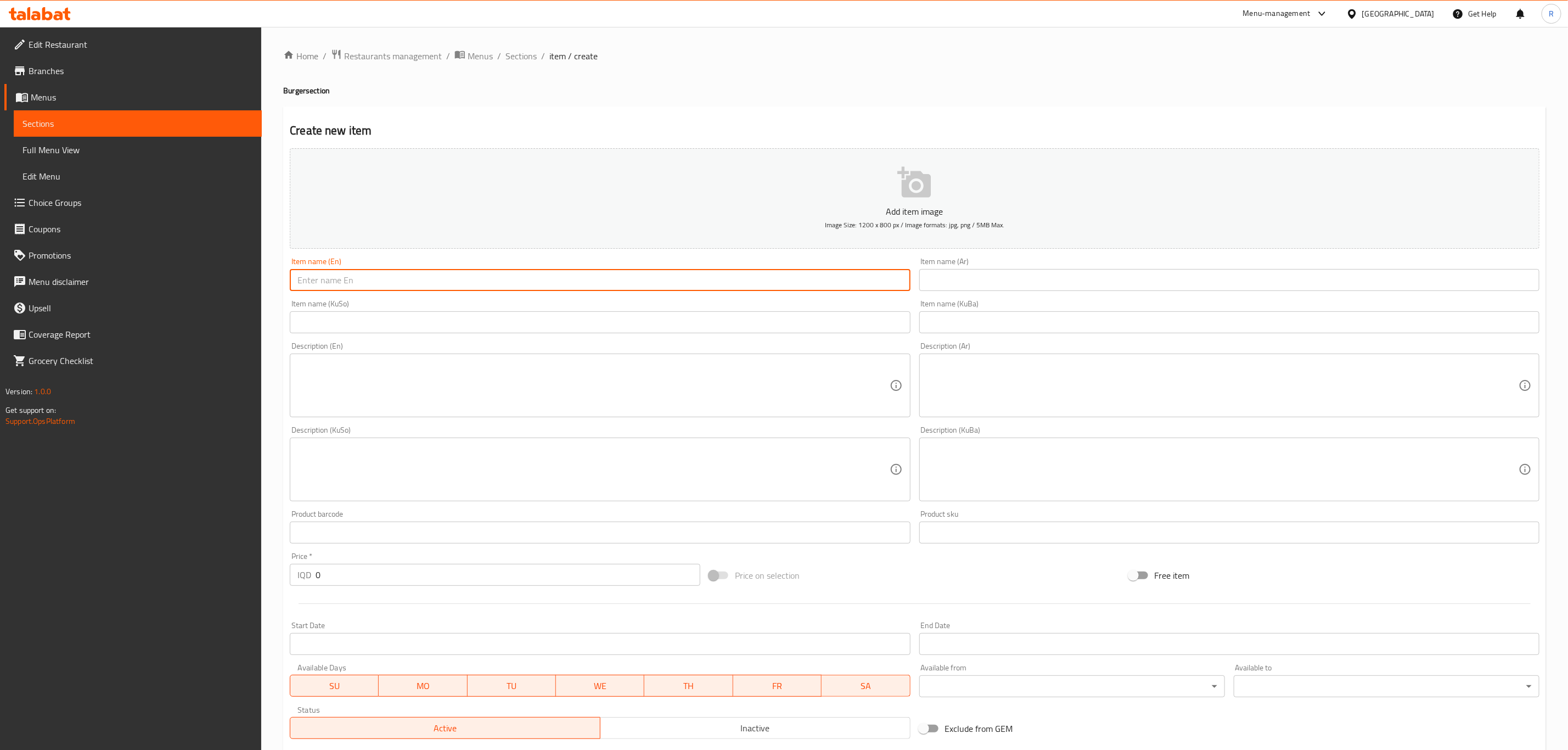
click at [360, 277] on input "text" at bounding box center [600, 280] width 620 height 22
type input "س"
type input "Swiss Mushroom Burger"
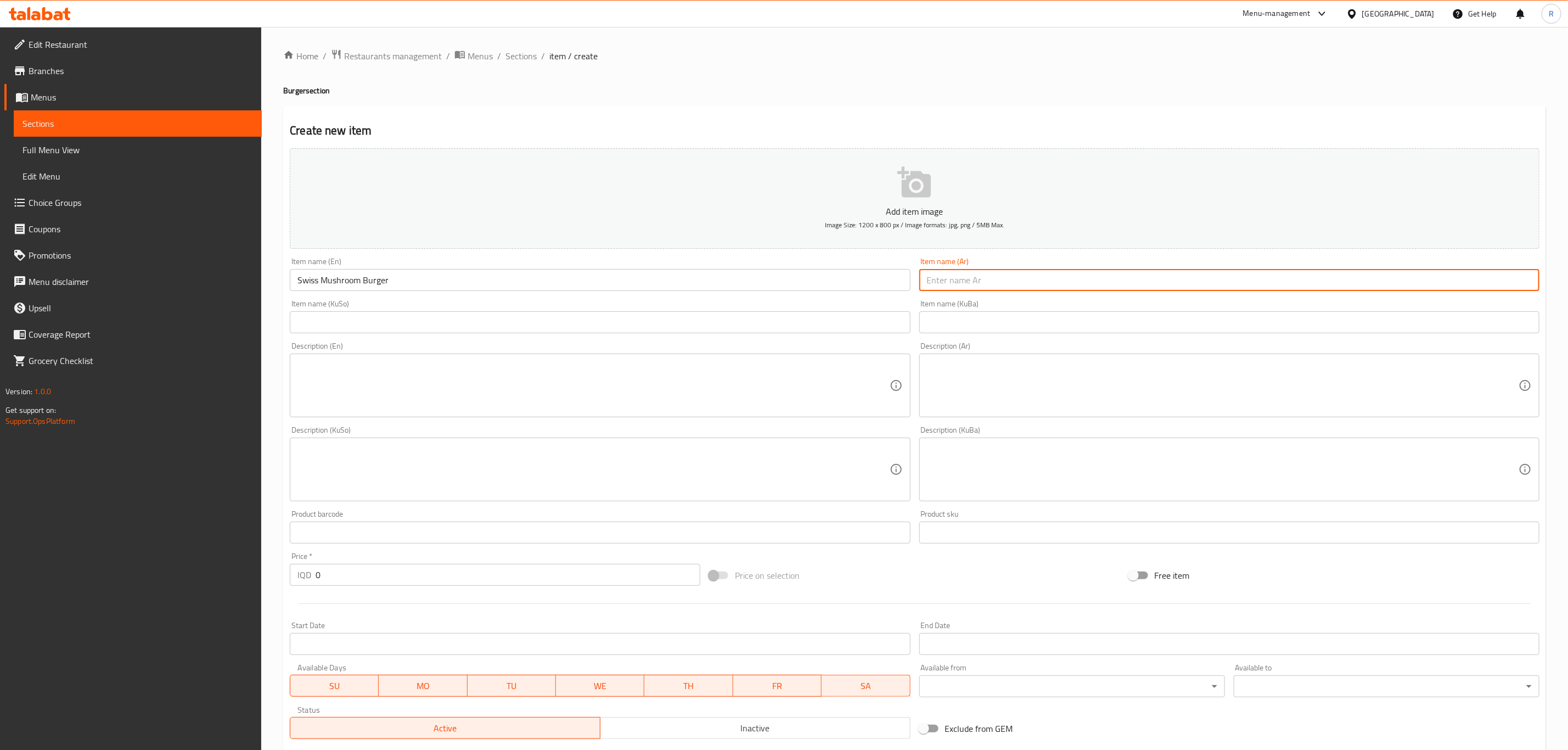
click at [970, 284] on input "text" at bounding box center [1229, 280] width 620 height 22
click at [991, 280] on input "text" at bounding box center [1229, 280] width 620 height 22
paste input "سويس مشروم برجر"
type input "سويس مشروم برجر"
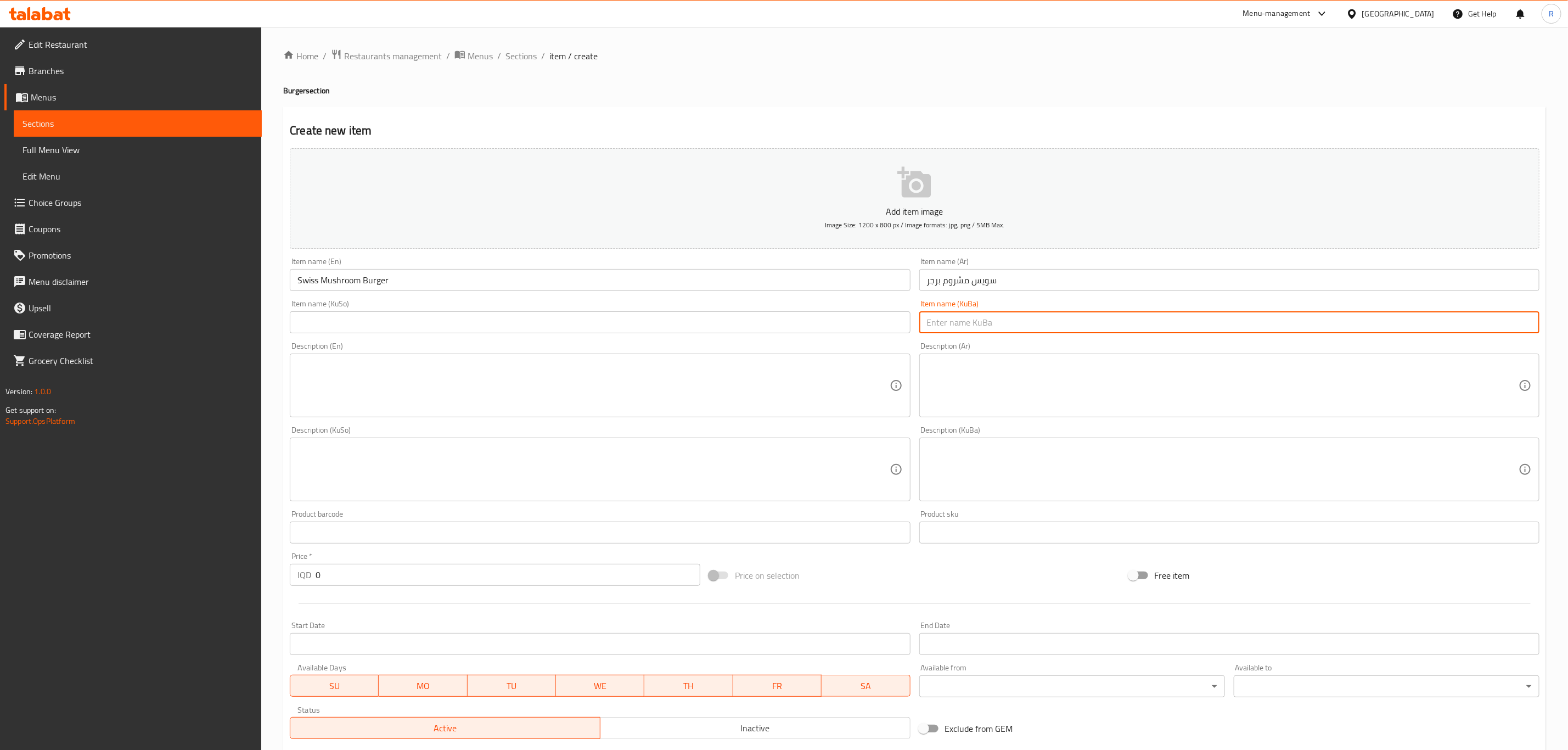
paste input "سويس مشروم برگر"
type input "سويس مشروم برگر"
click at [496, 323] on input "text" at bounding box center [600, 322] width 620 height 22
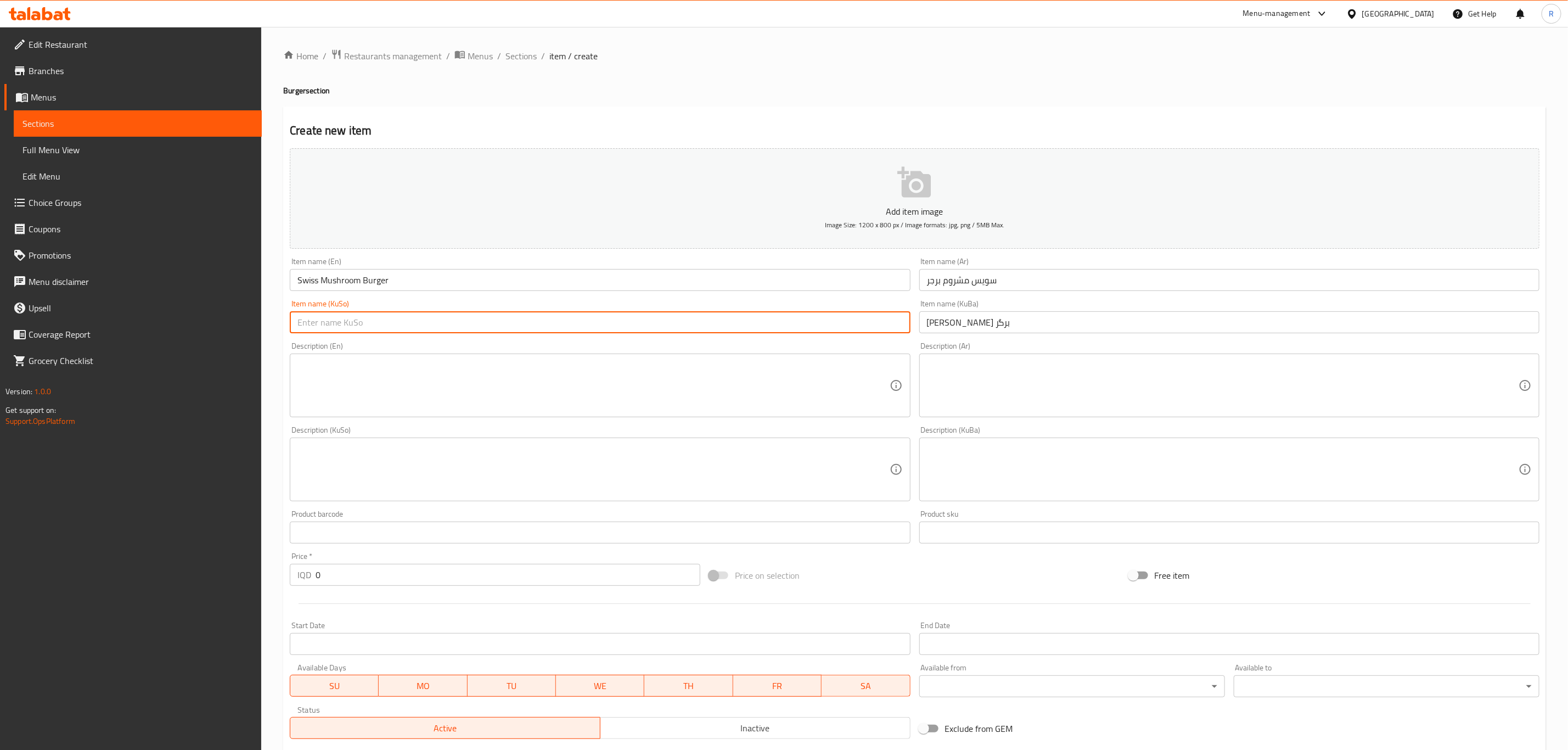
paste input "سويس مشروم برگر"
type input "سويس مشروم برگر"
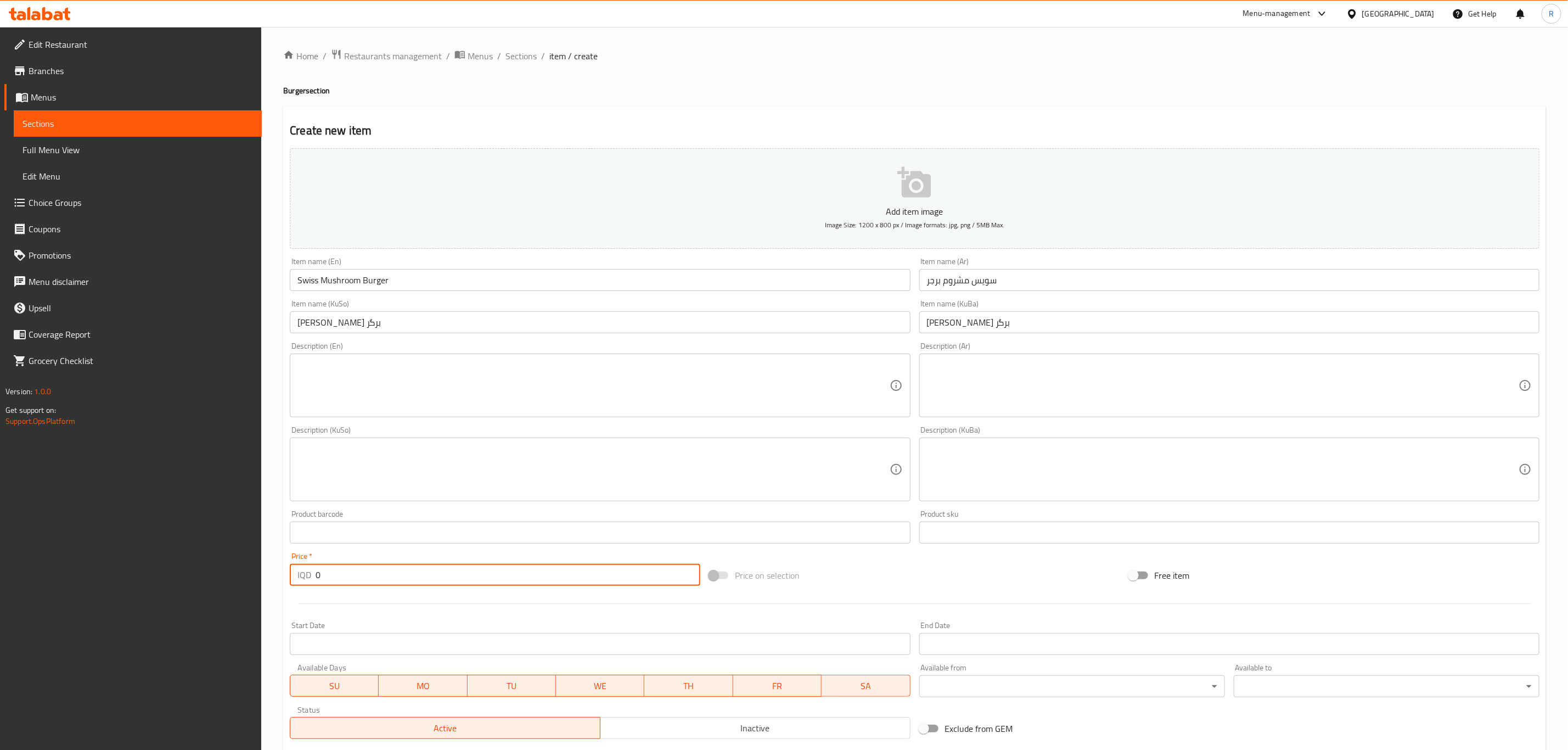
drag, startPoint x: 333, startPoint y: 571, endPoint x: 223, endPoint y: 580, distance: 110.4
click at [223, 580] on div "Edit Restaurant Branches Menus Sections Full Menu View Edit Menu Choice Groups …" at bounding box center [784, 465] width 1568 height 875
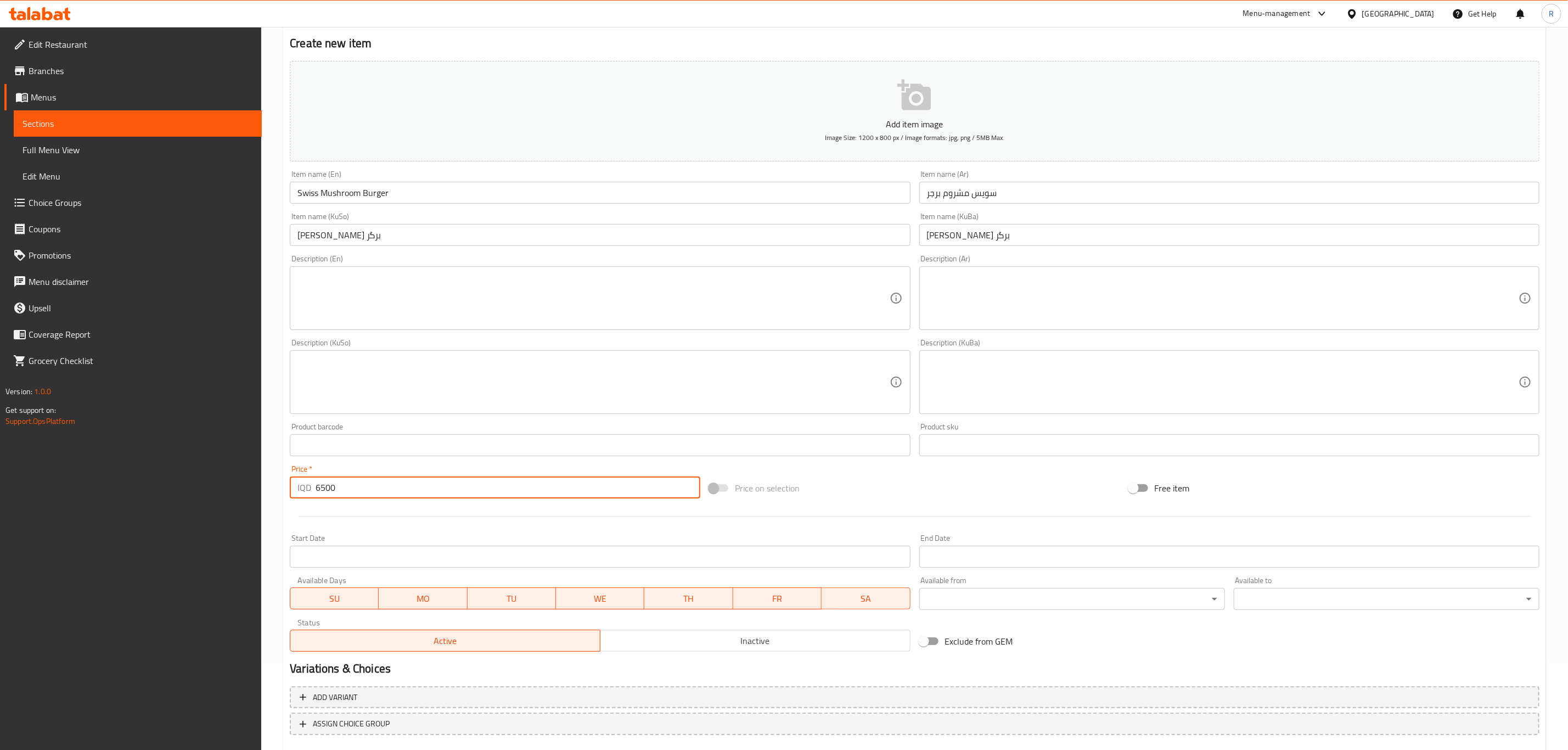
scroll to position [150, 0]
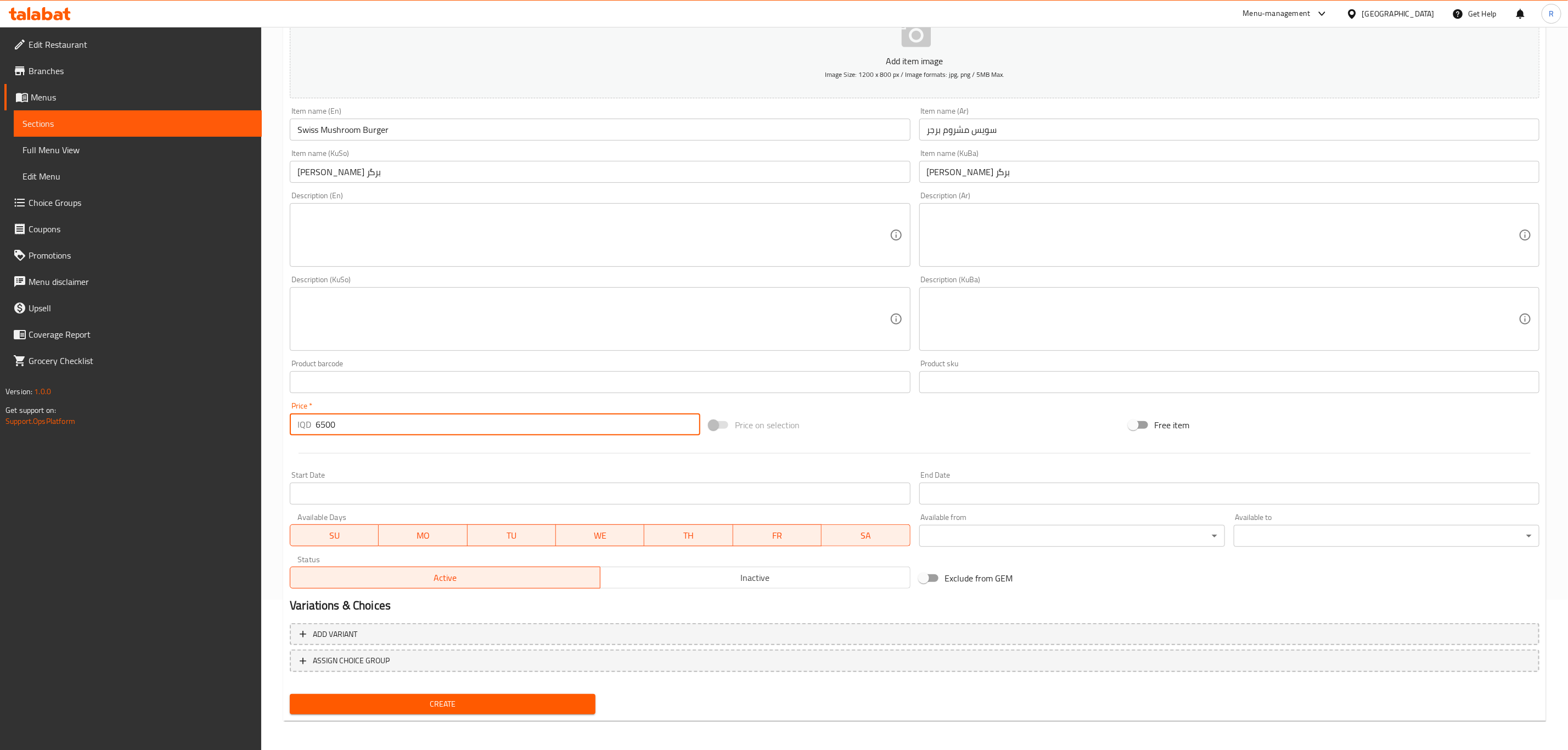
type input "6500"
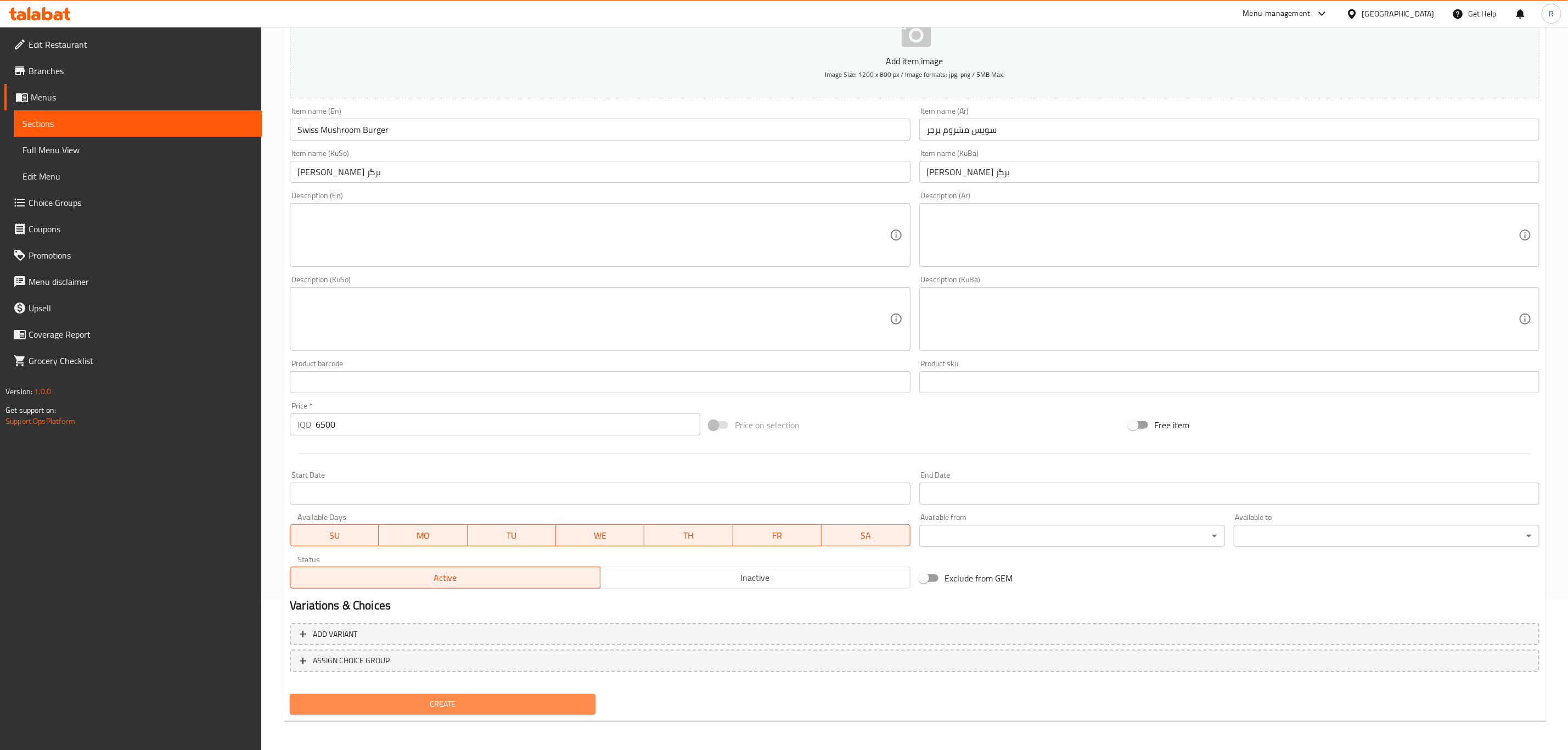
click at [462, 698] on span "Create" at bounding box center [443, 704] width 288 height 14
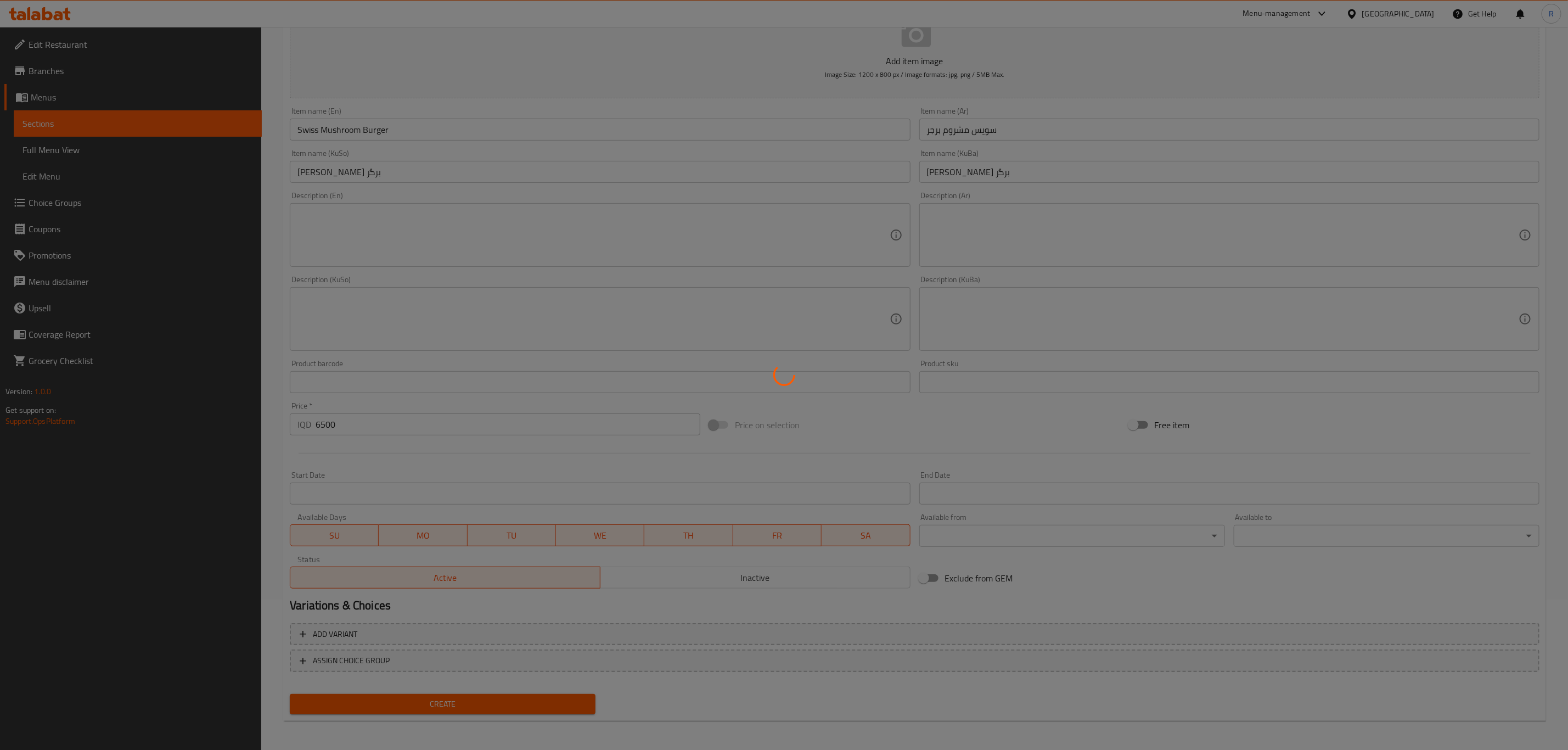
type input "0"
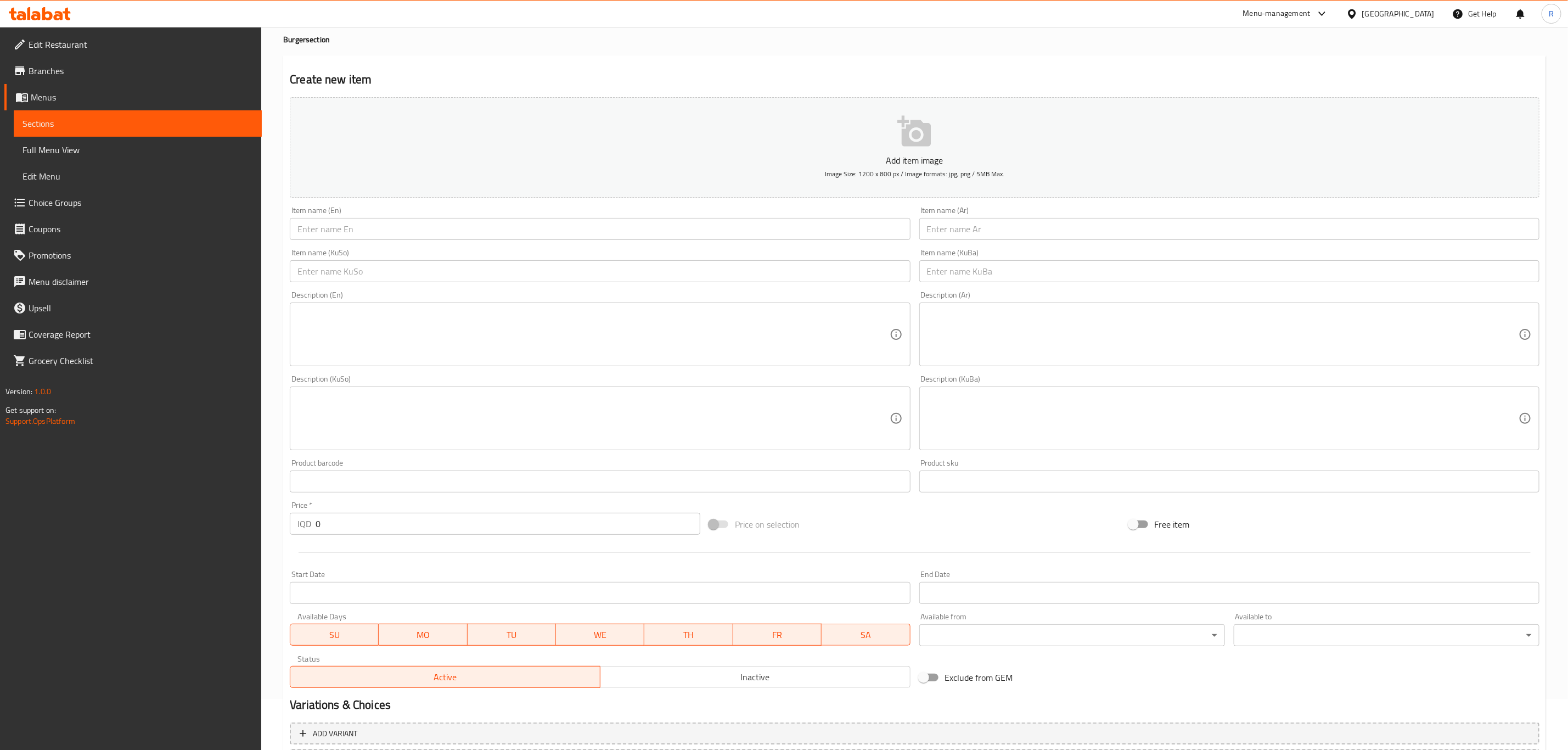
scroll to position [0, 0]
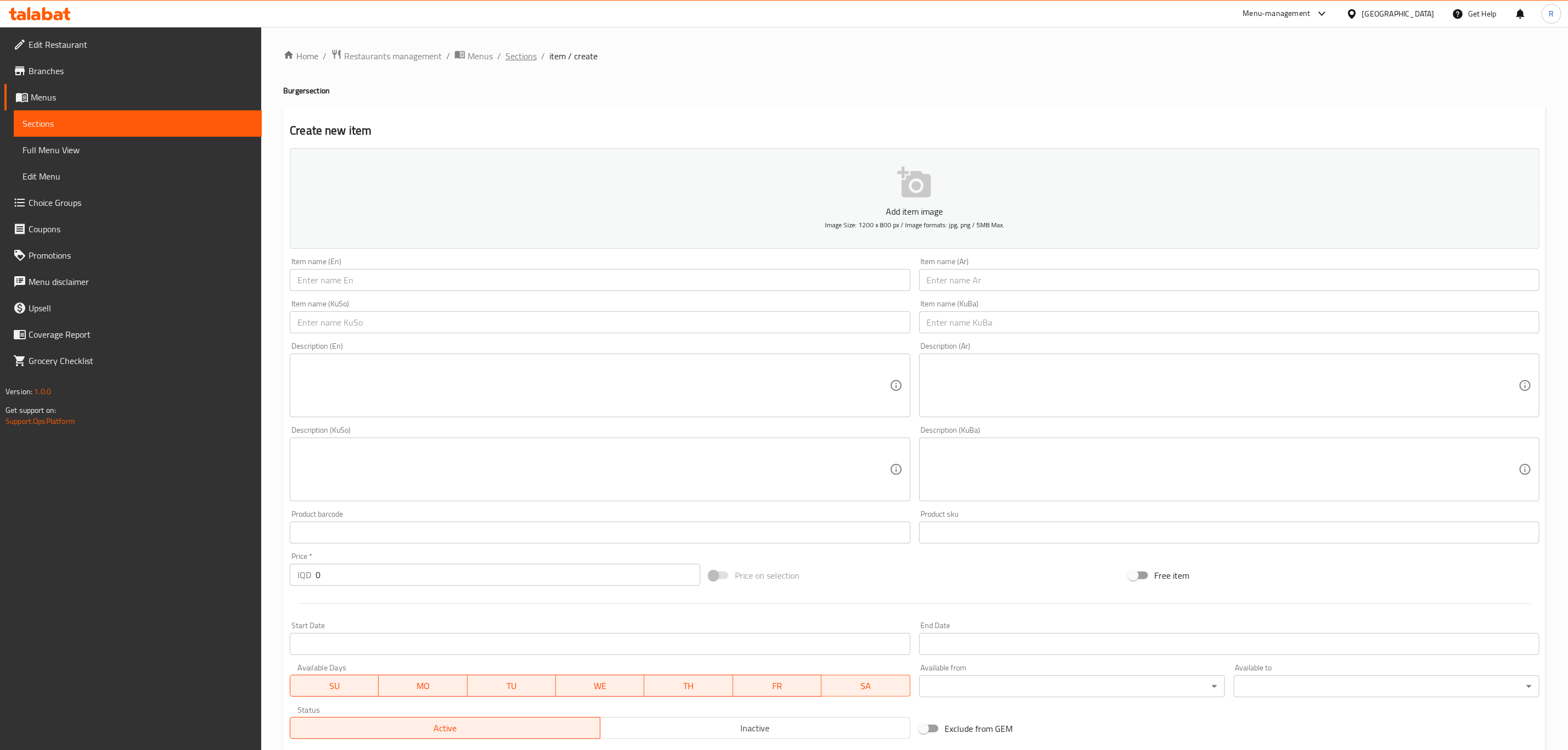
click at [514, 55] on span "Sections" at bounding box center [521, 55] width 31 height 13
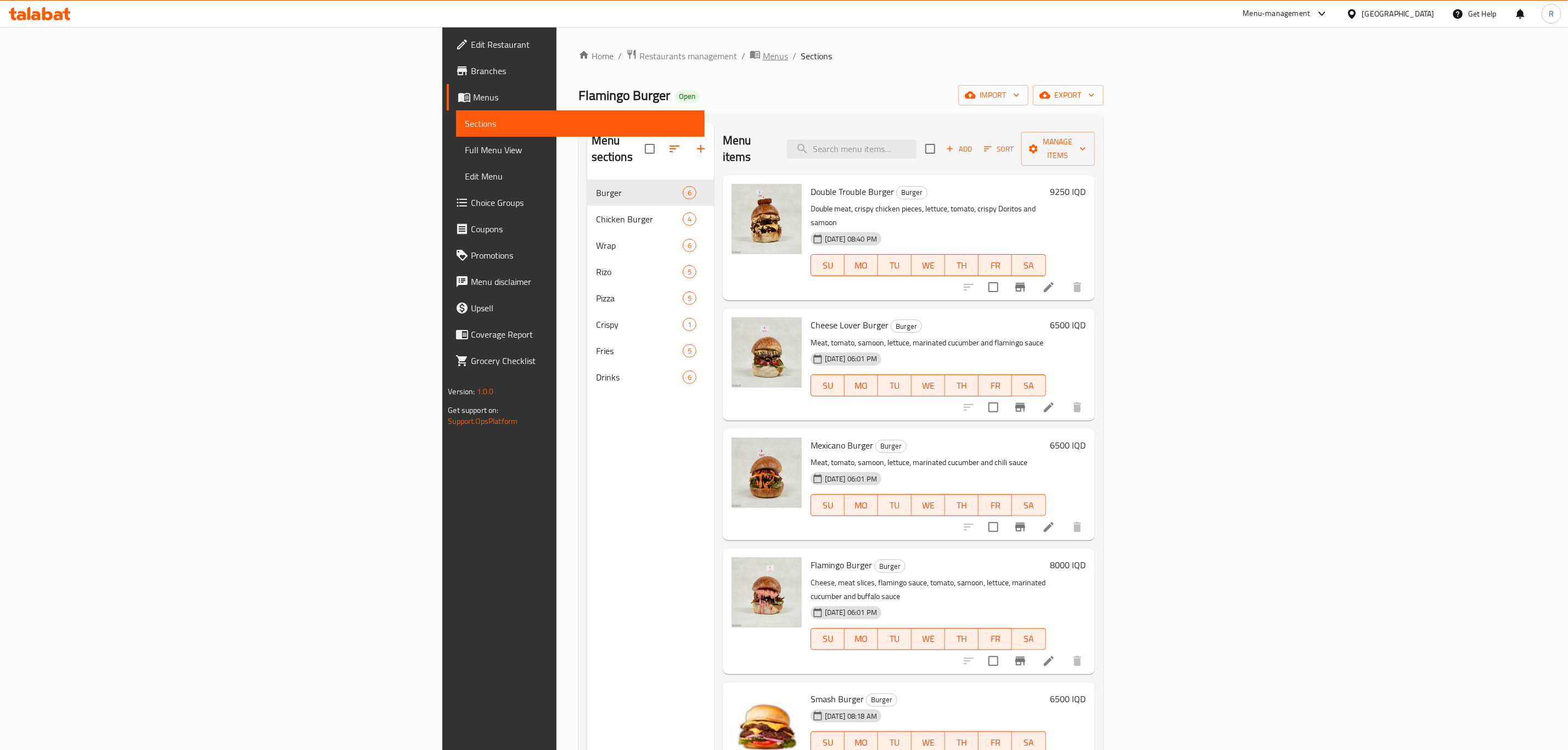
click at [763, 58] on span "Menus" at bounding box center [775, 55] width 25 height 13
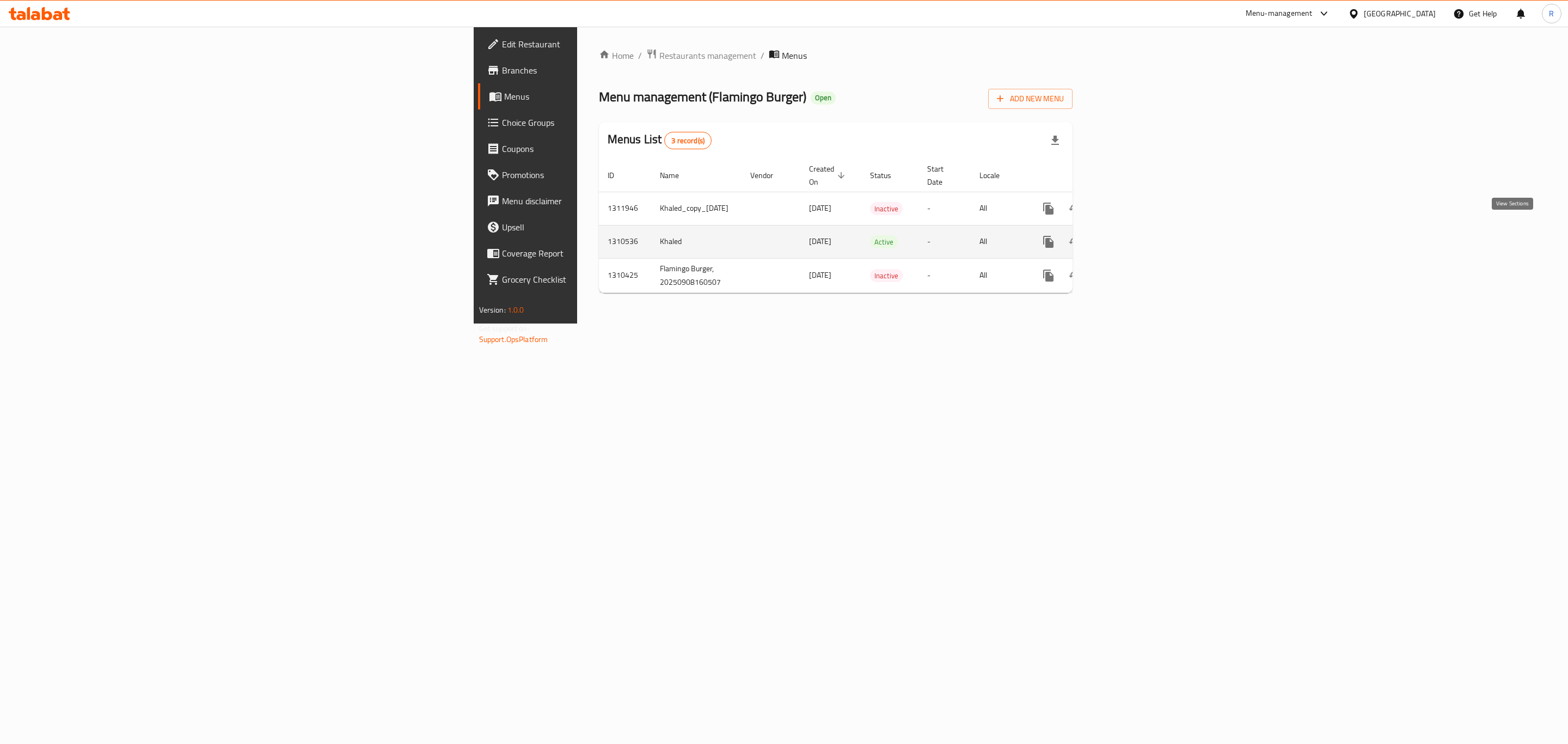
click at [1133, 235] on icon "enhanced table" at bounding box center [1127, 241] width 13 height 13
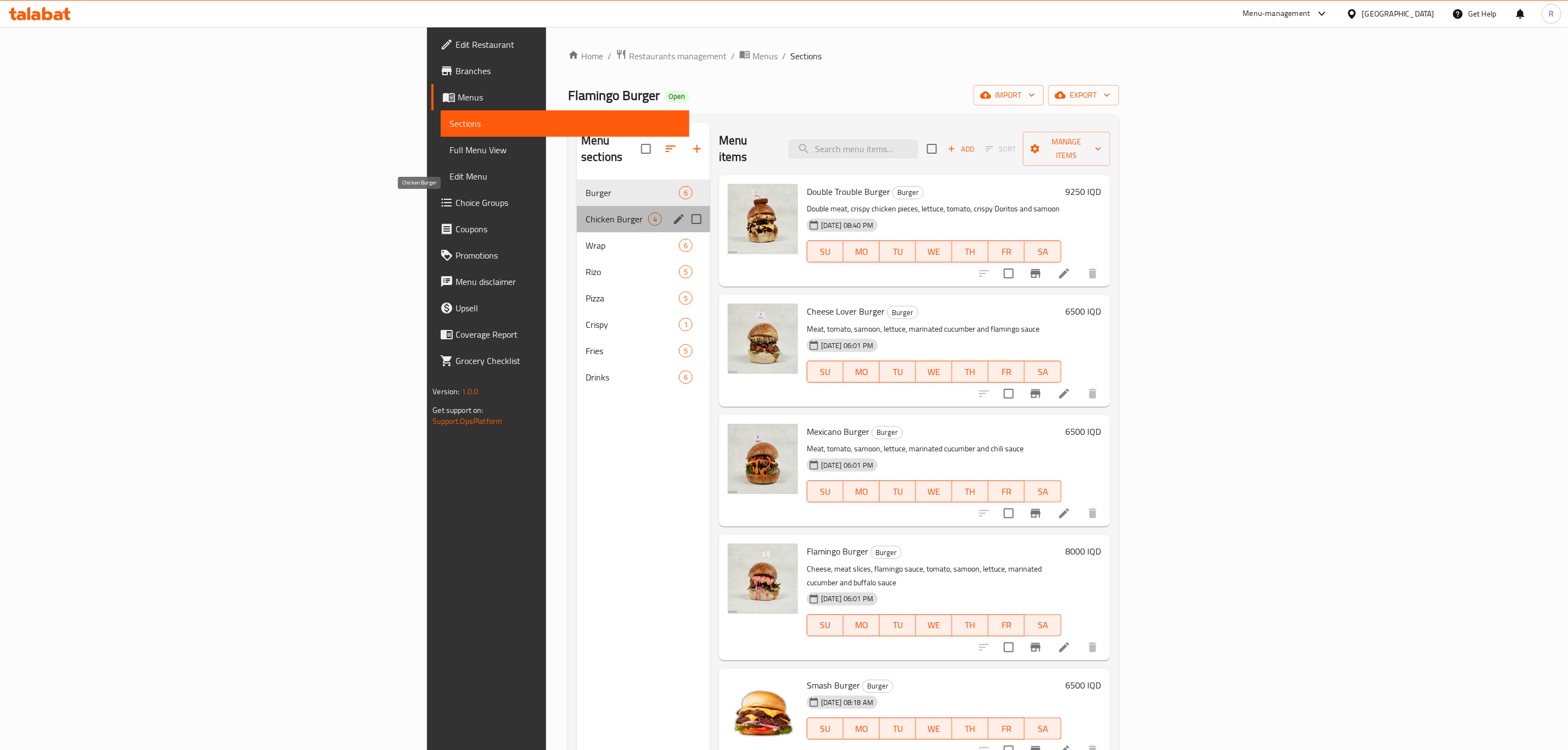
drag, startPoint x: 338, startPoint y: 204, endPoint x: 404, endPoint y: 323, distance: 136.1
click at [585, 212] on span "Chicken Burger" at bounding box center [617, 218] width 63 height 13
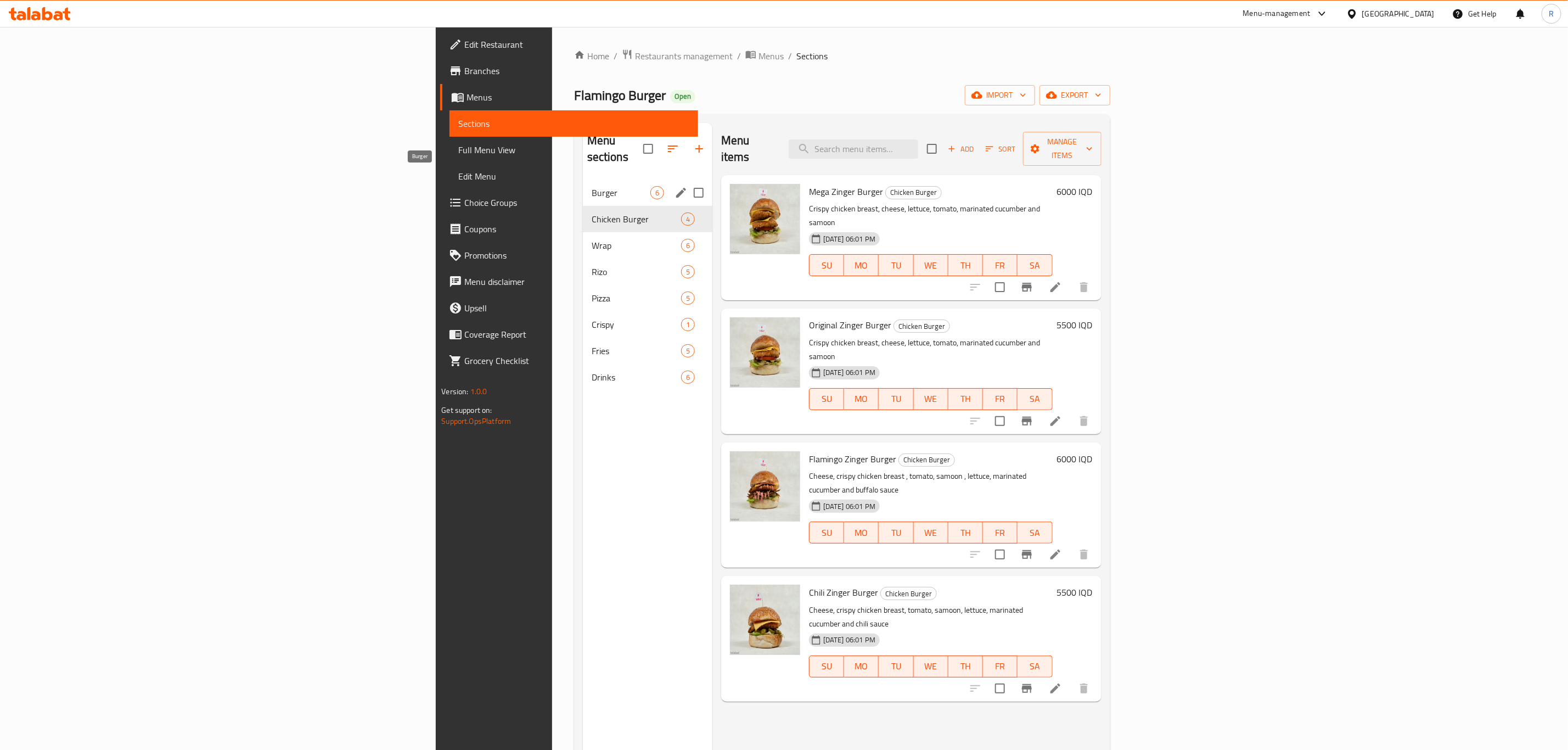
drag, startPoint x: 351, startPoint y: 179, endPoint x: 488, endPoint y: 273, distance: 166.1
click at [592, 186] on span "Burger" at bounding box center [621, 192] width 59 height 13
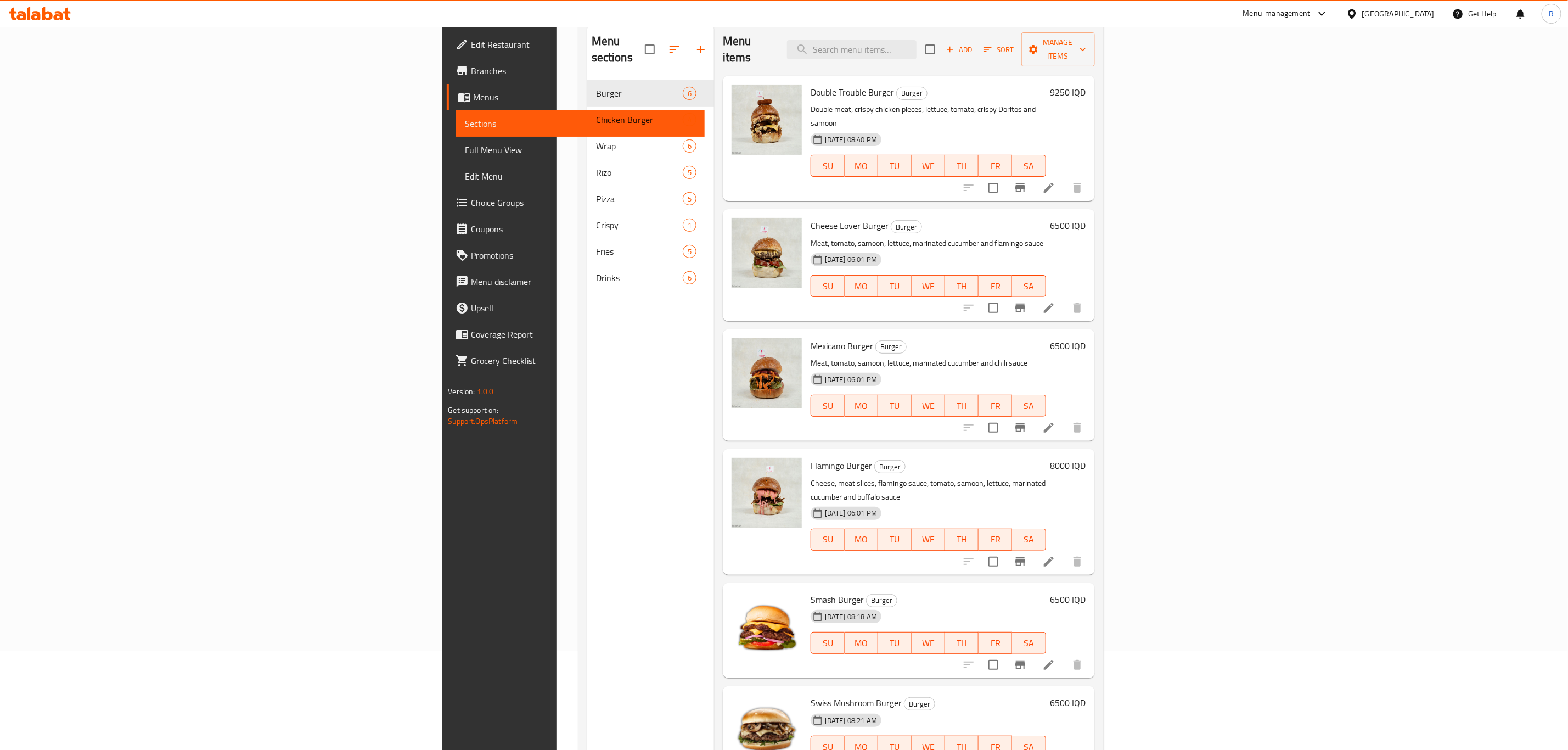
scroll to position [153, 0]
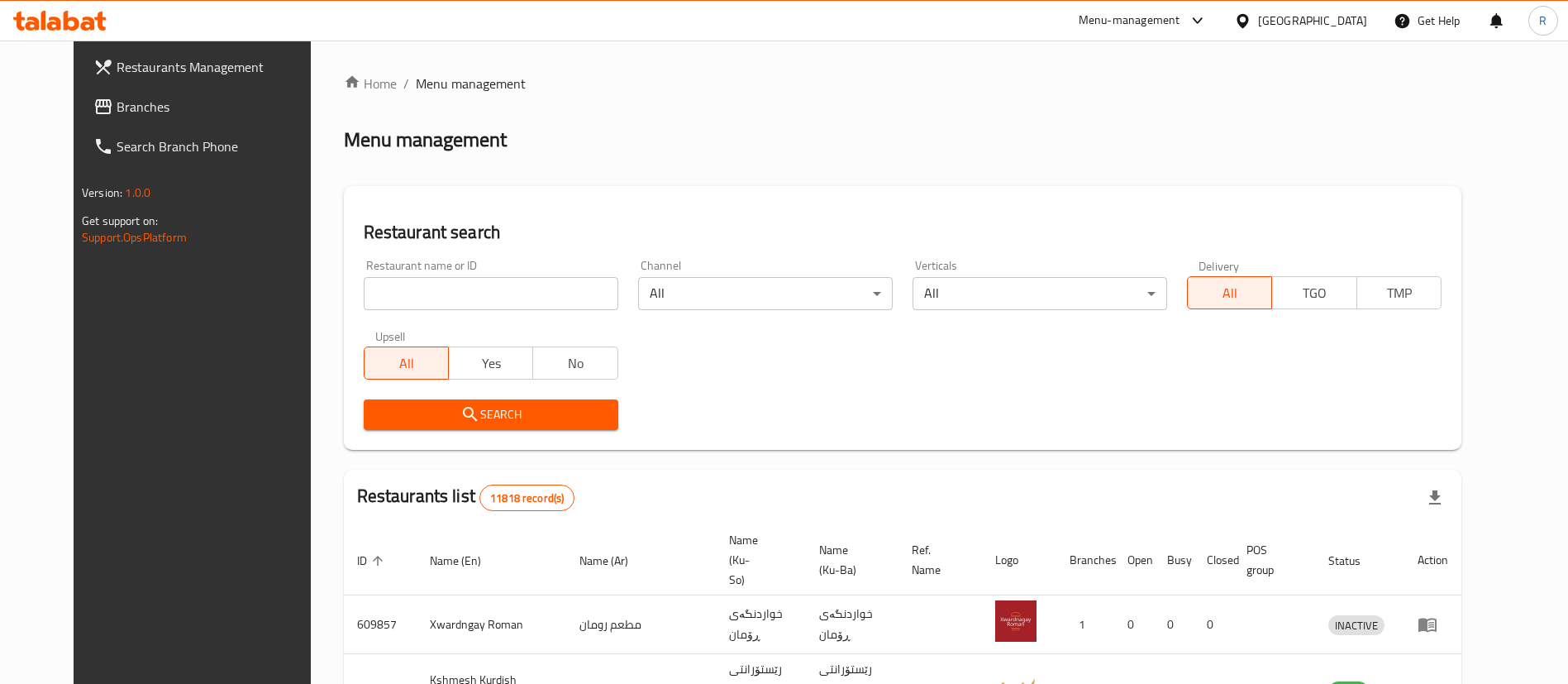
click at [487, 302] on input "search" at bounding box center [491, 294] width 254 height 33
type input "ش"
type input "azmir re"
click at [483, 410] on span "Search" at bounding box center [491, 414] width 228 height 20
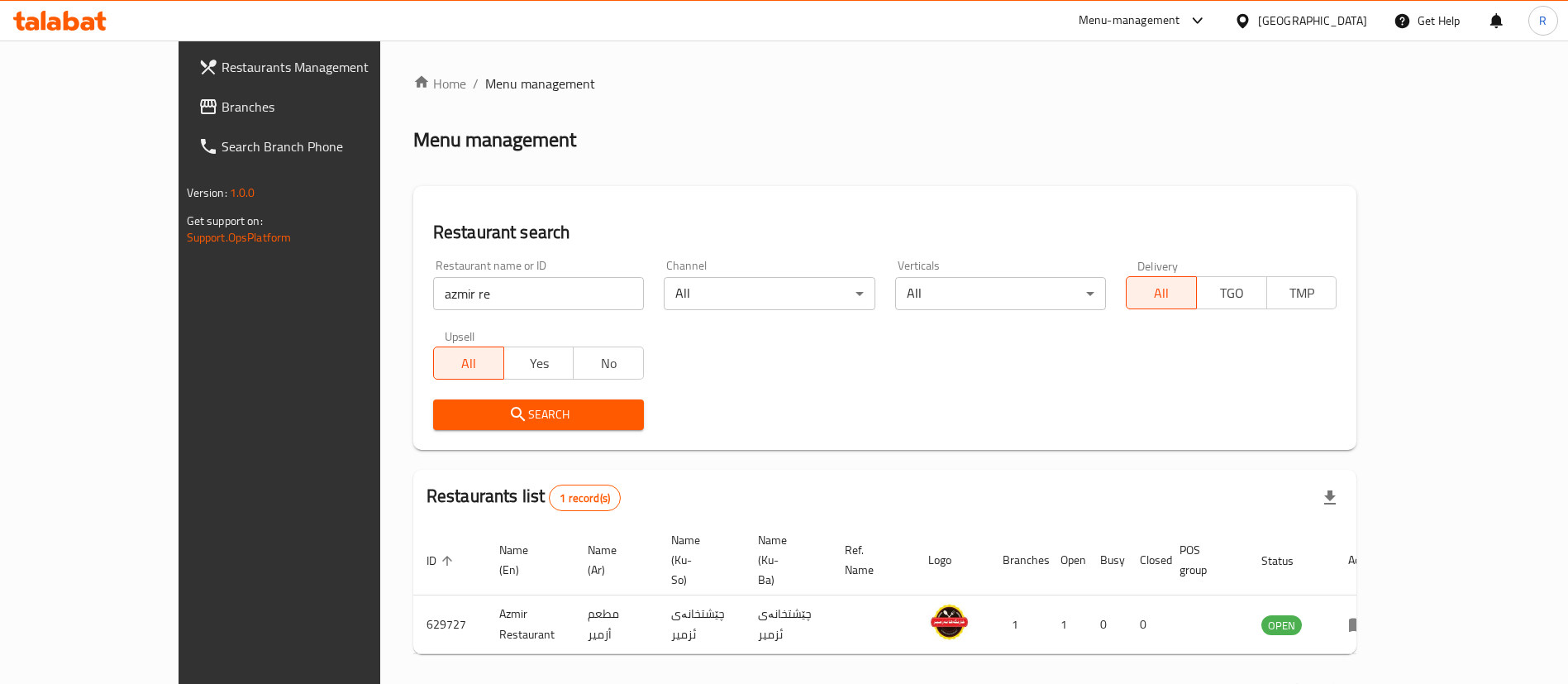
scroll to position [21, 0]
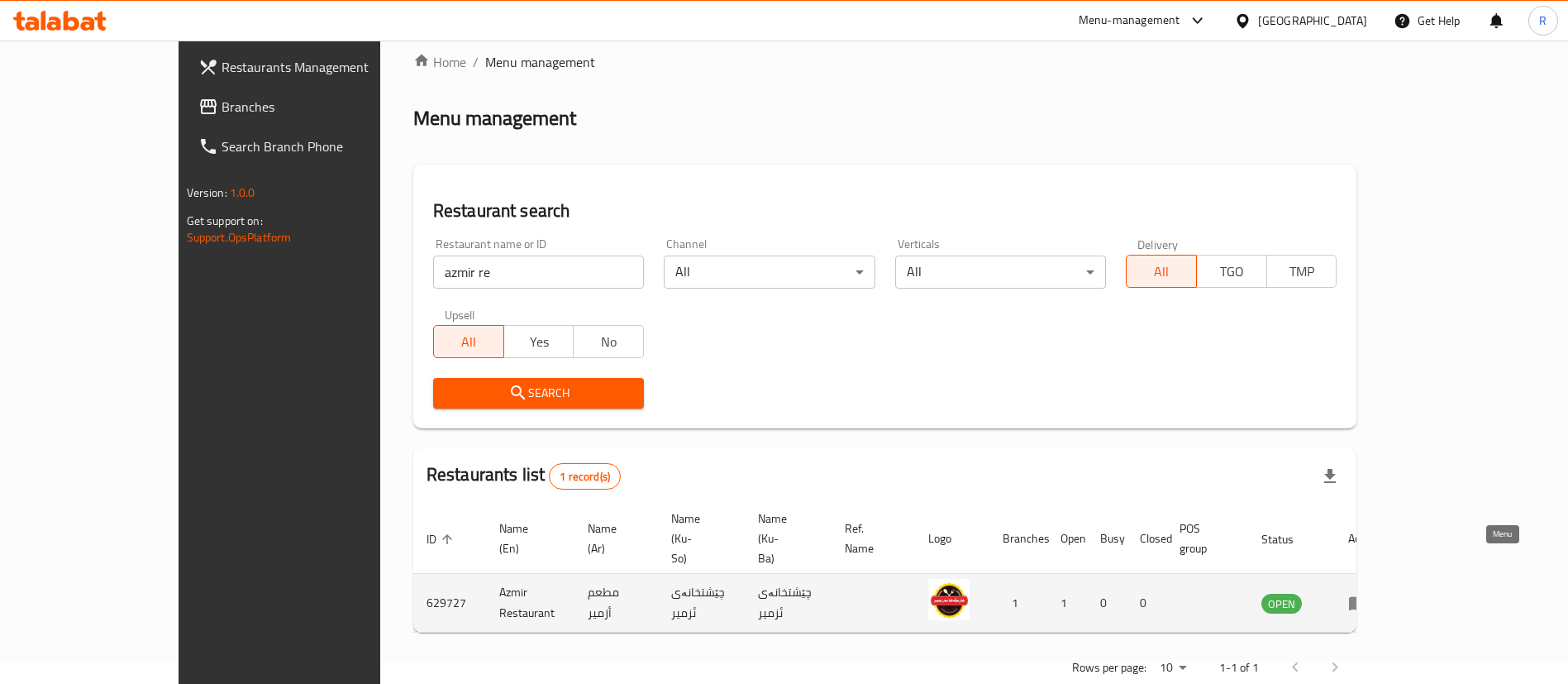
click at [1367, 592] on icon "enhanced table" at bounding box center [1357, 602] width 19 height 19
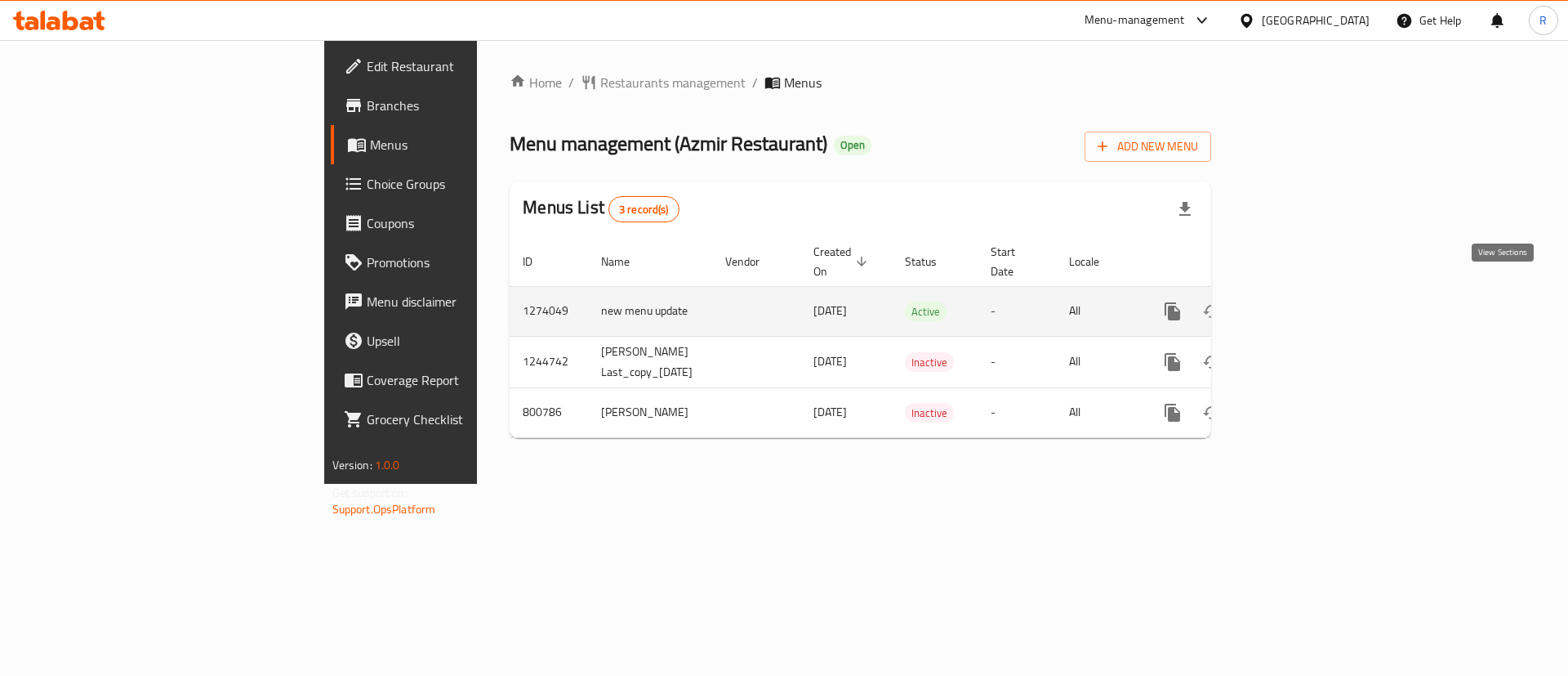
click at [1300, 301] on icon "enhanced table" at bounding box center [1289, 311] width 19 height 19
